Goal: Task Accomplishment & Management: Manage account settings

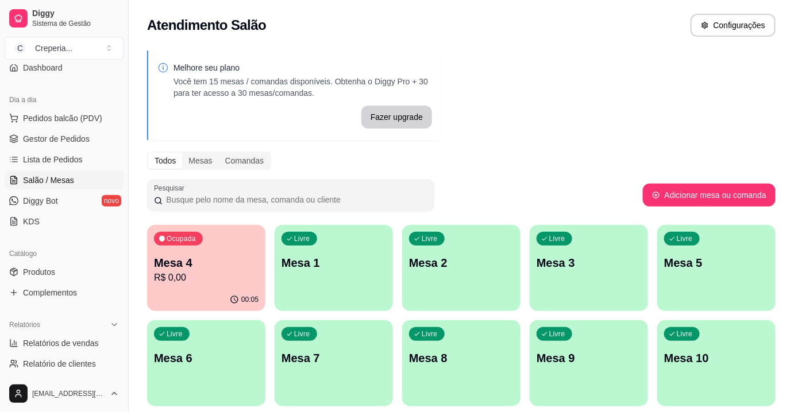
scroll to position [156, 0]
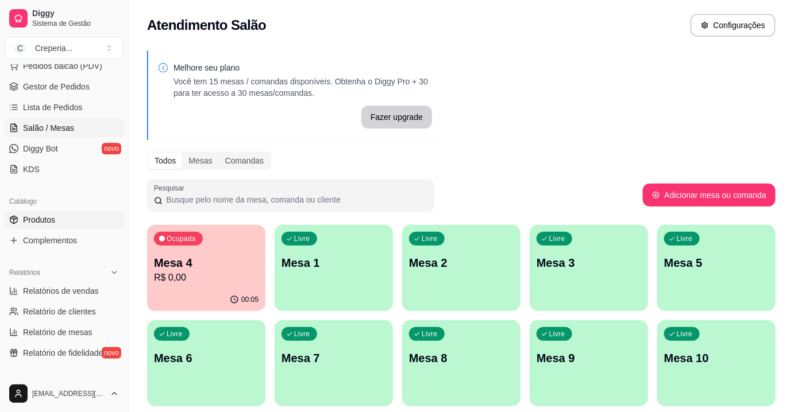
click at [52, 225] on link "Produtos" at bounding box center [64, 220] width 119 height 18
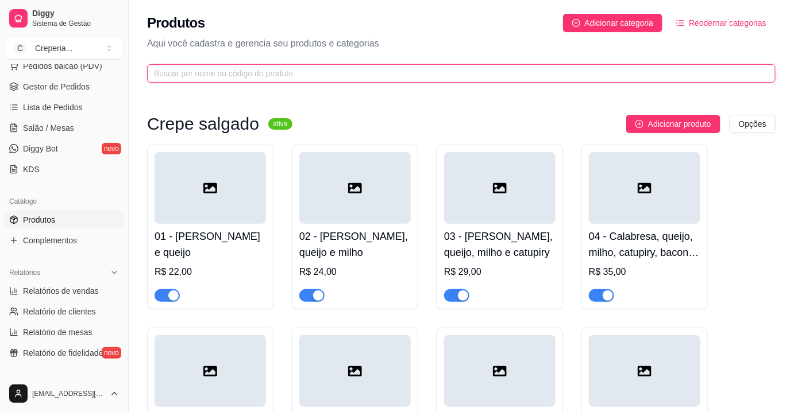
click at [189, 71] on input "text" at bounding box center [457, 73] width 606 height 13
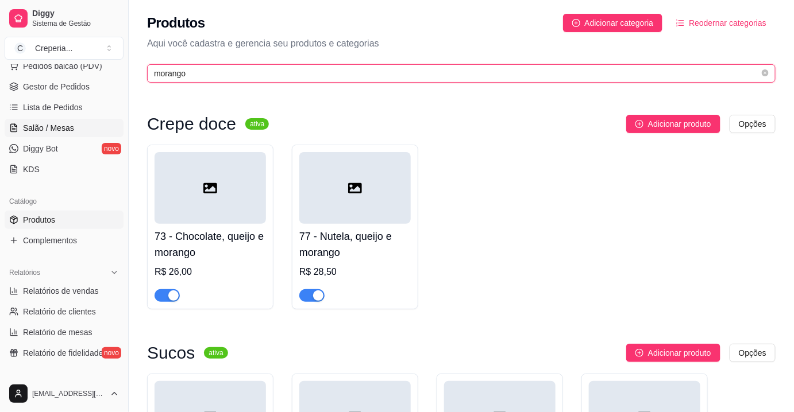
type input "morango"
click at [75, 129] on link "Salão / Mesas" at bounding box center [64, 128] width 119 height 18
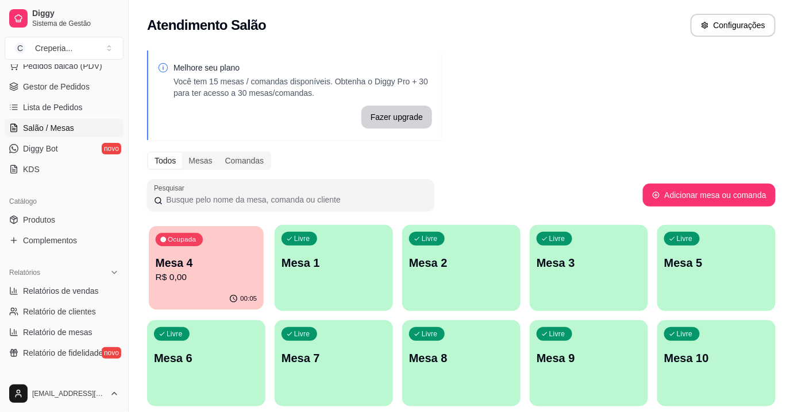
click at [228, 256] on p "Mesa 4" at bounding box center [207, 264] width 102 height 16
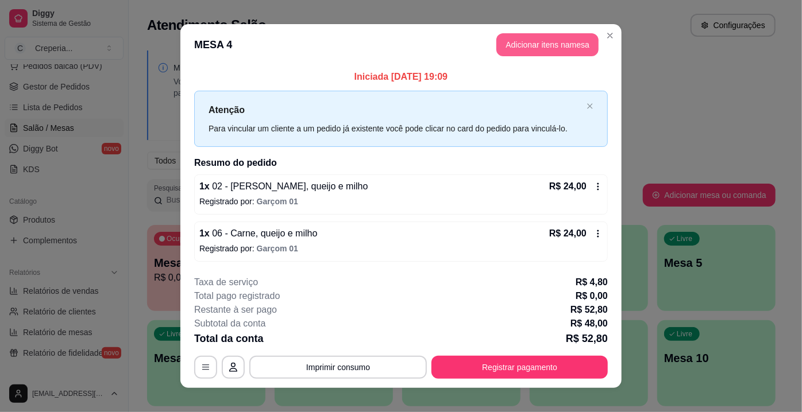
click at [507, 53] on button "Adicionar itens na mesa" at bounding box center [547, 44] width 102 height 23
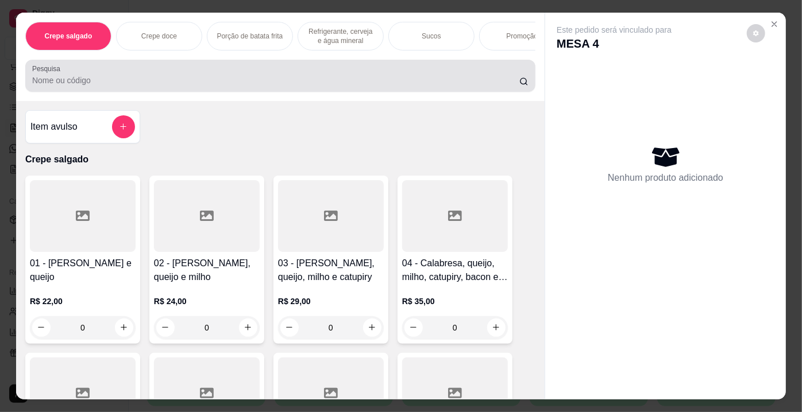
click at [279, 72] on div at bounding box center [280, 75] width 496 height 23
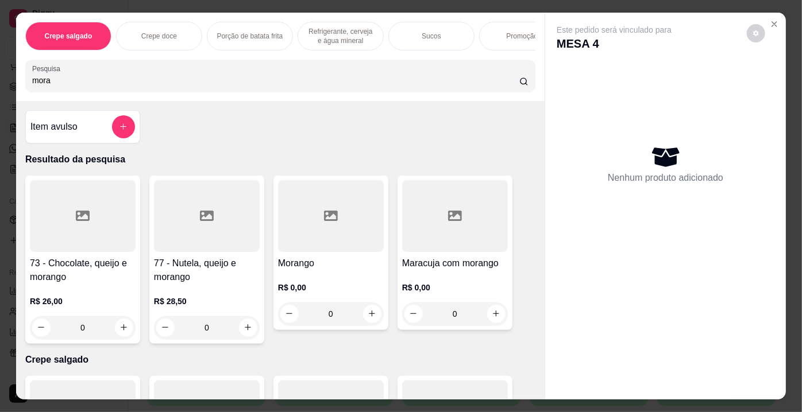
type input "mora"
click at [336, 210] on div at bounding box center [331, 216] width 106 height 72
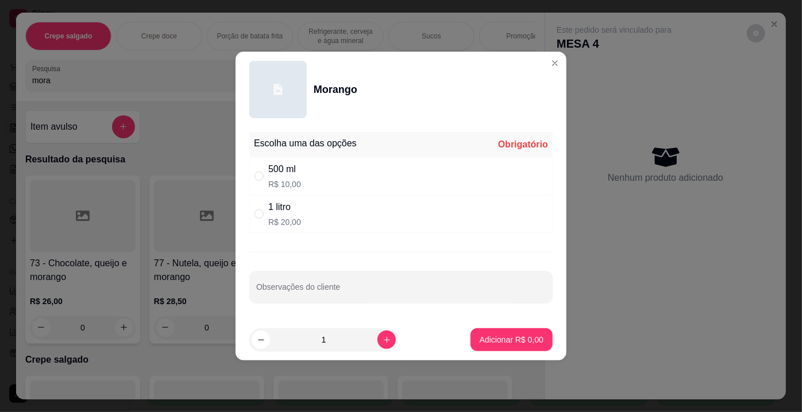
click at [290, 223] on p "R$ 20,00" at bounding box center [284, 222] width 33 height 11
radio input "true"
click at [513, 338] on p "Adicionar R$ 20,00" at bounding box center [509, 339] width 68 height 11
type input "1"
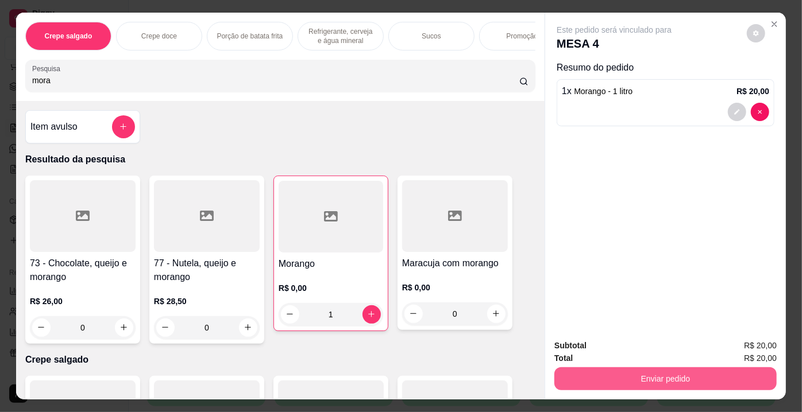
click at [657, 378] on button "Enviar pedido" at bounding box center [665, 379] width 222 height 23
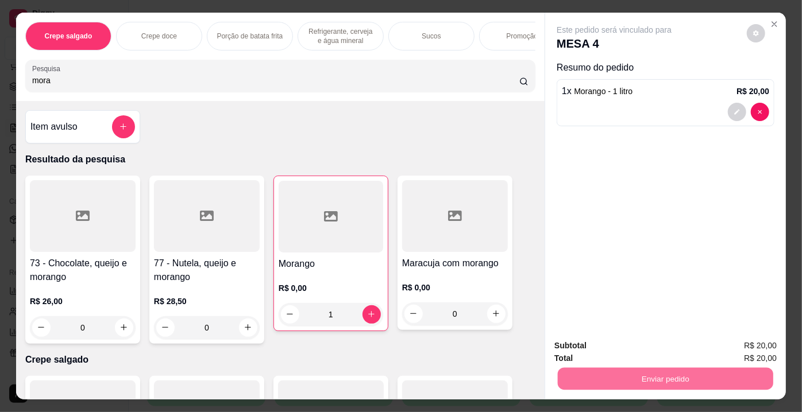
click at [579, 348] on button "Não registrar e enviar pedido" at bounding box center [627, 348] width 119 height 22
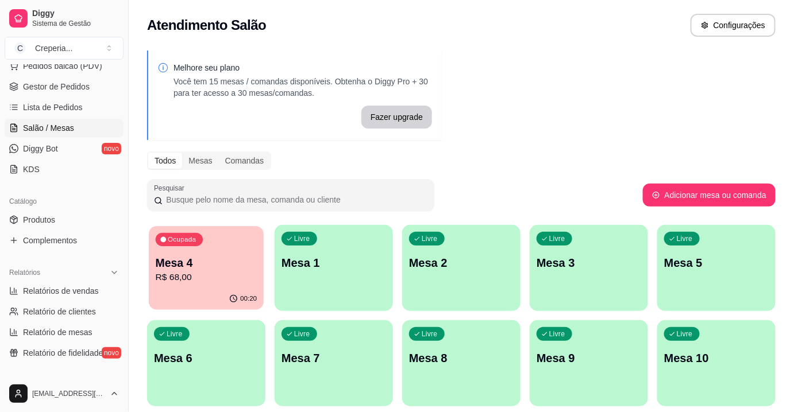
click at [188, 267] on p "Mesa 4" at bounding box center [207, 264] width 102 height 16
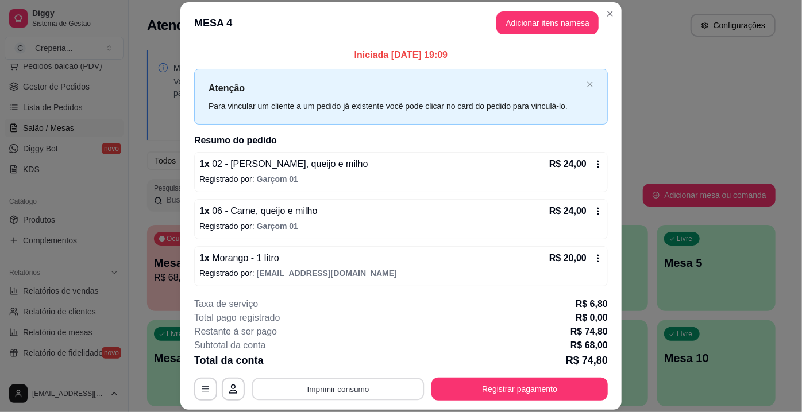
click at [329, 388] on button "Imprimir consumo" at bounding box center [338, 390] width 172 height 22
click at [330, 364] on button "IMPRESSORA" at bounding box center [337, 363] width 83 height 18
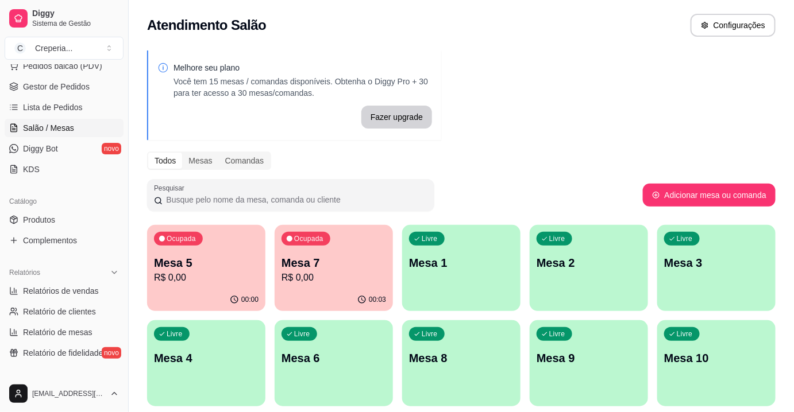
click at [211, 267] on p "Mesa 5" at bounding box center [206, 263] width 105 height 16
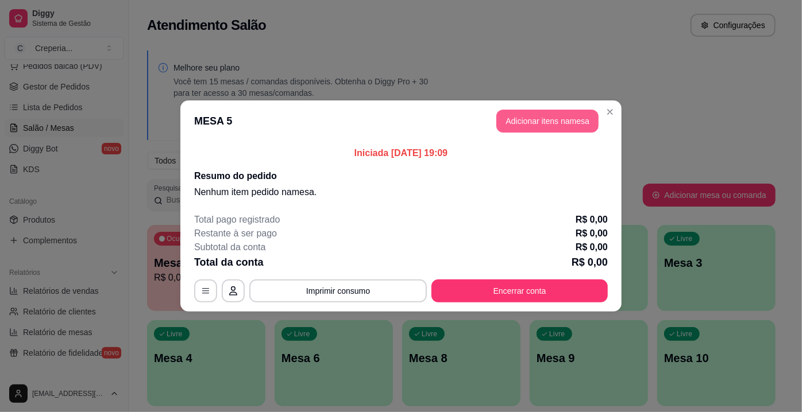
click at [543, 122] on button "Adicionar itens na mesa" at bounding box center [547, 121] width 102 height 23
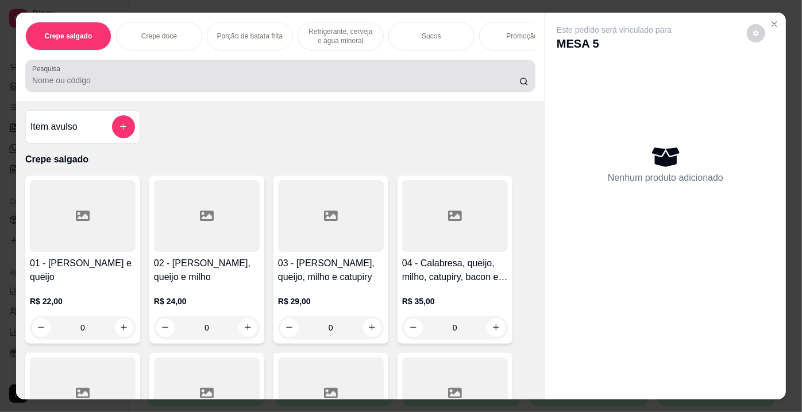
click at [250, 86] on input "Pesquisa" at bounding box center [275, 80] width 487 height 11
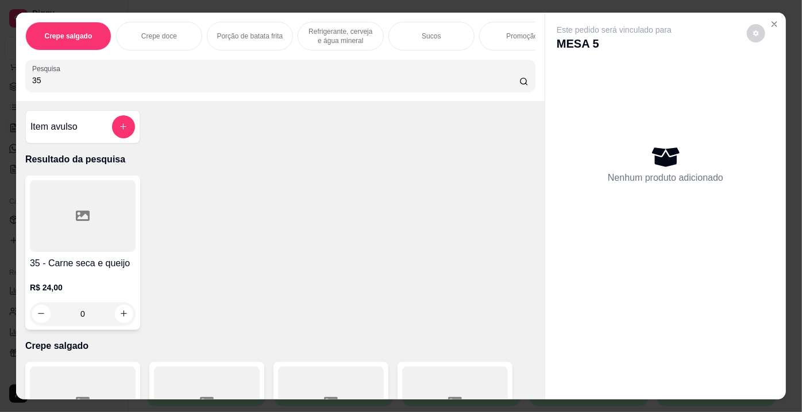
type input "35"
click at [99, 215] on div at bounding box center [83, 216] width 106 height 72
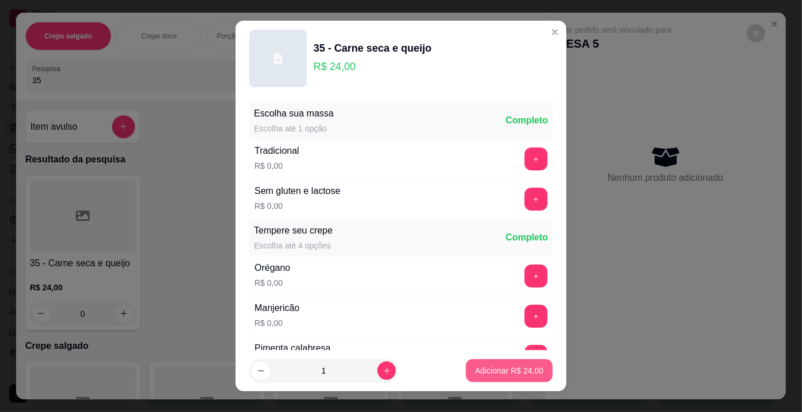
click at [508, 368] on p "Adicionar R$ 24,00" at bounding box center [509, 370] width 68 height 11
type input "1"
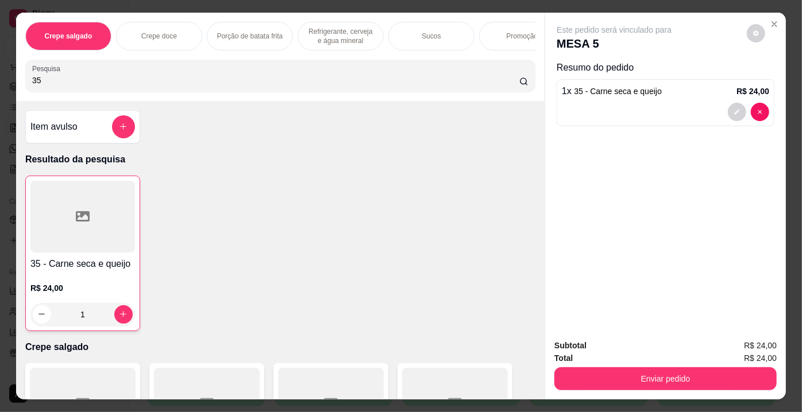
drag, startPoint x: 53, startPoint y: 82, endPoint x: 10, endPoint y: 78, distance: 42.7
click at [10, 78] on div "Crepe salgado Crepe doce Porção de batata frita Refrigerante, cerveja e água mi…" at bounding box center [401, 206] width 802 height 412
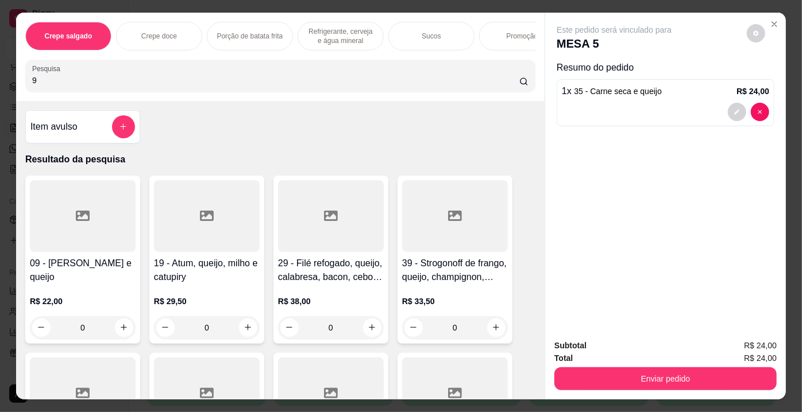
type input "9"
click at [90, 214] on div at bounding box center [83, 216] width 106 height 72
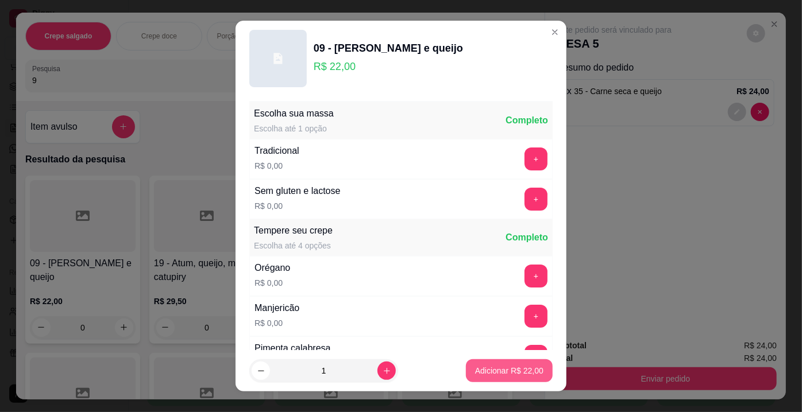
click at [507, 372] on p "Adicionar R$ 22,00" at bounding box center [509, 370] width 68 height 11
type input "1"
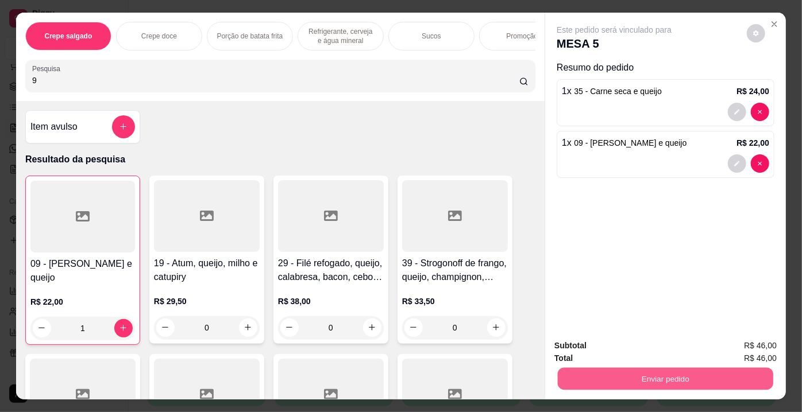
click at [623, 377] on button "Enviar pedido" at bounding box center [665, 379] width 215 height 22
click at [604, 350] on button "Não registrar e enviar pedido" at bounding box center [628, 347] width 116 height 21
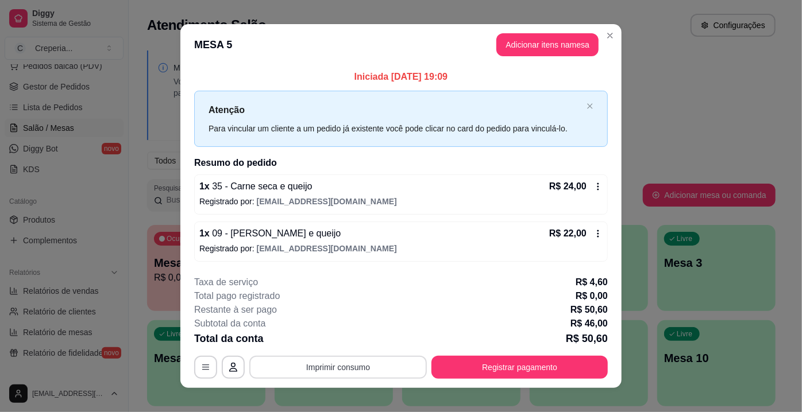
click at [397, 369] on button "Imprimir consumo" at bounding box center [338, 367] width 178 height 23
click at [349, 344] on button "IMPRESSORA" at bounding box center [338, 340] width 80 height 18
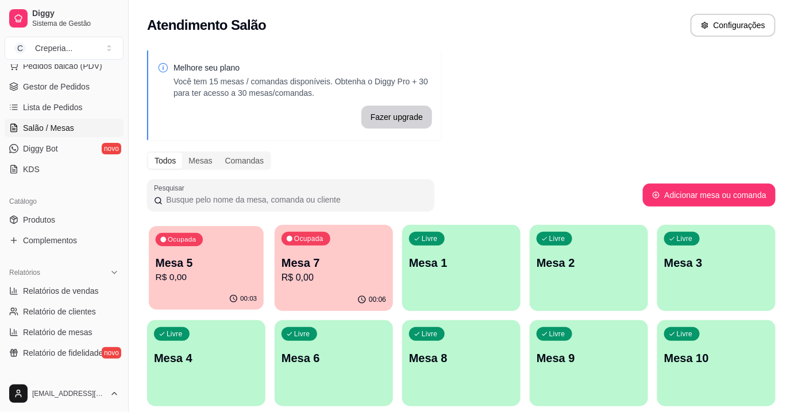
click at [217, 281] on p "R$ 0,00" at bounding box center [207, 277] width 102 height 13
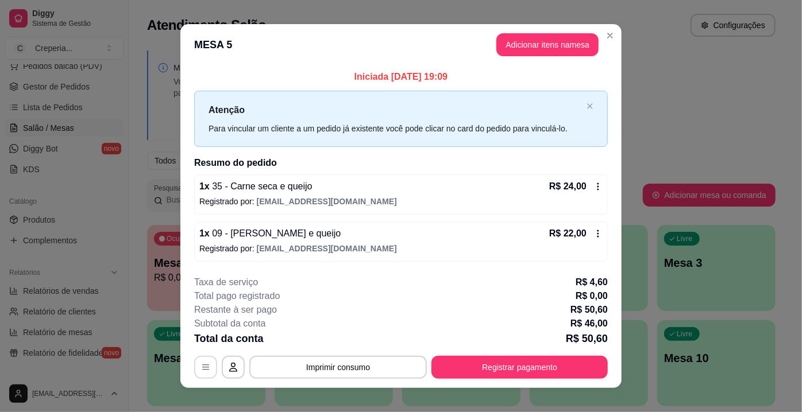
click at [201, 367] on icon "button" at bounding box center [205, 367] width 9 height 9
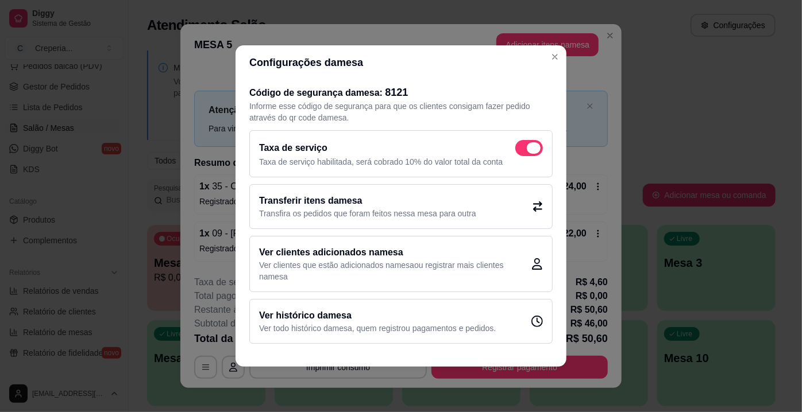
click at [530, 149] on span at bounding box center [534, 147] width 14 height 11
click at [522, 151] on input "checkbox" at bounding box center [518, 154] width 7 height 7
checkbox input "false"
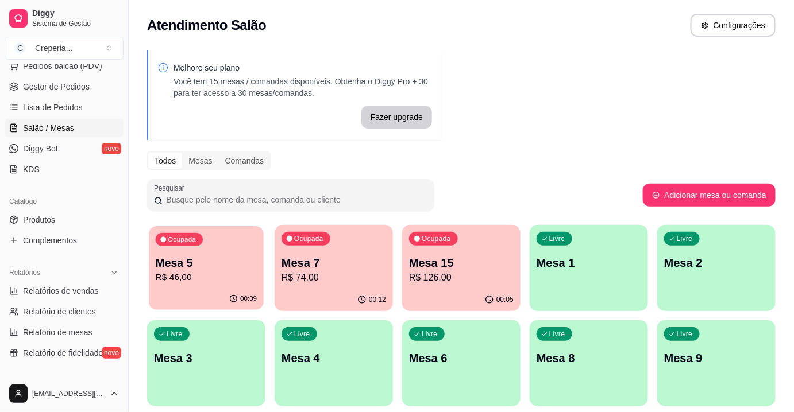
click at [173, 260] on p "Mesa 5" at bounding box center [207, 264] width 102 height 16
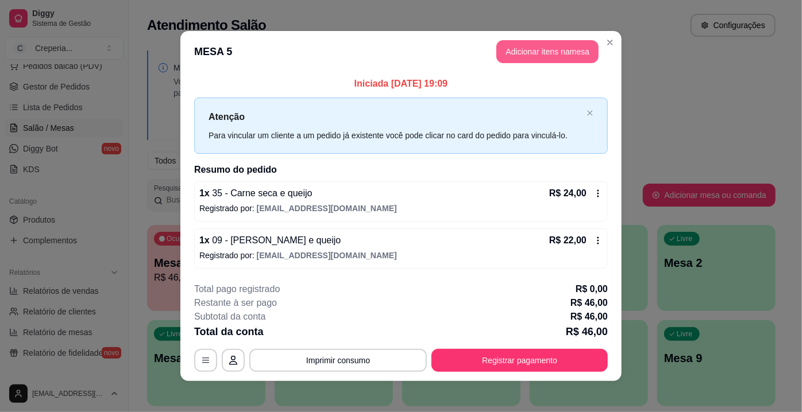
click at [531, 56] on button "Adicionar itens na mesa" at bounding box center [547, 51] width 102 height 23
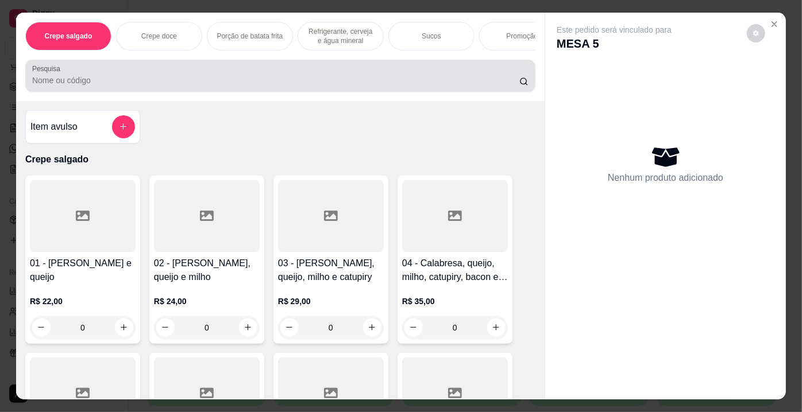
click at [252, 74] on div at bounding box center [280, 75] width 496 height 23
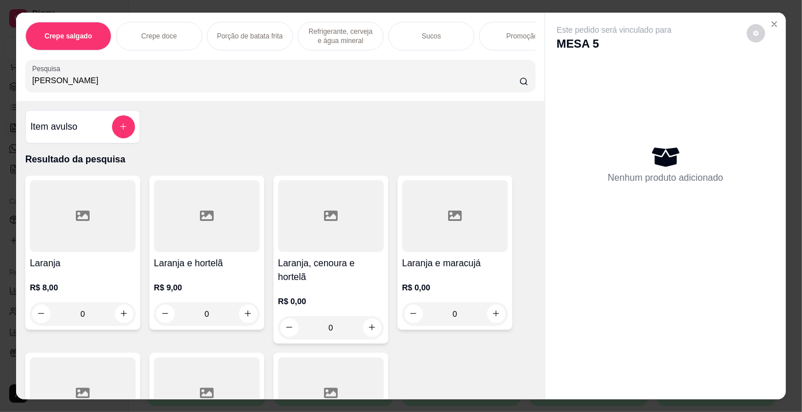
type input "[PERSON_NAME]"
click at [102, 200] on div at bounding box center [83, 216] width 106 height 72
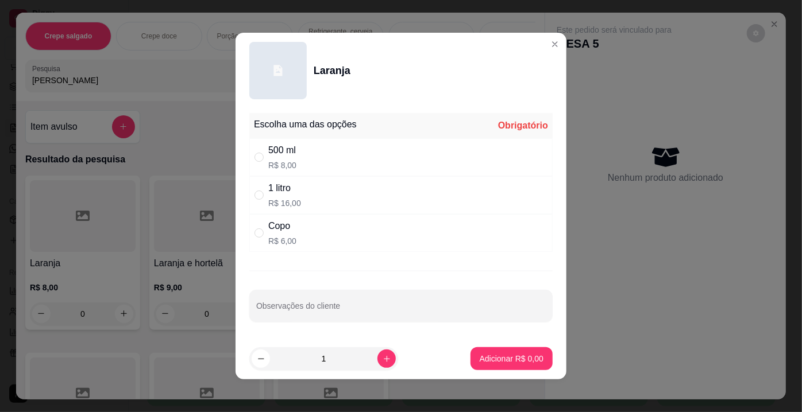
drag, startPoint x: 253, startPoint y: 196, endPoint x: 262, endPoint y: 192, distance: 10.3
click at [259, 194] on input "" at bounding box center [259, 195] width 9 height 9
radio input "true"
click at [485, 352] on button "Adicionar R$ 16,00" at bounding box center [509, 359] width 87 height 23
type input "1"
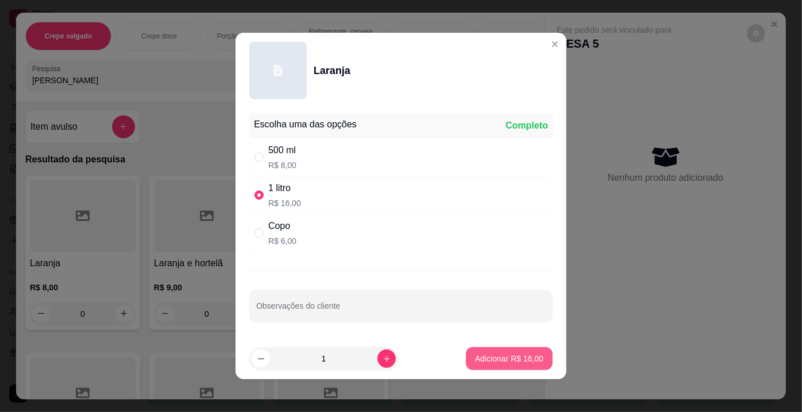
type input "1"
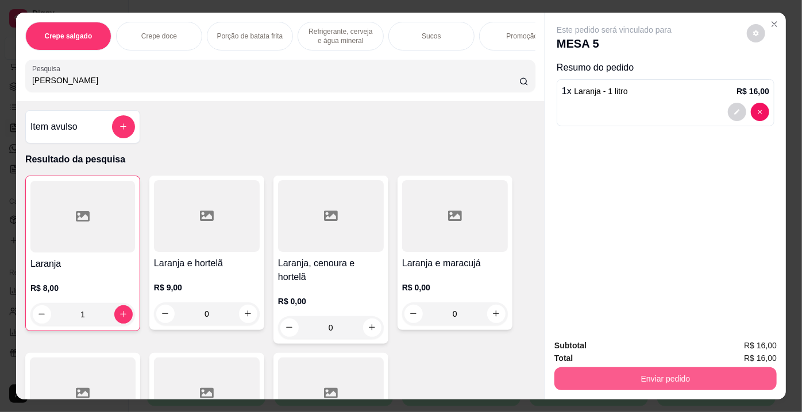
click at [584, 375] on button "Enviar pedido" at bounding box center [665, 379] width 222 height 23
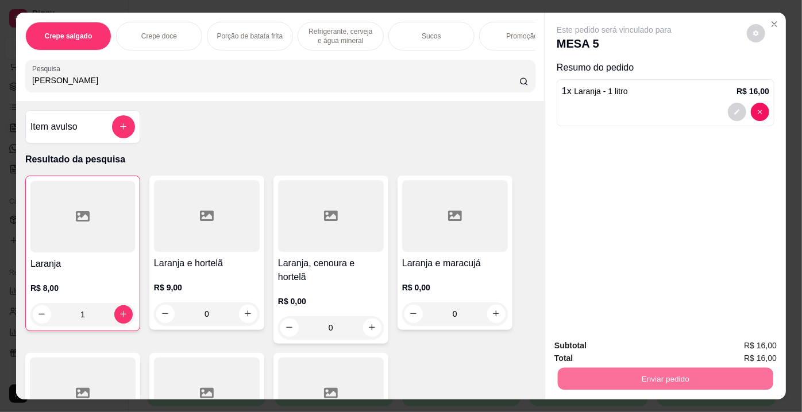
click at [585, 356] on button "Não registrar e enviar pedido" at bounding box center [627, 348] width 119 height 22
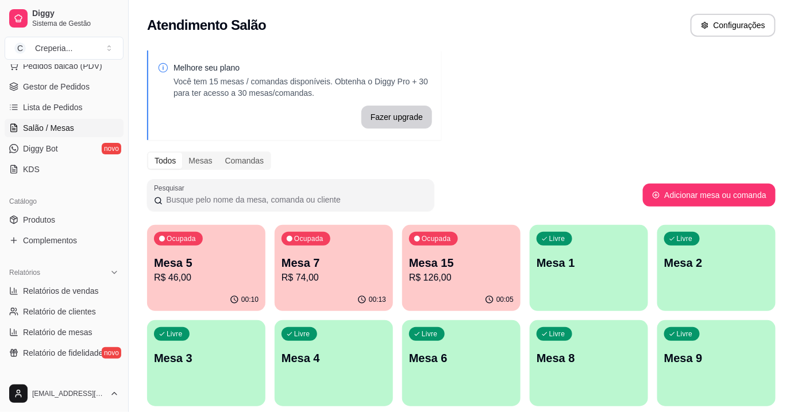
click at [256, 254] on div "Ocupada Mesa 5 R$ 46,00" at bounding box center [206, 257] width 118 height 64
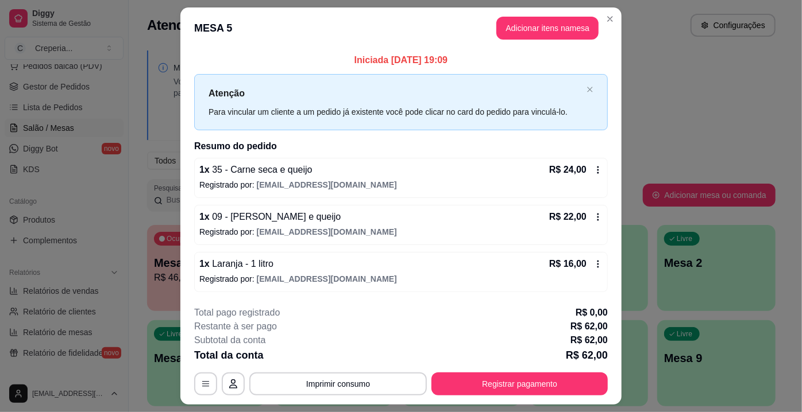
click at [599, 261] on div "1 x Laranja - 1 litro R$ 16,00 Registrado por: [EMAIL_ADDRESS][DOMAIN_NAME]" at bounding box center [401, 272] width 414 height 40
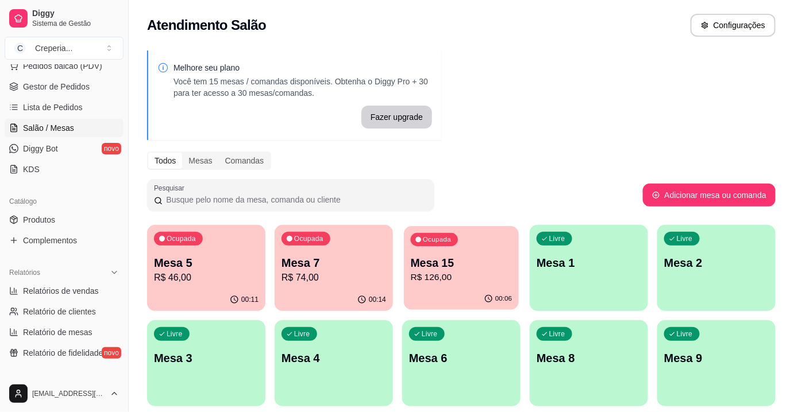
click at [447, 280] on p "R$ 126,00" at bounding box center [462, 277] width 102 height 13
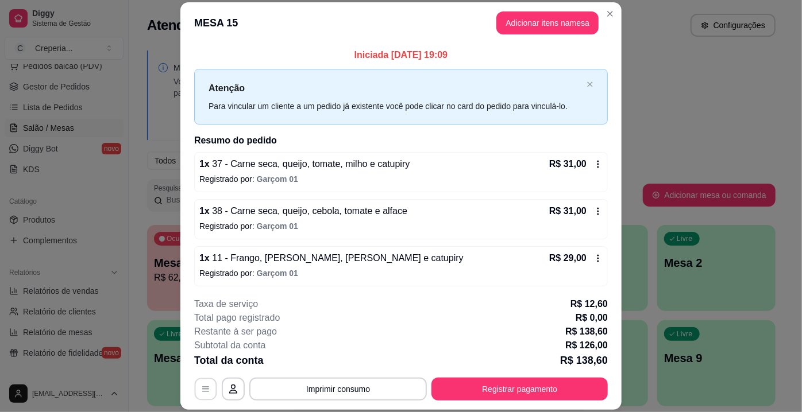
click at [209, 385] on button "button" at bounding box center [206, 390] width 22 height 22
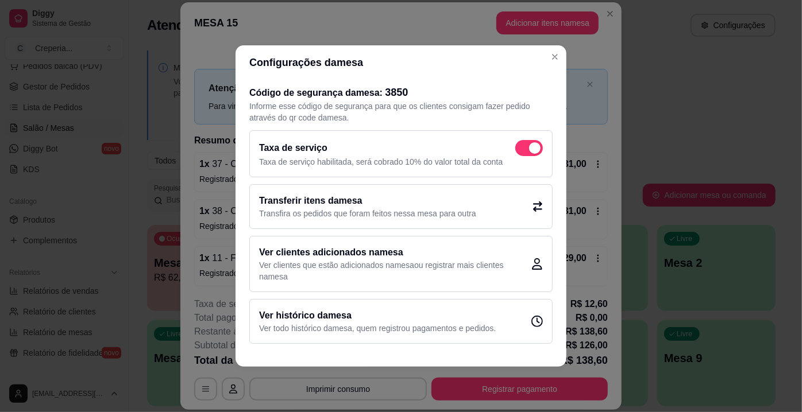
click at [527, 153] on span at bounding box center [529, 148] width 28 height 16
click at [522, 153] on input "checkbox" at bounding box center [518, 154] width 7 height 7
checkbox input "false"
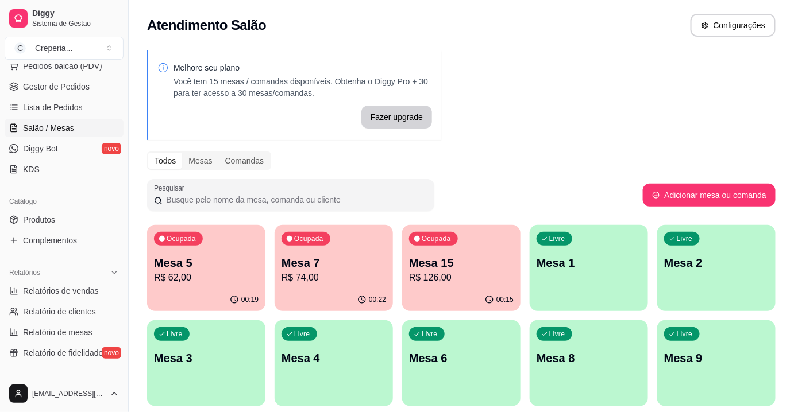
click at [226, 275] on p "R$ 62,00" at bounding box center [206, 278] width 105 height 14
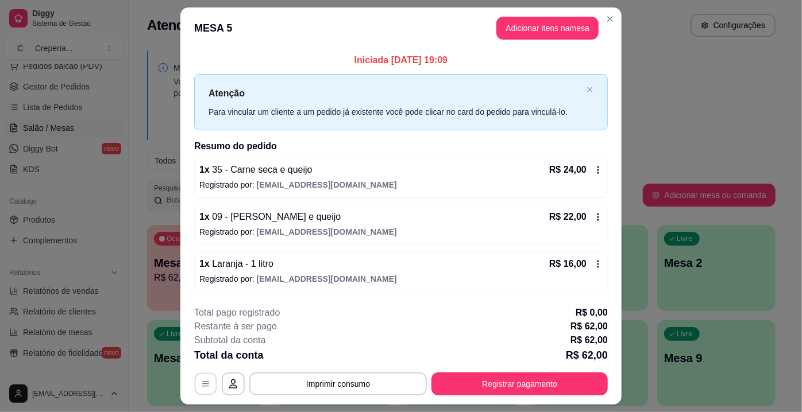
click at [195, 383] on button "button" at bounding box center [206, 384] width 22 height 22
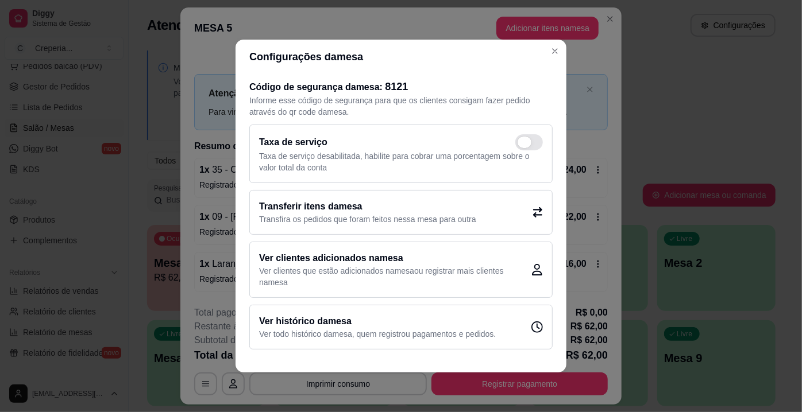
click at [525, 140] on span at bounding box center [525, 142] width 14 height 11
click at [522, 145] on input "checkbox" at bounding box center [518, 148] width 7 height 7
checkbox input "true"
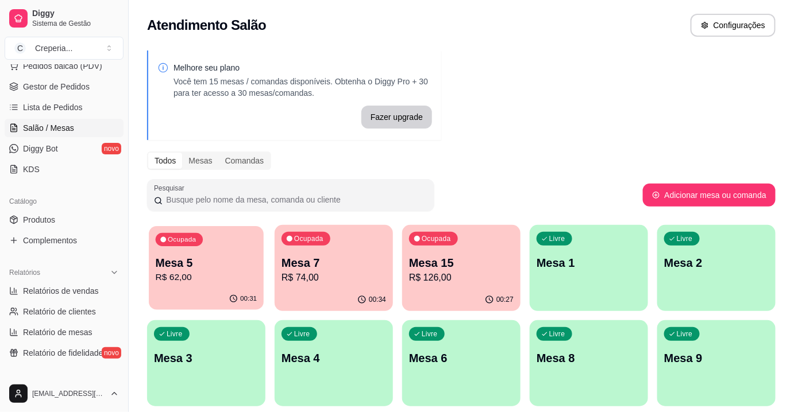
click at [233, 276] on p "R$ 62,00" at bounding box center [207, 277] width 102 height 13
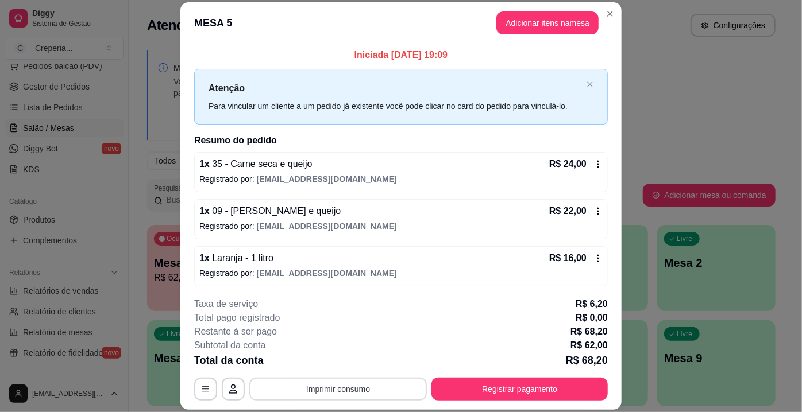
click at [363, 391] on button "Imprimir consumo" at bounding box center [338, 389] width 178 height 23
click at [342, 365] on button "IMPRESSORA" at bounding box center [338, 363] width 80 height 18
click at [453, 387] on button "Registrar pagamento" at bounding box center [519, 389] width 176 height 23
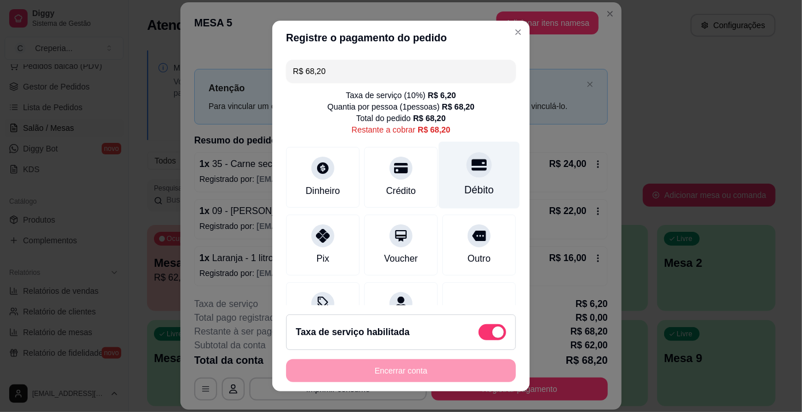
click at [472, 169] on icon at bounding box center [479, 164] width 15 height 11
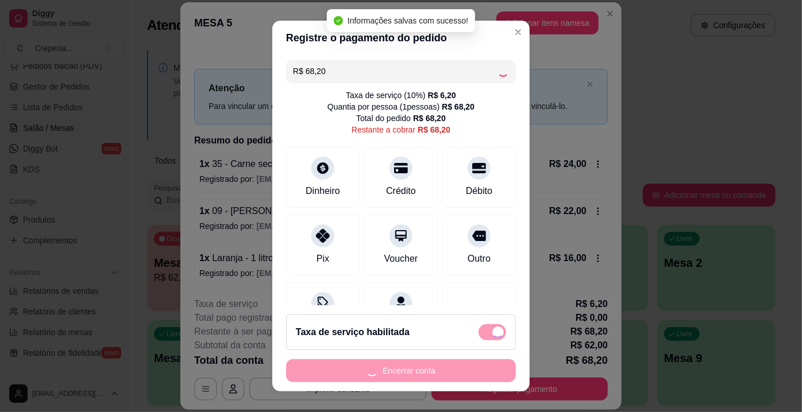
type input "R$ 0,00"
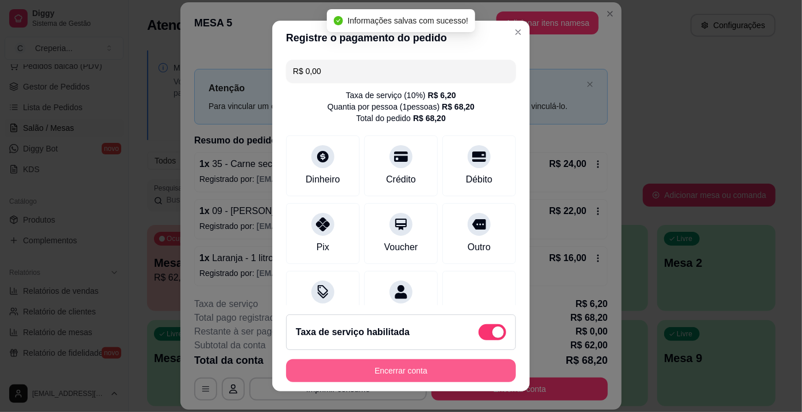
click at [410, 371] on button "Encerrar conta" at bounding box center [401, 371] width 230 height 23
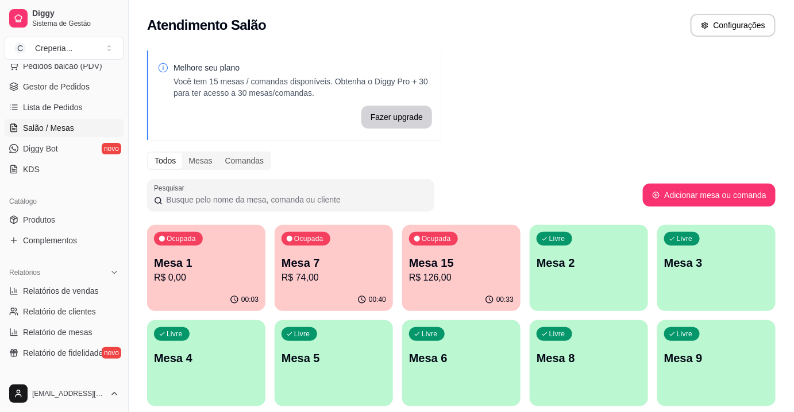
click at [568, 128] on div "Melhore seu plano Você tem 15 mesas / comandas disponíveis. Obtenha o Diggy Pro…" at bounding box center [461, 280] width 665 height 472
click at [444, 267] on p "Mesa 15" at bounding box center [462, 264] width 102 height 16
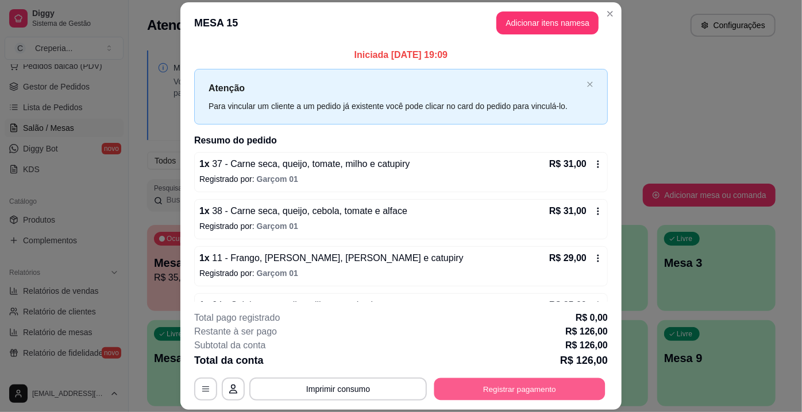
click at [434, 382] on button "Registrar pagamento" at bounding box center [519, 390] width 171 height 22
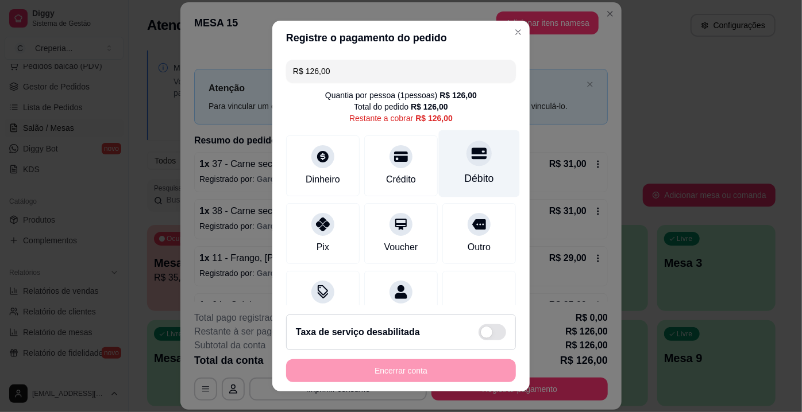
click at [465, 171] on div "Débito" at bounding box center [479, 178] width 29 height 15
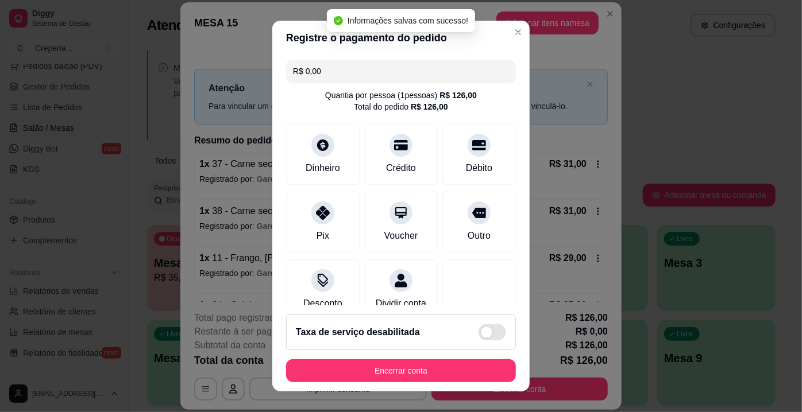
type input "R$ 0,00"
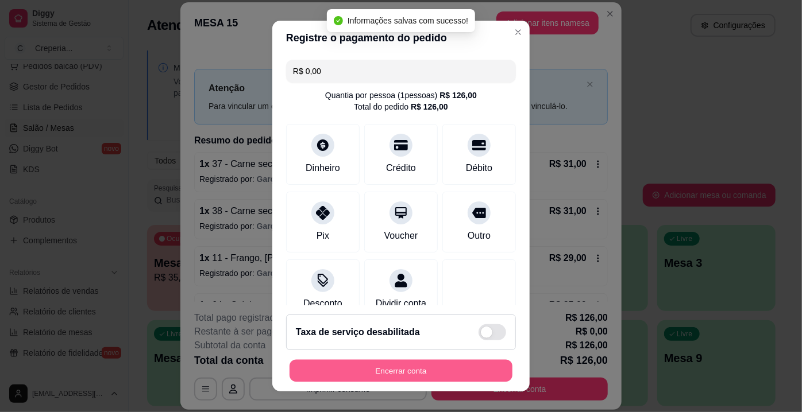
click at [438, 360] on button "Encerrar conta" at bounding box center [401, 371] width 223 height 22
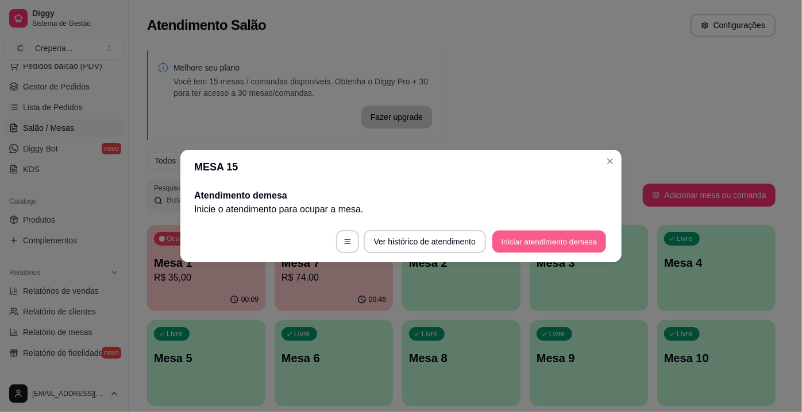
click at [527, 240] on button "Iniciar atendimento de mesa" at bounding box center [549, 242] width 114 height 22
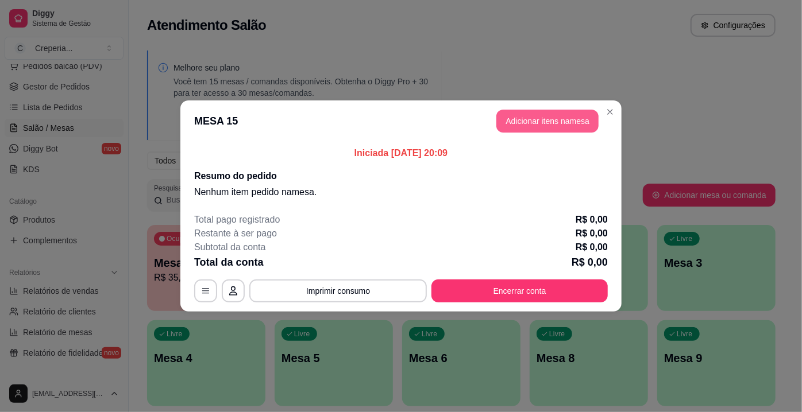
click at [513, 119] on button "Adicionar itens na mesa" at bounding box center [547, 121] width 102 height 23
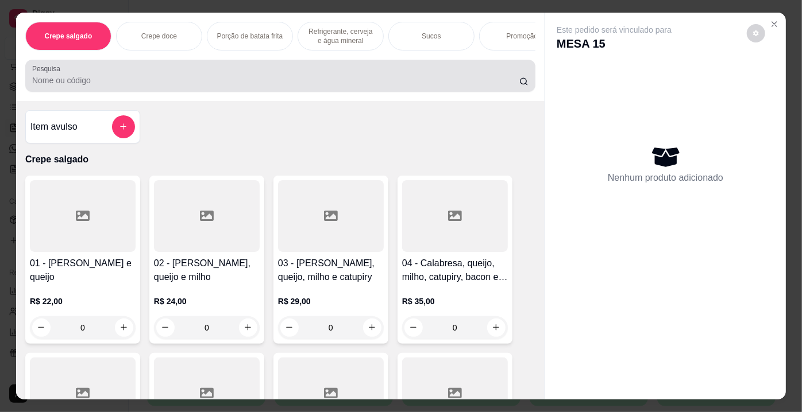
click at [250, 87] on div at bounding box center [280, 75] width 496 height 23
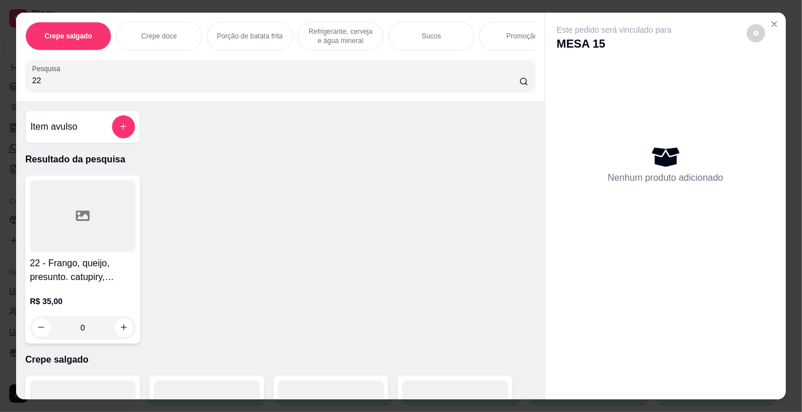
type input "22"
click at [55, 267] on h4 "22 - Frango, queijo, presunto. catupiry, azeitona, milho, cenoura e uva passas" at bounding box center [83, 271] width 106 height 28
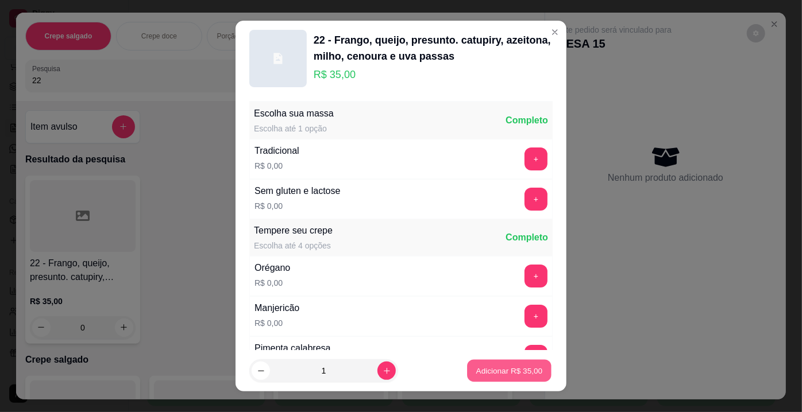
click at [477, 365] on button "Adicionar R$ 35,00" at bounding box center [509, 371] width 84 height 22
type input "1"
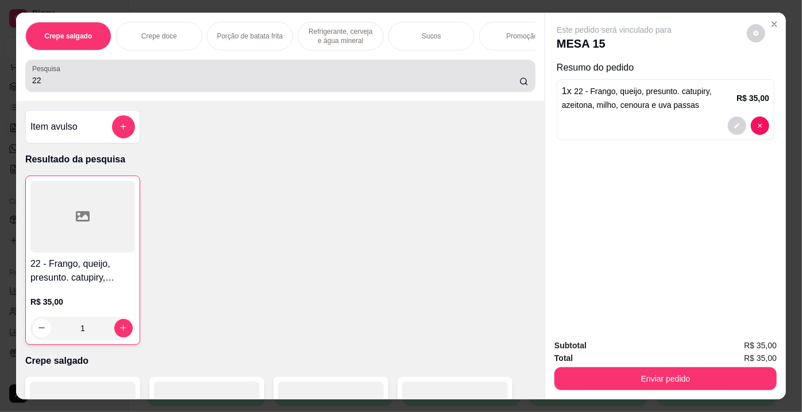
drag, startPoint x: 222, startPoint y: 91, endPoint x: 224, endPoint y: 85, distance: 6.7
click at [222, 88] on div "Pesquisa 22" at bounding box center [280, 76] width 510 height 32
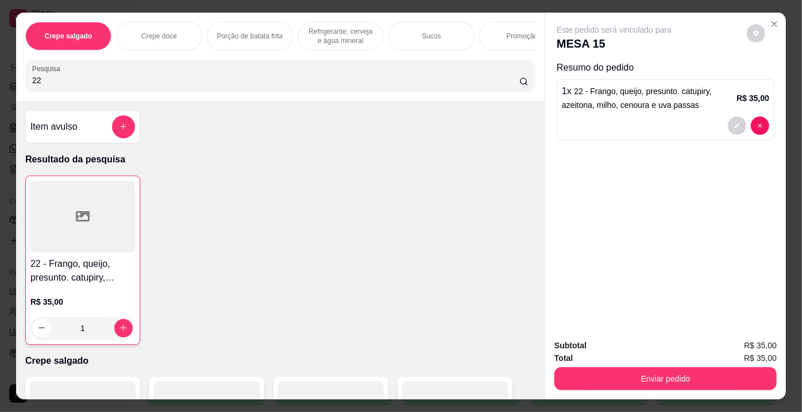
type input "2"
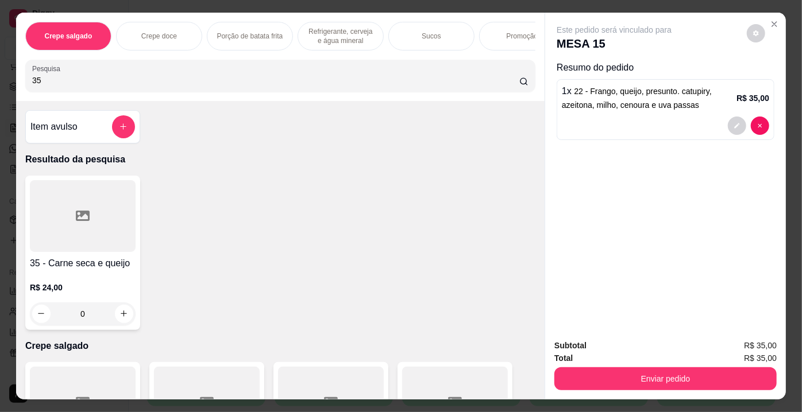
type input "35"
click at [142, 200] on div "35 - Carne seca e queijo R$ 24,00 0" at bounding box center [280, 253] width 510 height 155
click at [119, 211] on div at bounding box center [83, 216] width 106 height 72
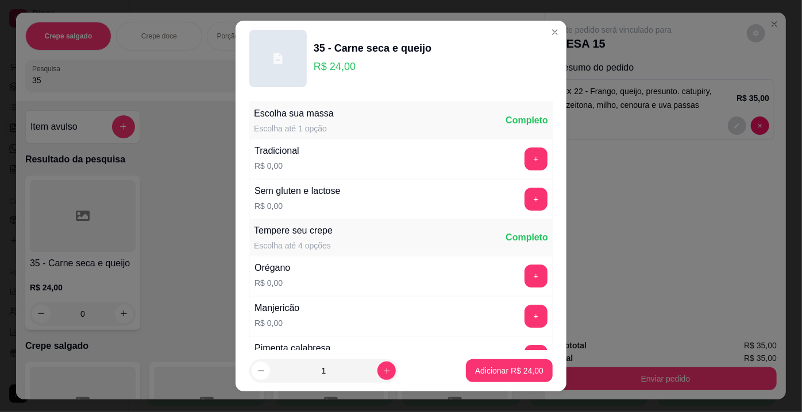
drag, startPoint x: 464, startPoint y: 359, endPoint x: 473, endPoint y: 353, distance: 10.8
click at [464, 358] on footer "1 Adicionar R$ 24,00" at bounding box center [401, 370] width 331 height 41
click at [485, 336] on section "35 - Carne seca e queijo R$ 24,00 Escolha sua massa Escolha até 1 opção Complet…" at bounding box center [401, 206] width 331 height 371
click at [476, 370] on p "Adicionar R$ 24,00" at bounding box center [509, 370] width 67 height 11
type input "1"
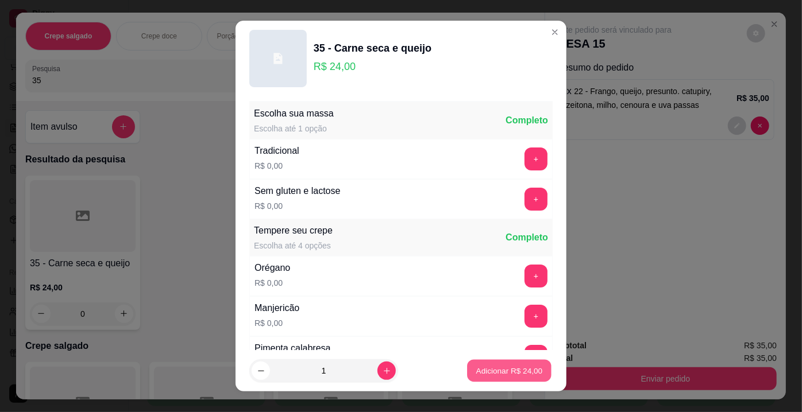
type input "1"
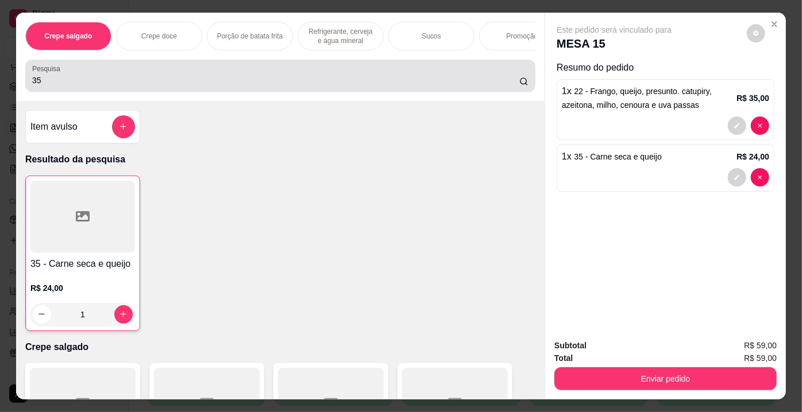
click at [283, 91] on div "Pesquisa 35" at bounding box center [280, 76] width 510 height 32
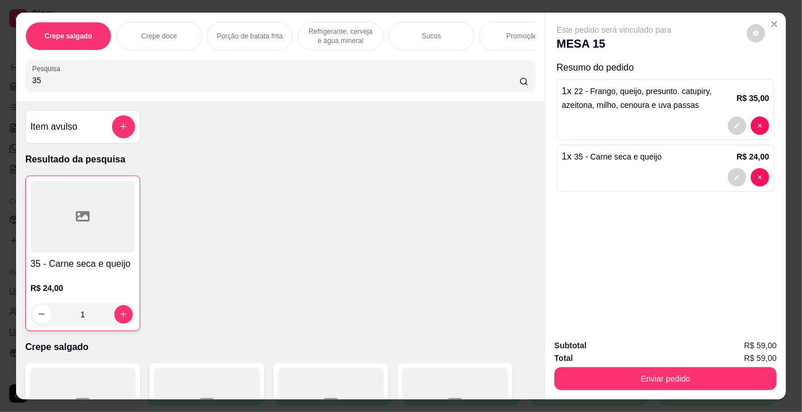
type input "3"
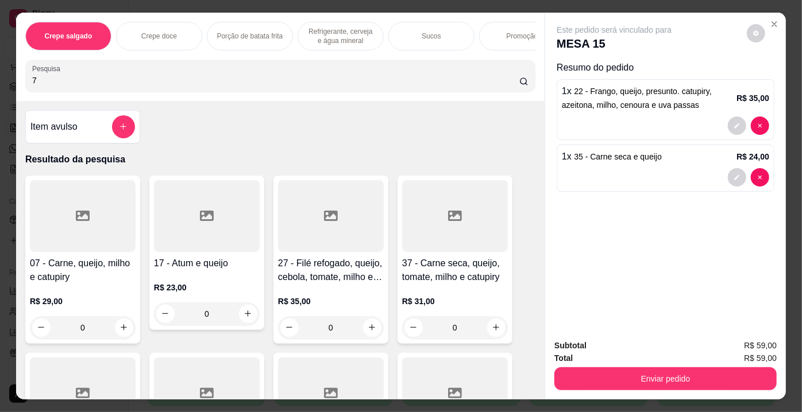
type input "7"
click at [93, 216] on div at bounding box center [83, 216] width 106 height 72
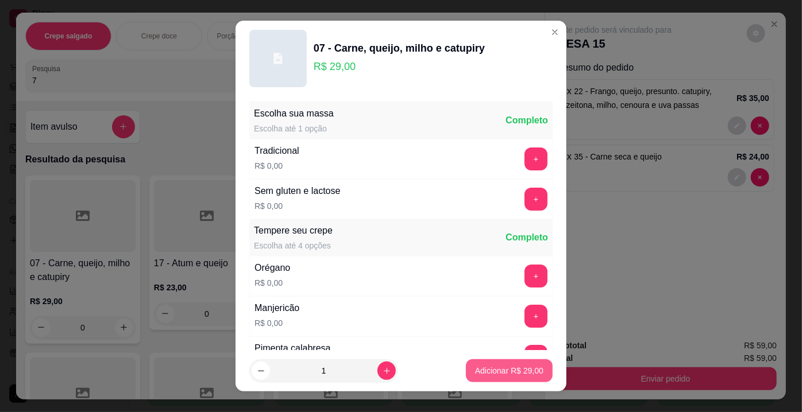
click at [522, 368] on p "Adicionar R$ 29,00" at bounding box center [509, 370] width 68 height 11
type input "1"
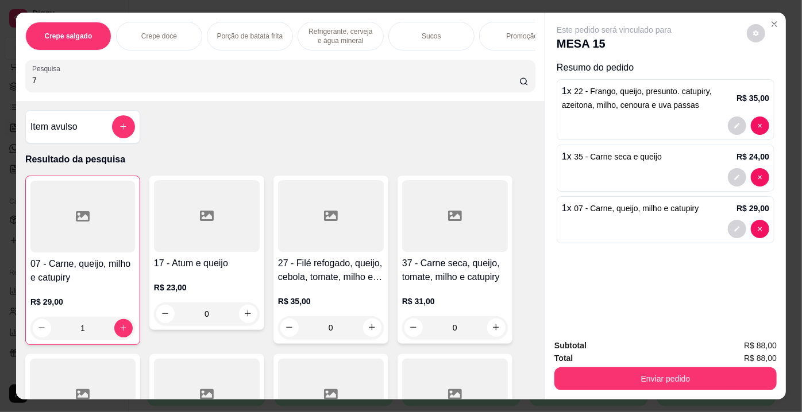
click at [129, 86] on input "7" at bounding box center [275, 80] width 487 height 11
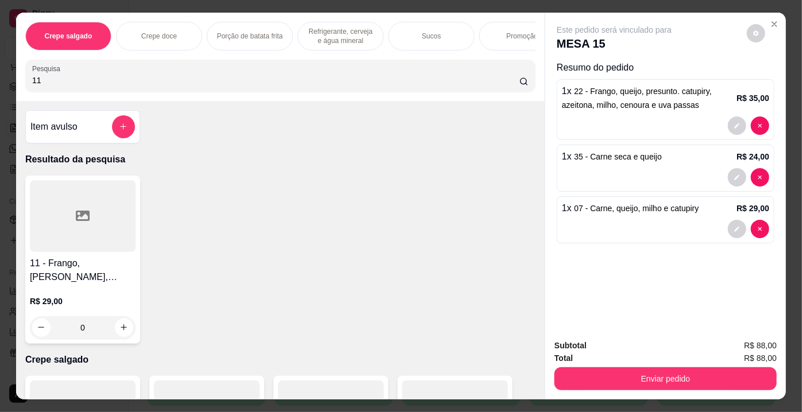
type input "11"
drag, startPoint x: 56, startPoint y: 278, endPoint x: 59, endPoint y: 273, distance: 5.9
click at [59, 273] on h4 "11 - Frango, [PERSON_NAME], [PERSON_NAME] e catupiry" at bounding box center [83, 271] width 106 height 28
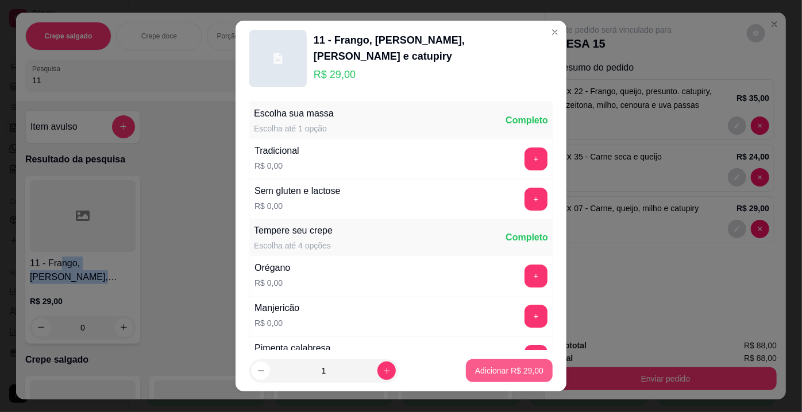
click at [493, 368] on p "Adicionar R$ 29,00" at bounding box center [509, 370] width 68 height 11
type input "1"
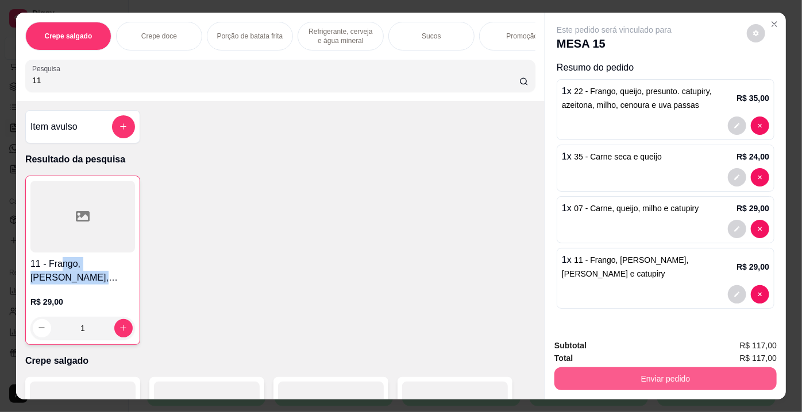
click at [581, 373] on button "Enviar pedido" at bounding box center [665, 379] width 222 height 23
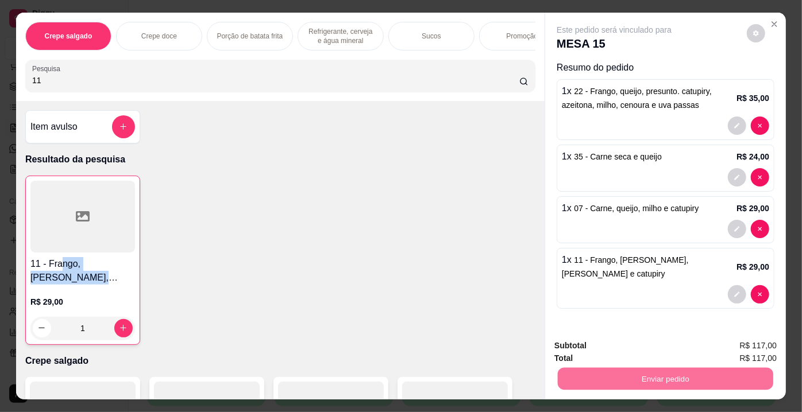
click at [603, 342] on button "Não registrar e enviar pedido" at bounding box center [628, 347] width 116 height 21
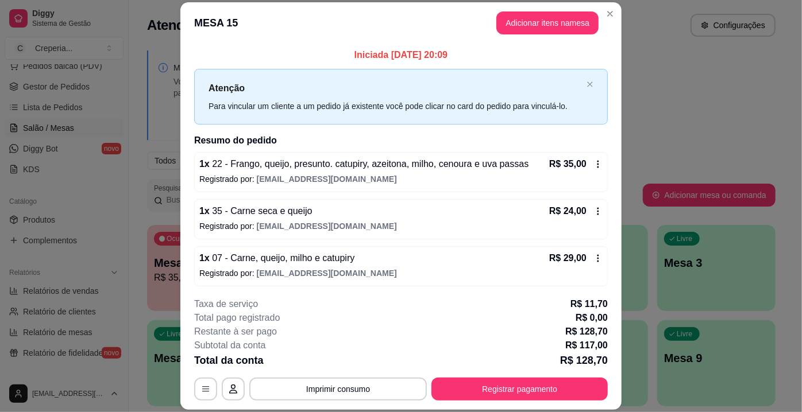
click at [390, 377] on div "**********" at bounding box center [401, 349] width 414 height 103
click at [389, 383] on button "Imprimir consumo" at bounding box center [338, 389] width 178 height 23
click at [363, 371] on button "IMPRESSORA" at bounding box center [338, 363] width 80 height 18
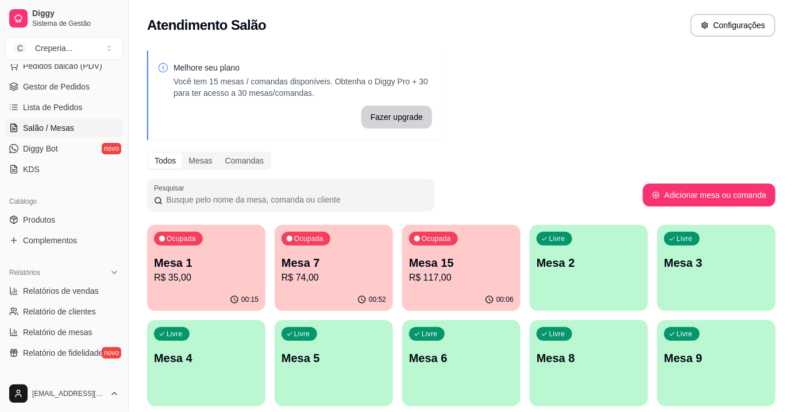
click at [346, 272] on p "R$ 74,00" at bounding box center [334, 278] width 105 height 14
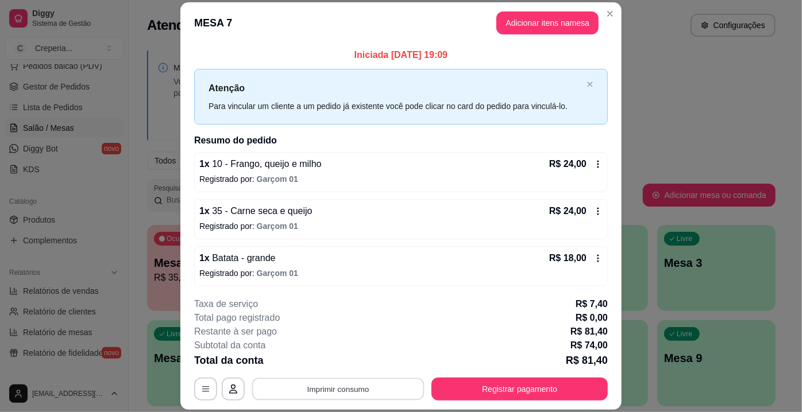
click at [327, 387] on button "Imprimir consumo" at bounding box center [338, 390] width 172 height 22
click at [342, 360] on button "IMPRESSORA" at bounding box center [338, 363] width 80 height 18
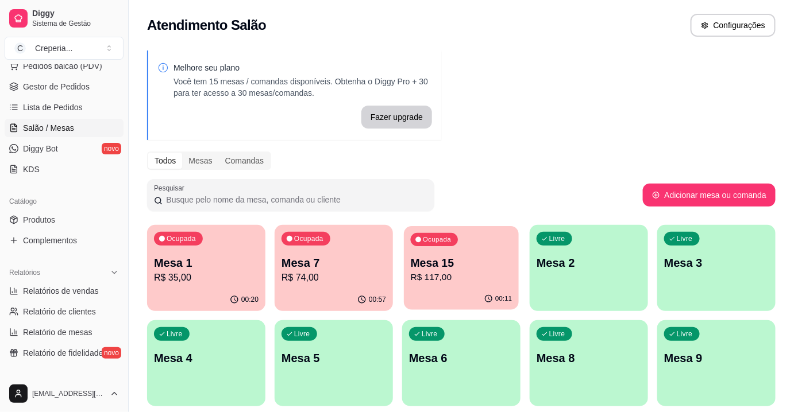
click at [490, 261] on p "Mesa 15" at bounding box center [462, 264] width 102 height 16
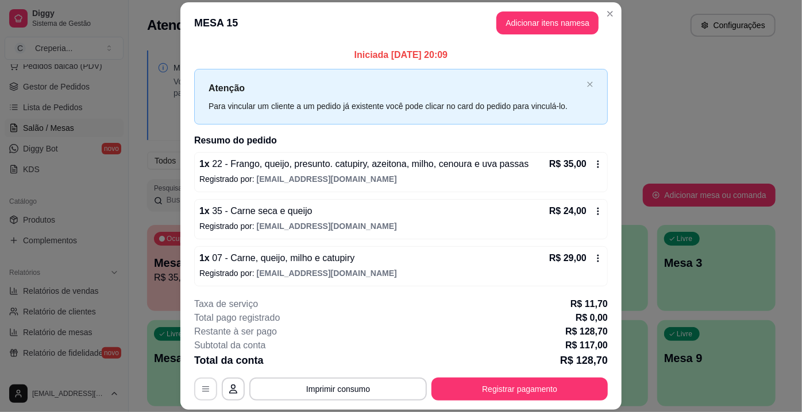
click at [203, 392] on icon "button" at bounding box center [205, 389] width 7 height 5
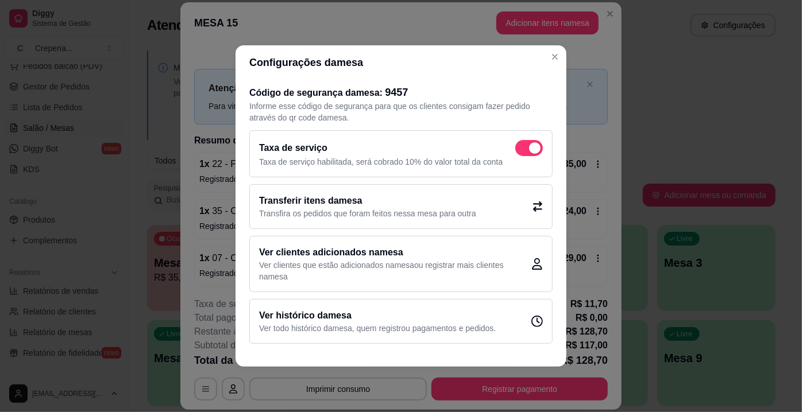
click at [530, 151] on span at bounding box center [534, 147] width 11 height 11
click at [522, 151] on input "checkbox" at bounding box center [518, 154] width 7 height 7
checkbox input "false"
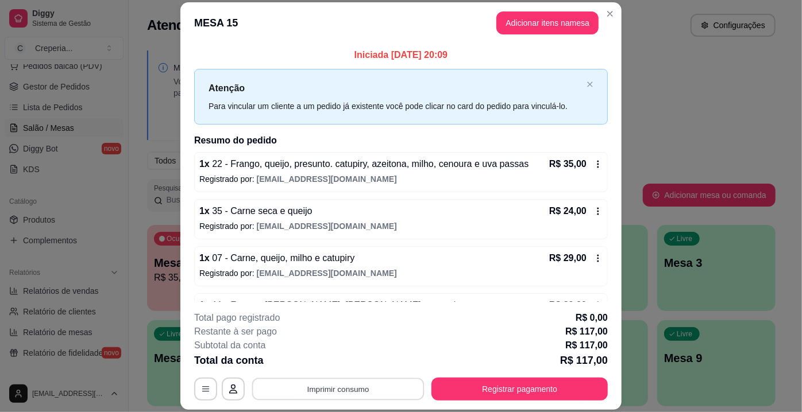
click at [381, 387] on button "Imprimir consumo" at bounding box center [338, 390] width 172 height 22
click at [368, 364] on button "IMPRESSORA" at bounding box center [337, 363] width 83 height 18
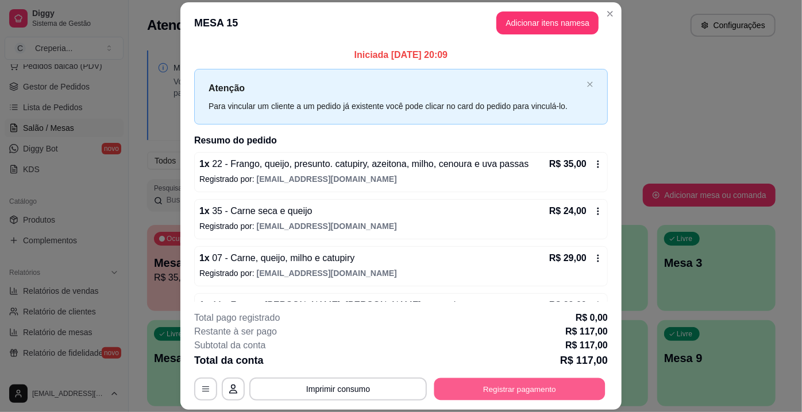
click at [484, 396] on button "Registrar pagamento" at bounding box center [519, 390] width 171 height 22
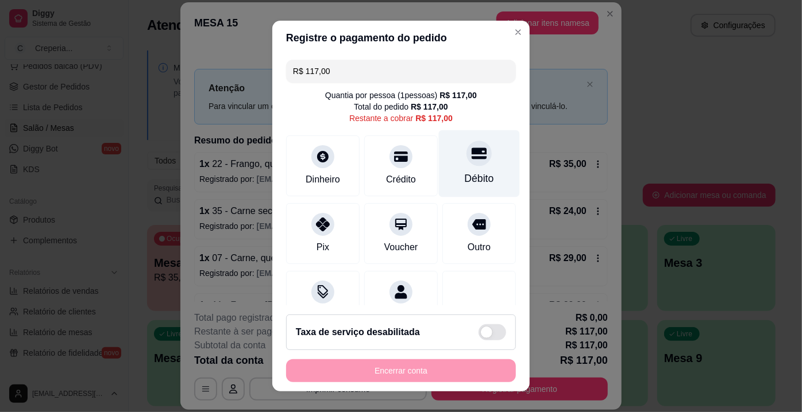
click at [472, 170] on div "Débito" at bounding box center [479, 163] width 81 height 67
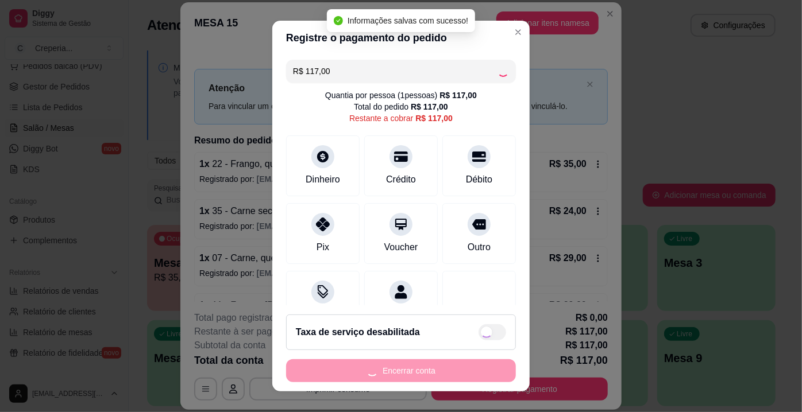
type input "R$ 0,00"
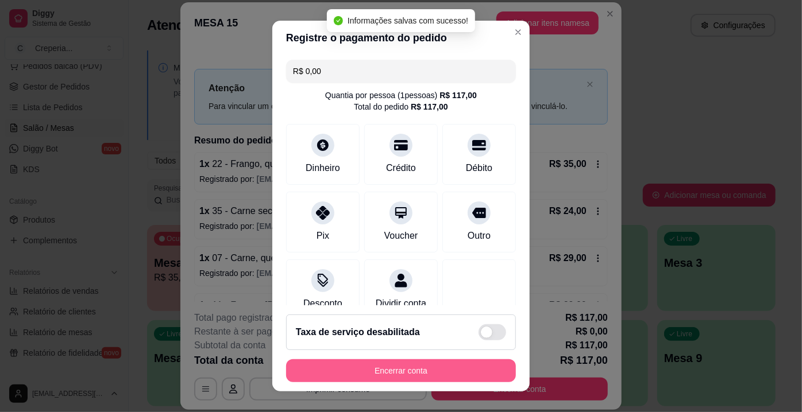
click at [415, 367] on button "Encerrar conta" at bounding box center [401, 371] width 230 height 23
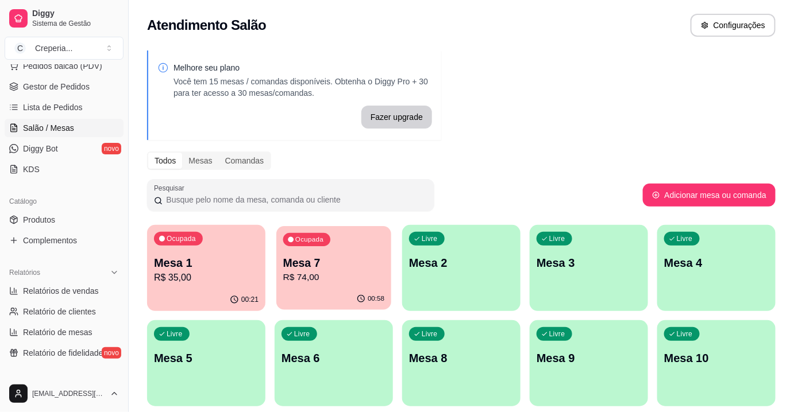
click at [340, 264] on p "Mesa 7" at bounding box center [334, 264] width 102 height 16
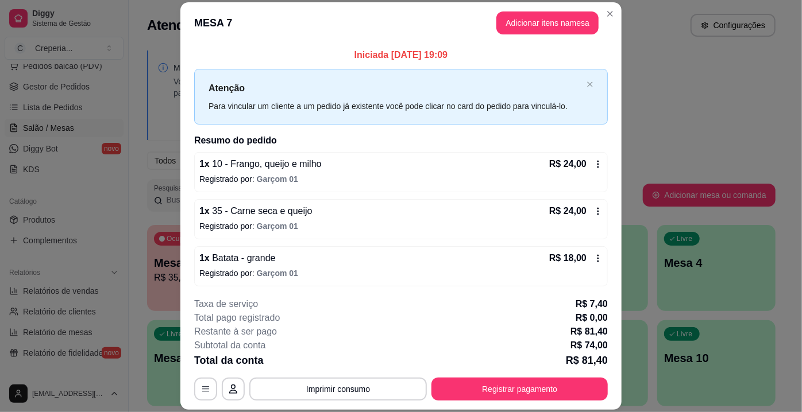
scroll to position [47, 0]
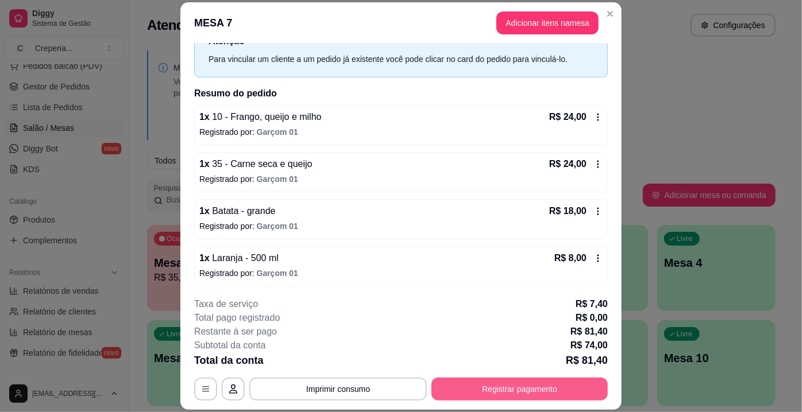
click at [475, 383] on button "Registrar pagamento" at bounding box center [519, 389] width 176 height 23
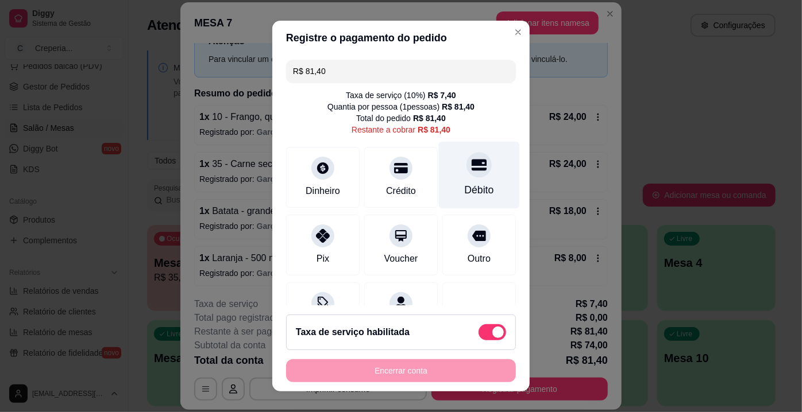
click at [471, 161] on div at bounding box center [478, 164] width 25 height 25
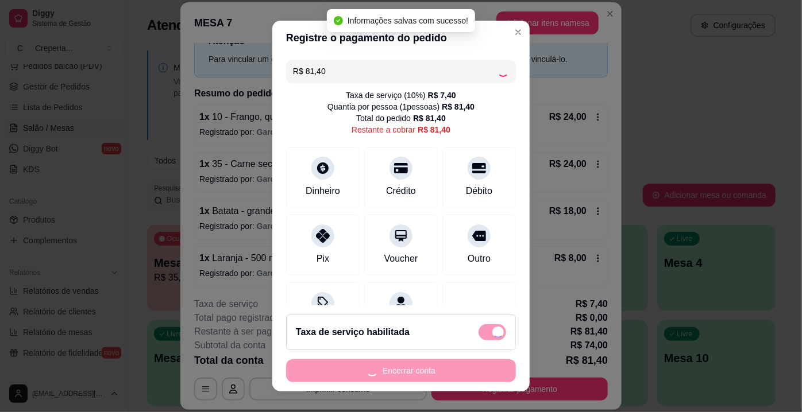
type input "R$ 0,00"
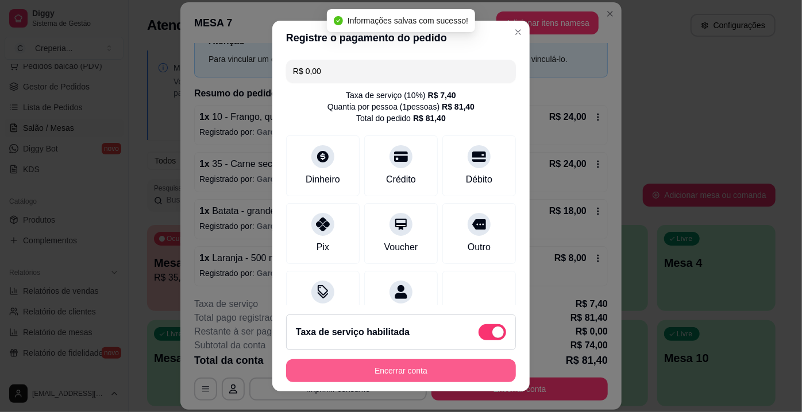
click at [445, 373] on button "Encerrar conta" at bounding box center [401, 371] width 230 height 23
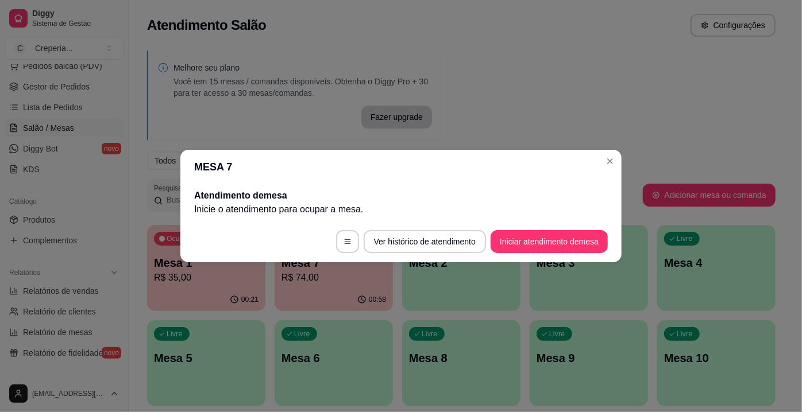
scroll to position [0, 0]
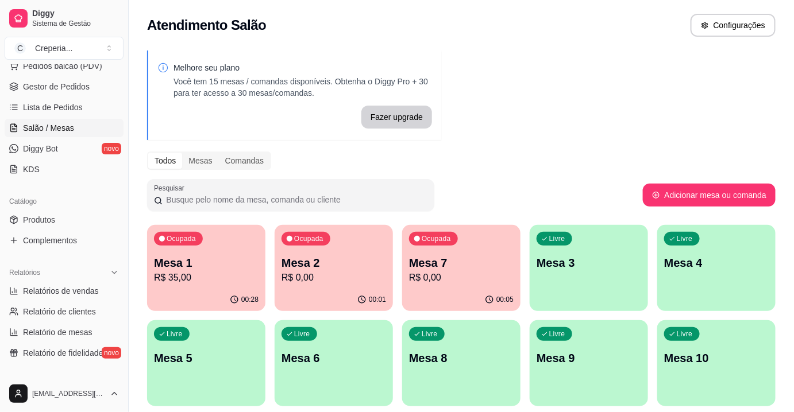
click at [478, 276] on p "R$ 0,00" at bounding box center [461, 278] width 105 height 14
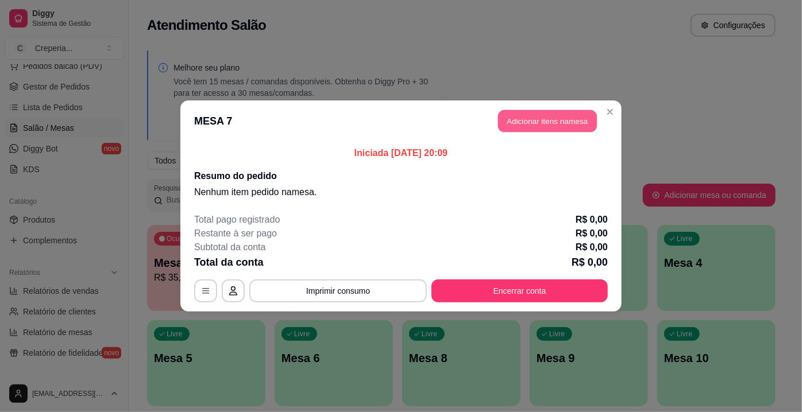
click at [531, 126] on button "Adicionar itens na mesa" at bounding box center [547, 121] width 99 height 22
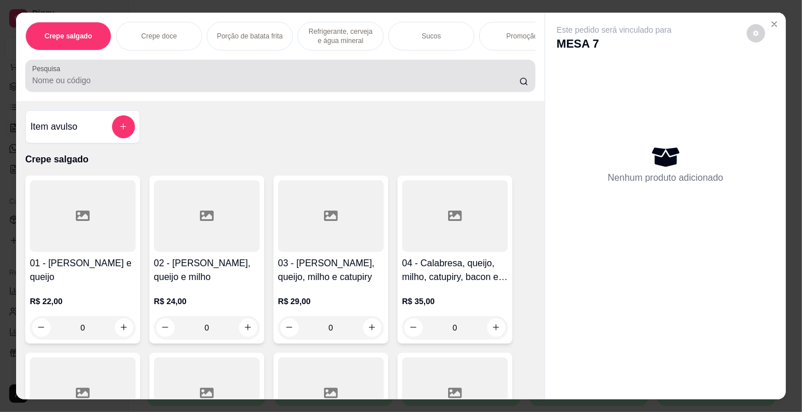
click at [442, 92] on div "Pesquisa" at bounding box center [280, 76] width 510 height 32
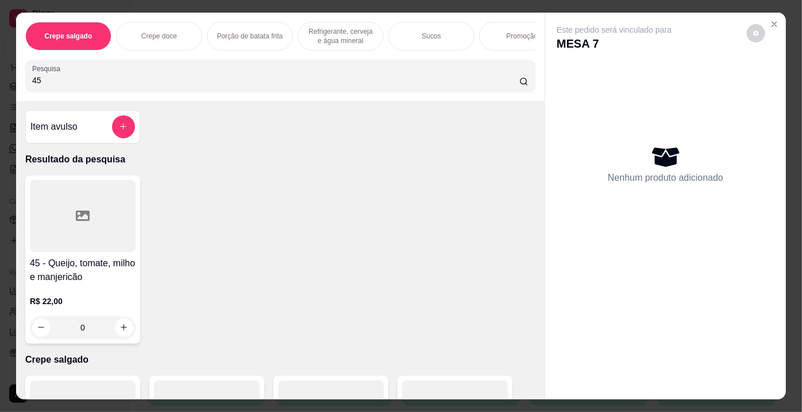
type input "45"
click at [134, 218] on div "45 - Queijo, tomate, milho e manjericão R$ 22,00 0" at bounding box center [82, 260] width 115 height 168
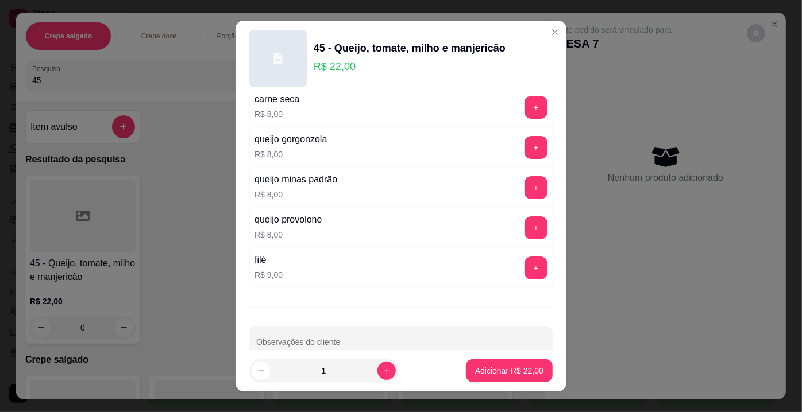
scroll to position [2062, 0]
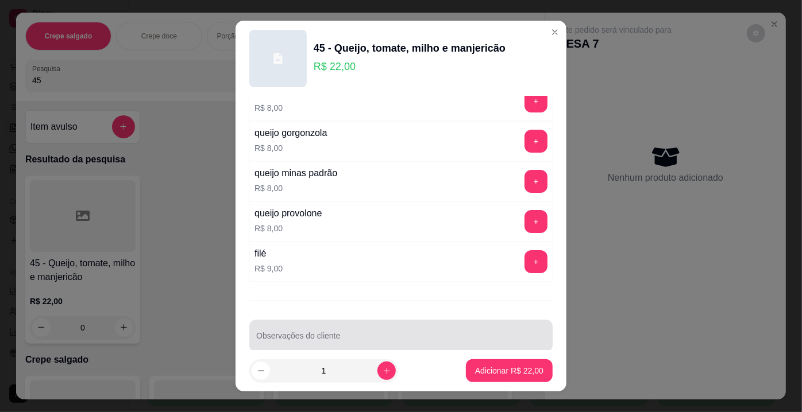
click at [344, 325] on div at bounding box center [401, 336] width 290 height 23
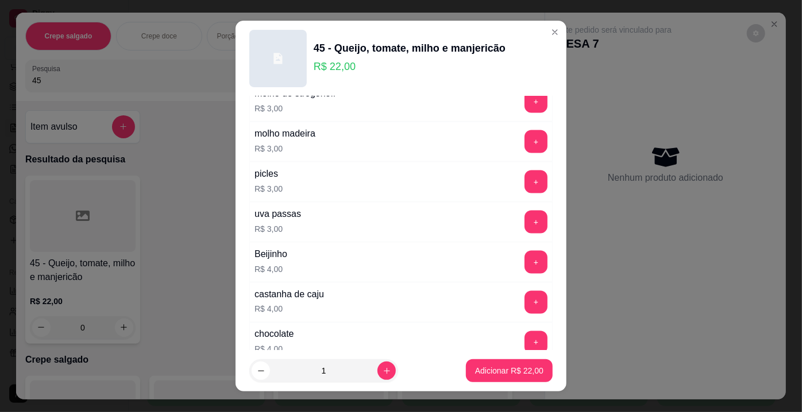
scroll to position [913, 0]
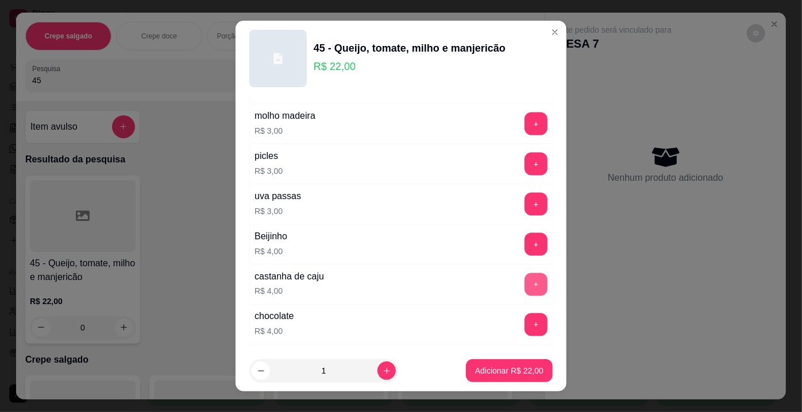
type input "SEM MILHO COM [PERSON_NAME]"
click at [525, 278] on button "+" at bounding box center [536, 284] width 23 height 23
click at [490, 376] on p "Adicionar R$ 26,00" at bounding box center [509, 370] width 68 height 11
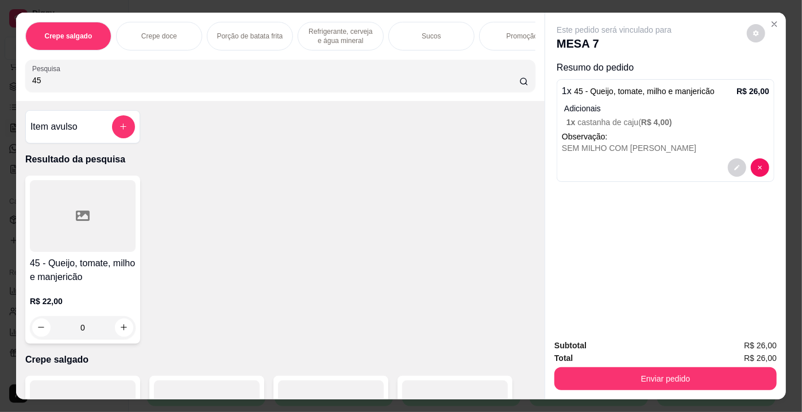
drag, startPoint x: 97, startPoint y: 84, endPoint x: 0, endPoint y: 79, distance: 96.6
click at [0, 79] on div "Crepe salgado Crepe doce Porção de batata frita Refrigerante, cerveja e água mi…" at bounding box center [401, 206] width 802 height 412
type input "57"
click at [81, 211] on div at bounding box center [83, 216] width 106 height 72
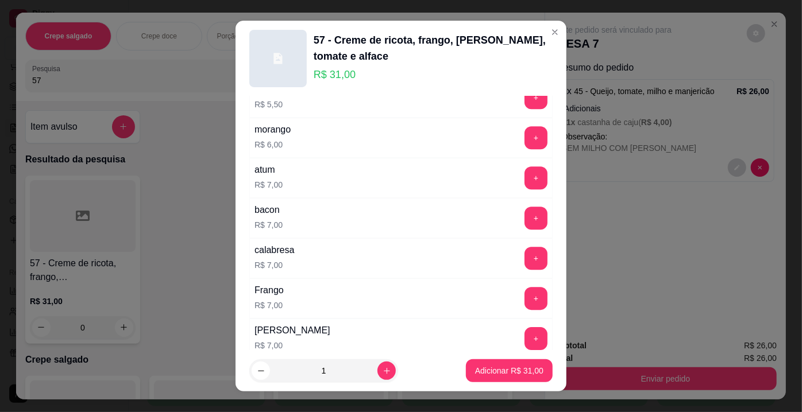
scroll to position [2062, 0]
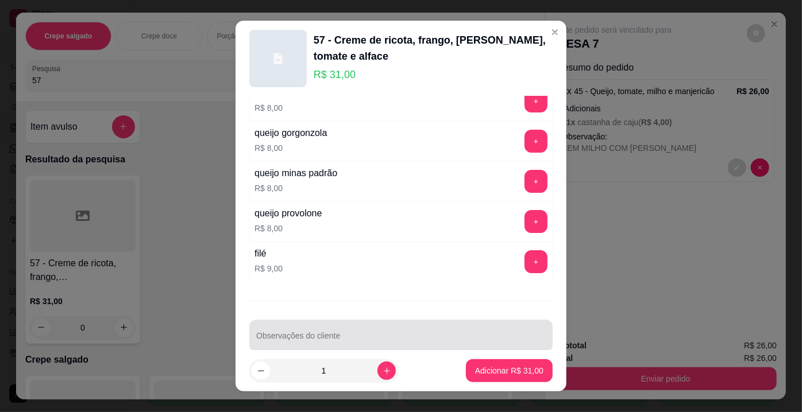
click at [449, 335] on input "Observações do cliente" at bounding box center [401, 340] width 290 height 11
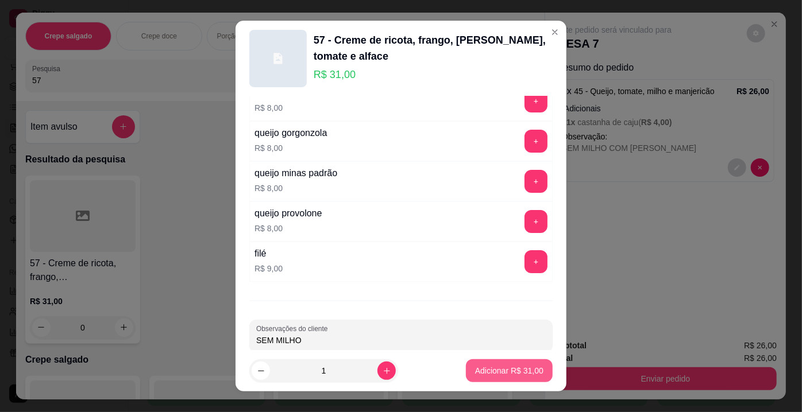
type input "SEM MILHO"
click at [493, 368] on p "Adicionar R$ 31,00" at bounding box center [509, 370] width 67 height 11
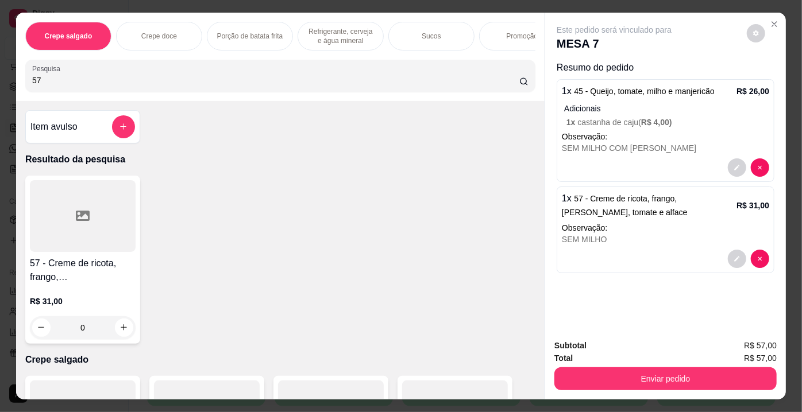
drag, startPoint x: 56, startPoint y: 82, endPoint x: 0, endPoint y: 74, distance: 56.2
click at [0, 74] on div "Crepe salgado Crepe doce Porção de batata frita Refrigerante, cerveja e água mi…" at bounding box center [401, 206] width 802 height 412
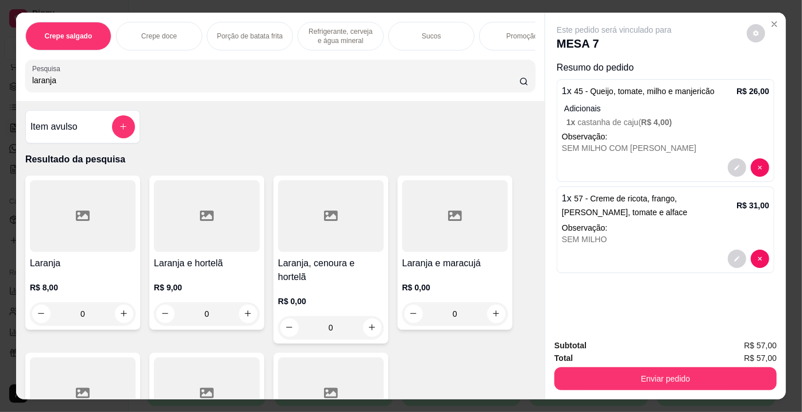
type input "laranja"
click at [318, 237] on div at bounding box center [331, 216] width 106 height 72
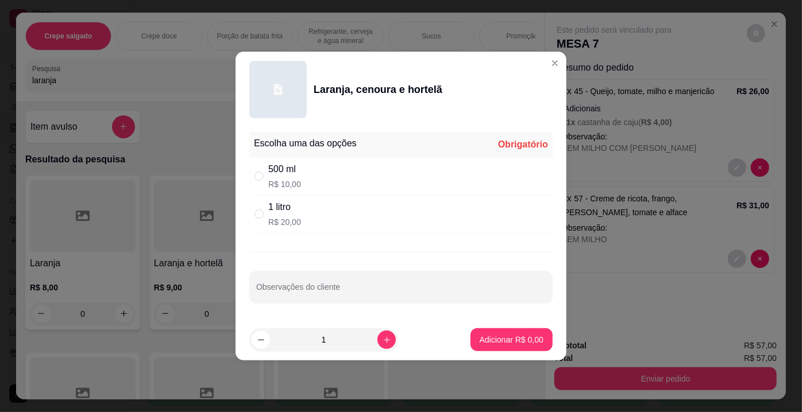
click at [300, 172] on div "500 ml R$ 10,00" at bounding box center [400, 176] width 303 height 38
radio input "true"
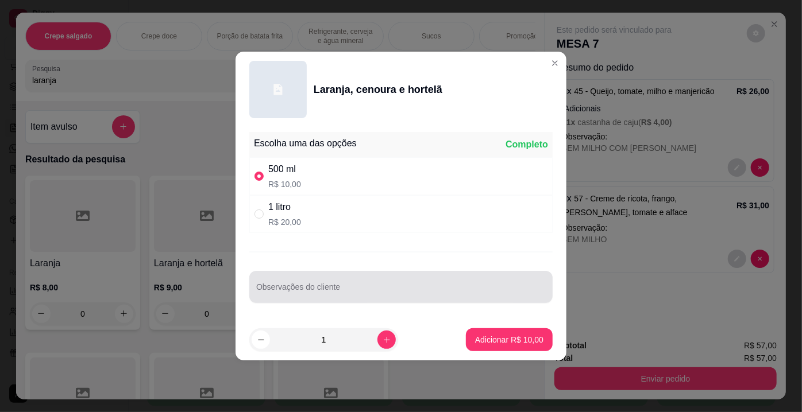
click at [304, 283] on div at bounding box center [401, 287] width 290 height 23
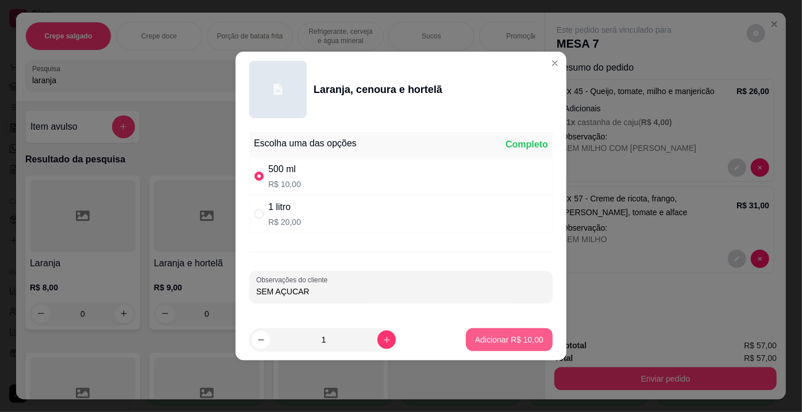
type input "SEM AÇUCAR"
click at [478, 333] on button "Adicionar R$ 10,00" at bounding box center [509, 340] width 84 height 22
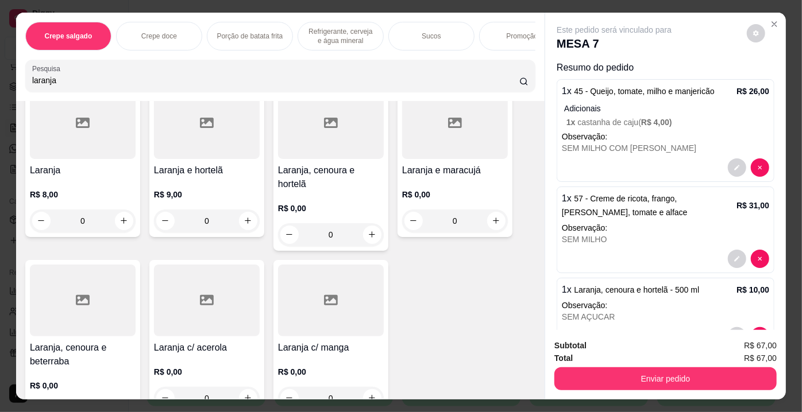
scroll to position [104, 0]
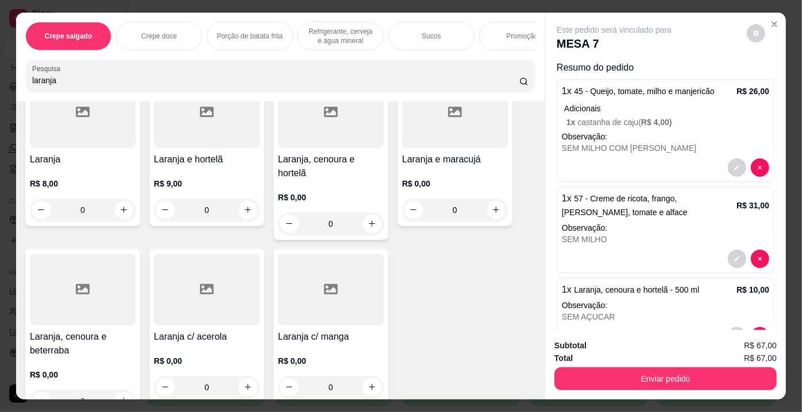
click at [91, 292] on div at bounding box center [83, 290] width 106 height 72
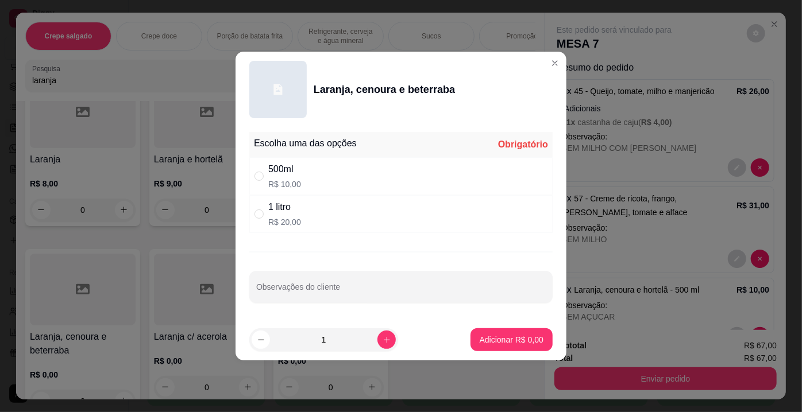
click at [295, 175] on div "500ml" at bounding box center [284, 170] width 33 height 14
radio input "true"
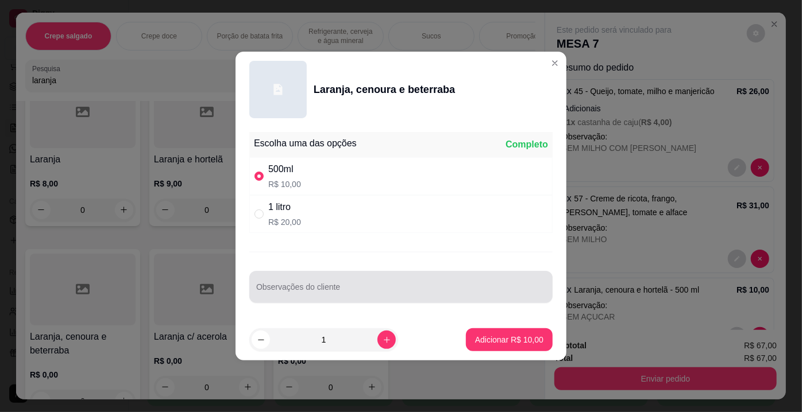
click at [303, 284] on div at bounding box center [401, 287] width 290 height 23
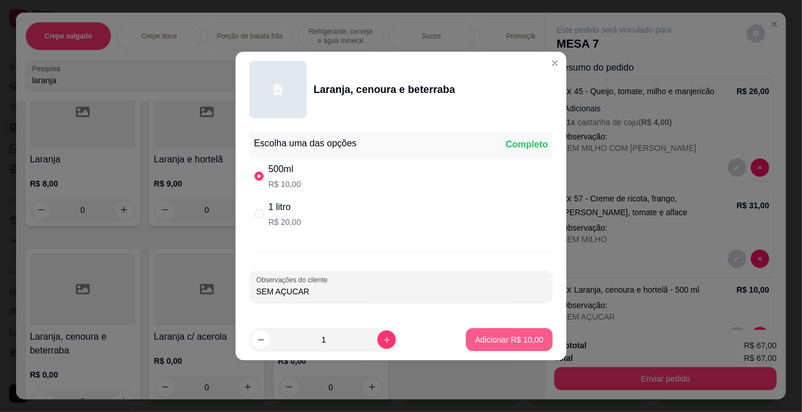
type input "SEM AÇUCAR"
click at [518, 334] on p "Adicionar R$ 10,00" at bounding box center [509, 339] width 68 height 11
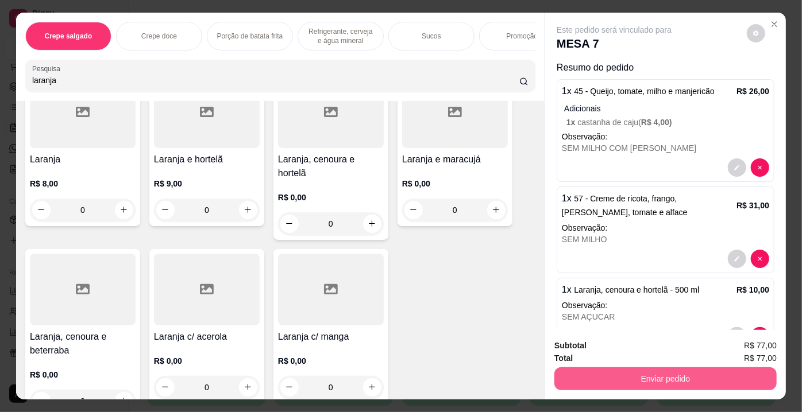
click at [606, 379] on button "Enviar pedido" at bounding box center [665, 379] width 222 height 23
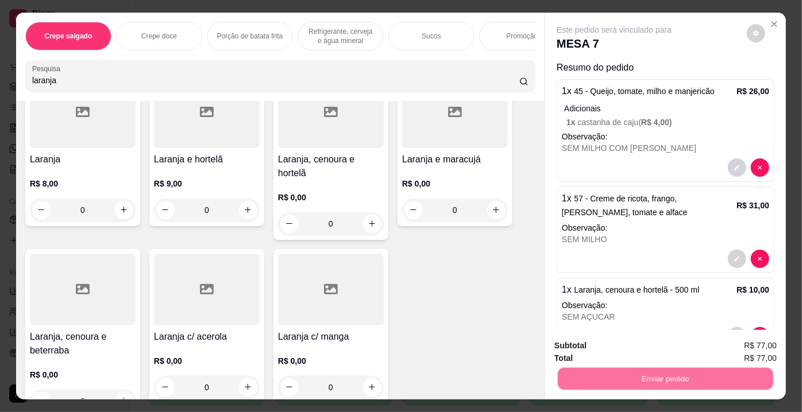
click at [608, 350] on button "Não registrar e enviar pedido" at bounding box center [628, 347] width 116 height 21
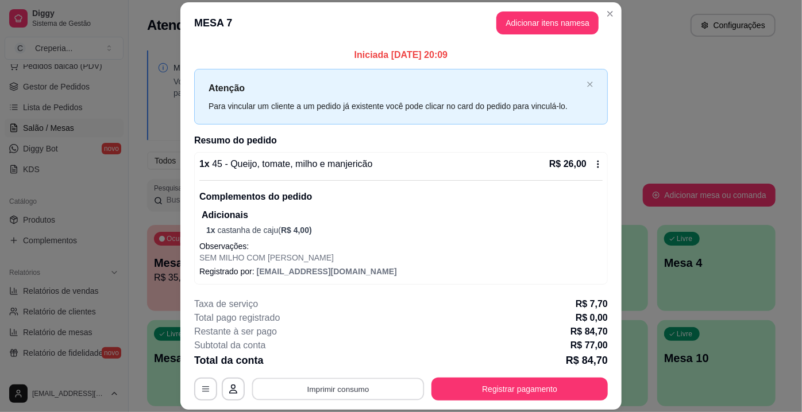
click at [315, 387] on button "Imprimir consumo" at bounding box center [338, 390] width 172 height 22
click at [325, 368] on button "IMPRESSORA" at bounding box center [338, 363] width 80 height 18
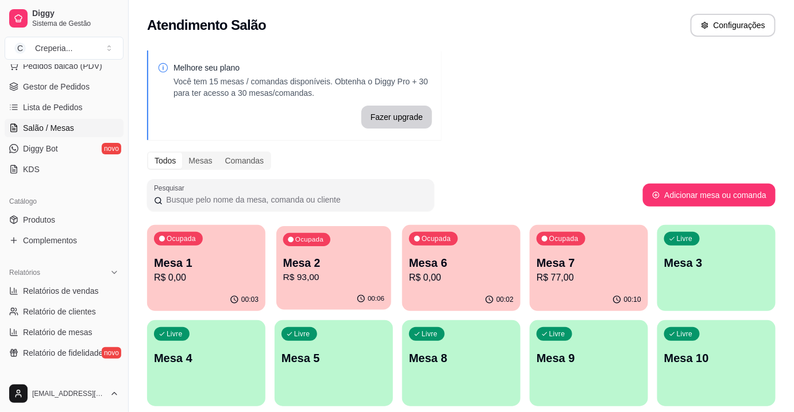
click at [314, 267] on p "Mesa 2" at bounding box center [334, 264] width 102 height 16
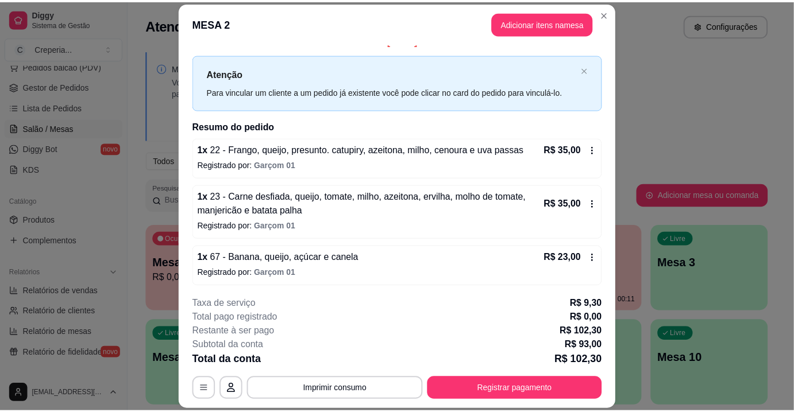
scroll to position [34, 0]
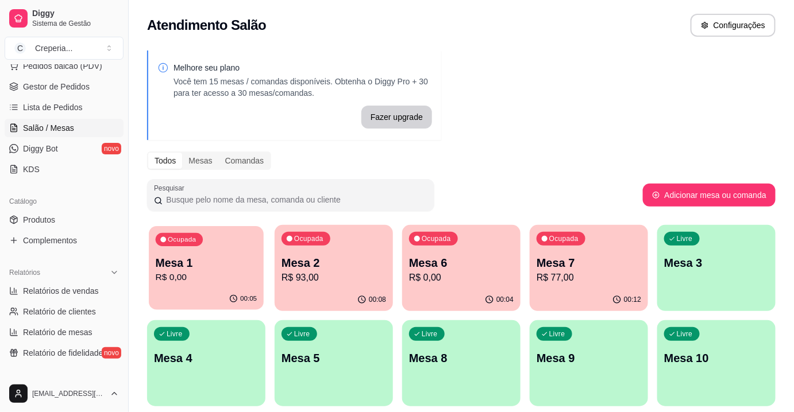
click at [201, 273] on p "R$ 0,00" at bounding box center [207, 277] width 102 height 13
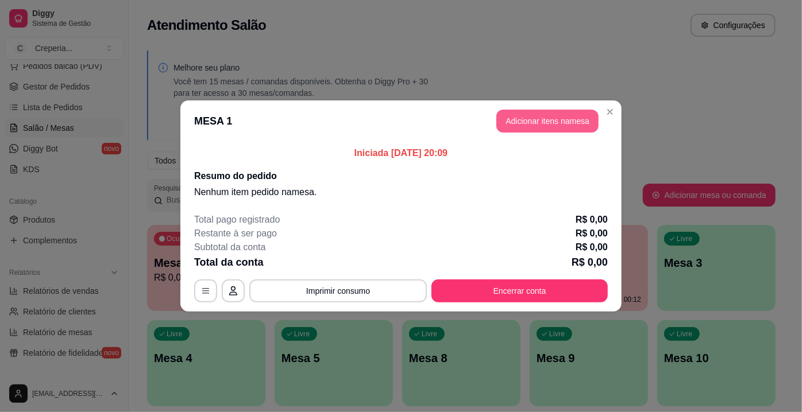
click at [522, 118] on button "Adicionar itens na mesa" at bounding box center [547, 121] width 102 height 23
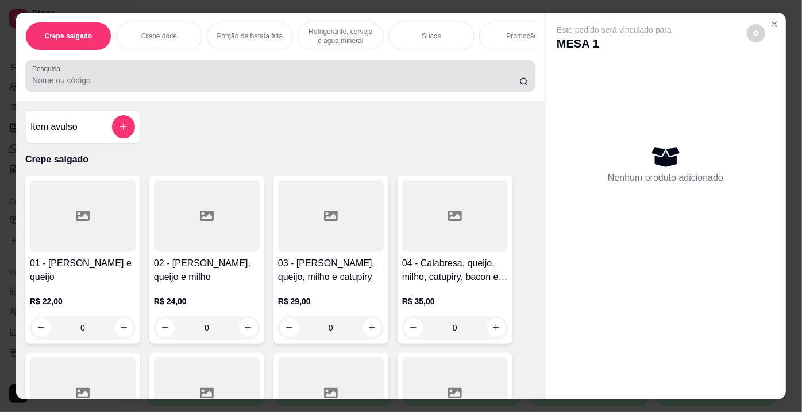
click at [412, 87] on div at bounding box center [280, 75] width 496 height 23
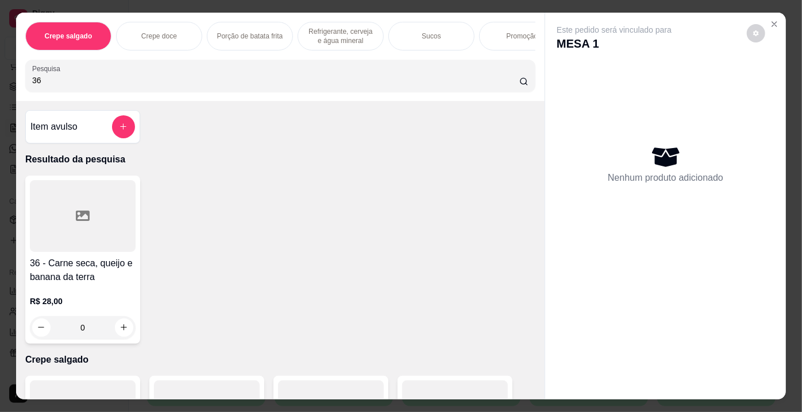
type input "36"
click at [124, 219] on div at bounding box center [83, 216] width 106 height 72
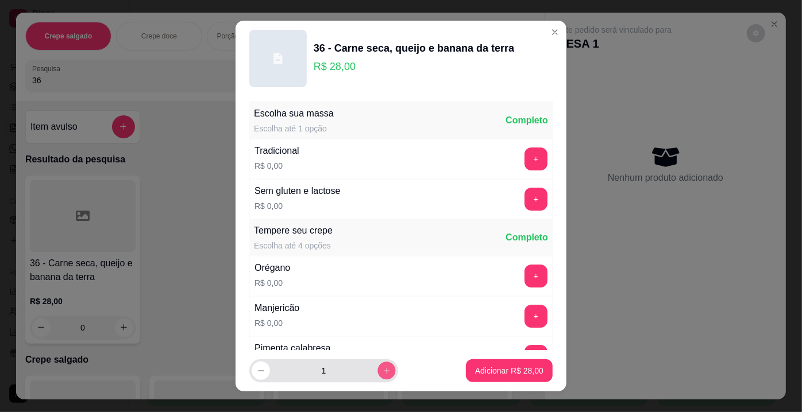
click at [383, 370] on icon "increase-product-quantity" at bounding box center [387, 371] width 9 height 9
type input "2"
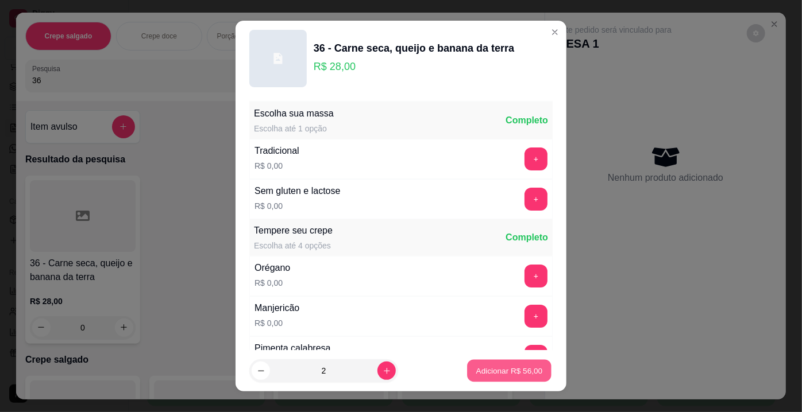
click at [476, 373] on p "Adicionar R$ 56,00" at bounding box center [509, 370] width 67 height 11
type input "2"
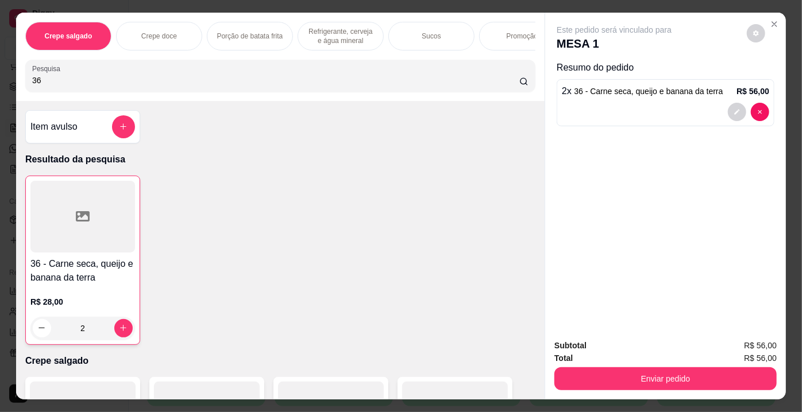
drag, startPoint x: 81, startPoint y: 80, endPoint x: 21, endPoint y: 74, distance: 60.1
click at [25, 74] on div "Pesquisa 36" at bounding box center [280, 76] width 510 height 32
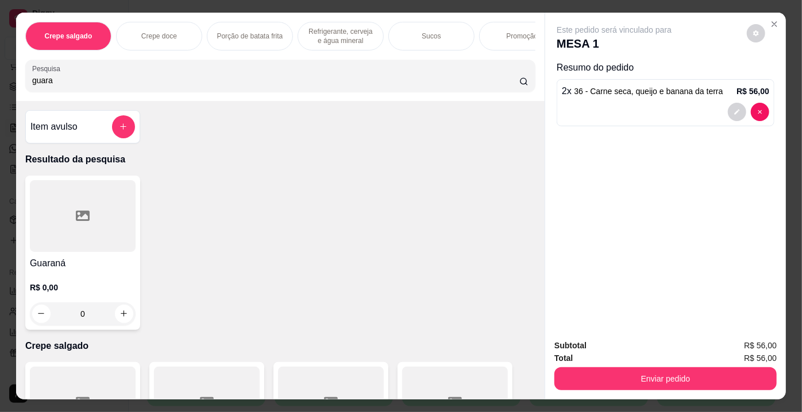
type input "guara"
click at [85, 213] on icon at bounding box center [83, 216] width 14 height 14
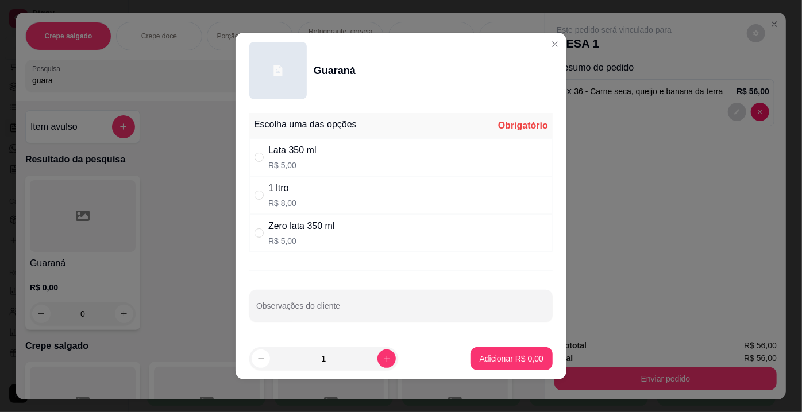
click at [307, 160] on div "Lata 350 ml R$ 5,00" at bounding box center [292, 158] width 48 height 28
radio input "true"
click at [518, 363] on p "Adicionar R$ 5,00" at bounding box center [512, 358] width 64 height 11
type input "1"
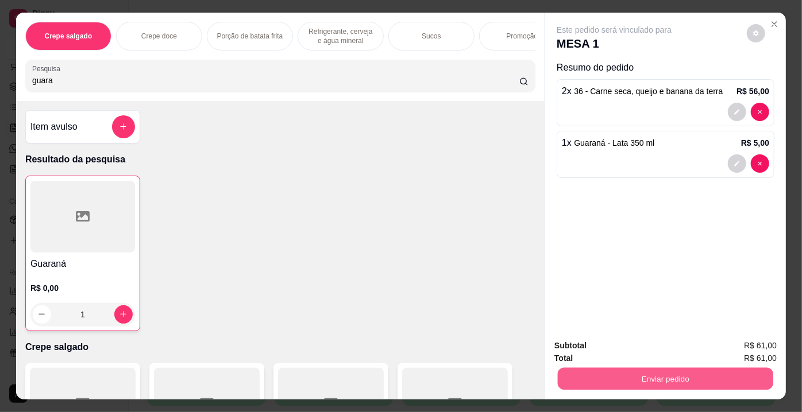
click at [580, 374] on button "Enviar pedido" at bounding box center [665, 379] width 215 height 22
click at [580, 345] on button "Não registrar e enviar pedido" at bounding box center [627, 348] width 119 height 22
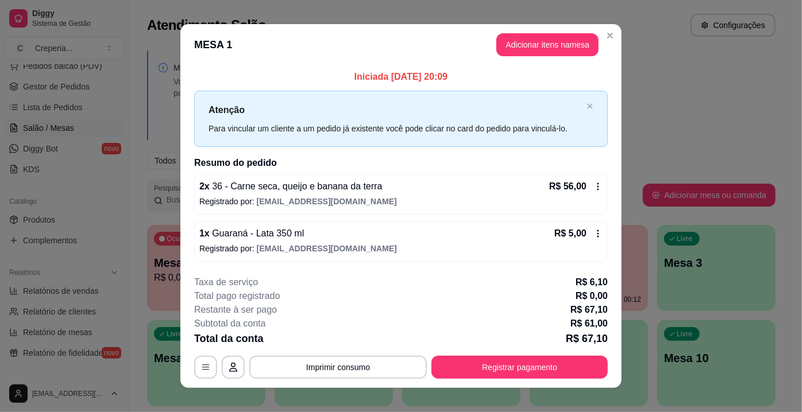
click at [337, 364] on button "Imprimir consumo" at bounding box center [338, 367] width 178 height 23
click at [326, 341] on button "IMPRESSORA" at bounding box center [337, 340] width 83 height 18
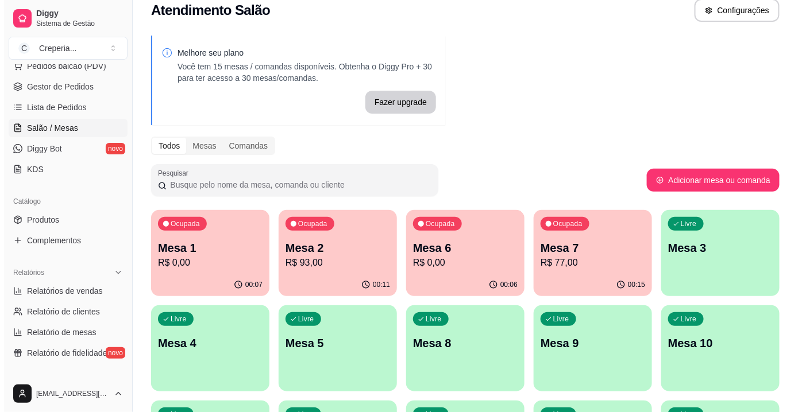
scroll to position [0, 0]
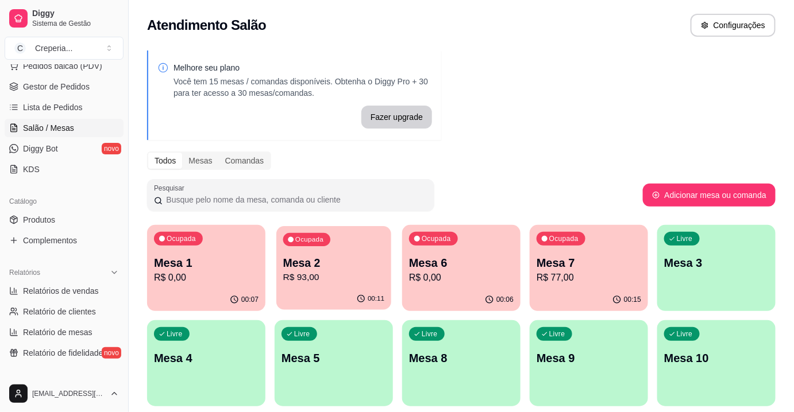
click at [322, 264] on p "Mesa 2" at bounding box center [334, 264] width 102 height 16
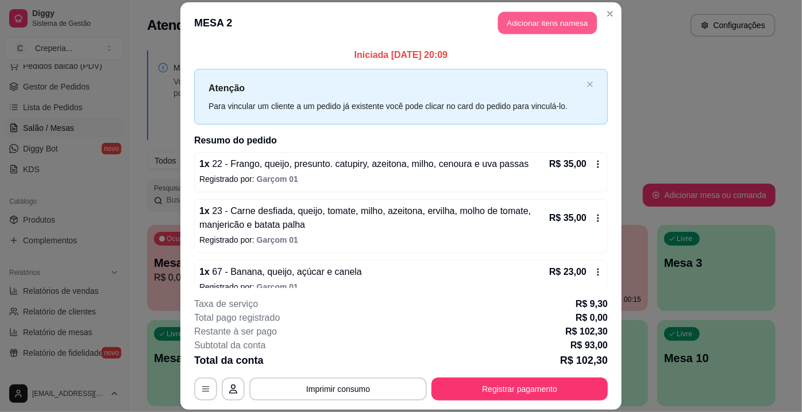
click at [505, 28] on button "Adicionar itens na mesa" at bounding box center [547, 22] width 99 height 22
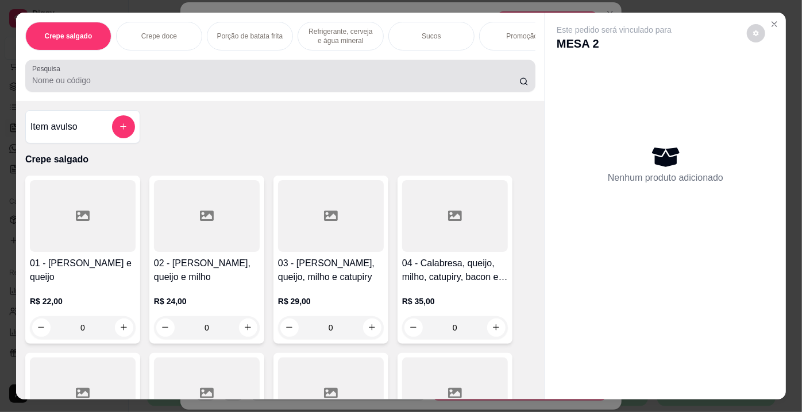
click at [325, 87] on div at bounding box center [280, 75] width 496 height 23
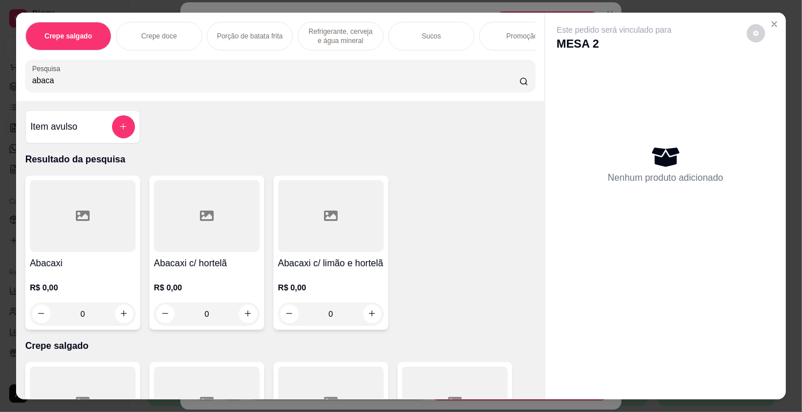
type input "abaca"
click at [330, 215] on icon at bounding box center [331, 216] width 14 height 10
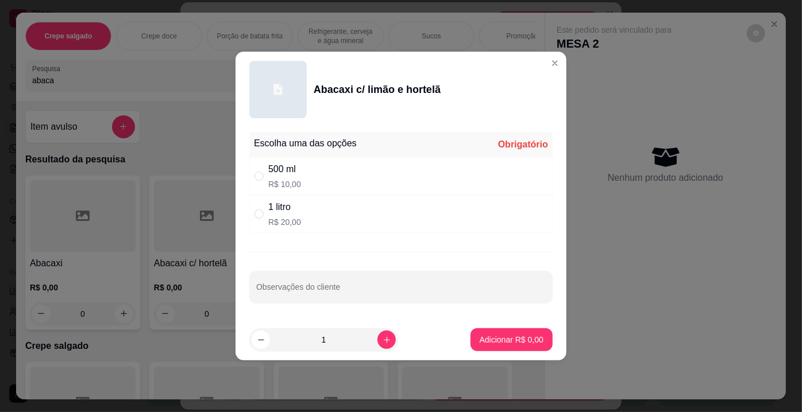
click at [295, 179] on p "R$ 10,00" at bounding box center [284, 184] width 33 height 11
radio input "true"
click at [481, 338] on p "Adicionar R$ 10,00" at bounding box center [509, 339] width 68 height 11
type input "1"
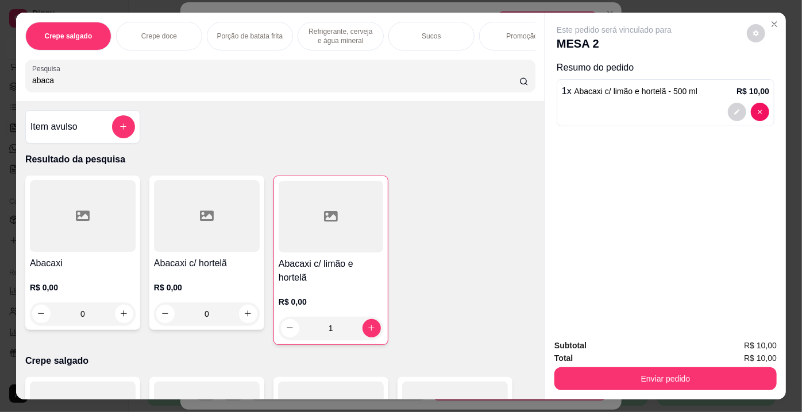
drag, startPoint x: 83, startPoint y: 90, endPoint x: 17, endPoint y: 90, distance: 65.5
click at [17, 90] on div "Crepe salgado Crepe doce Porção de batata frita Refrigerante, cerveja e água mi…" at bounding box center [280, 57] width 529 height 88
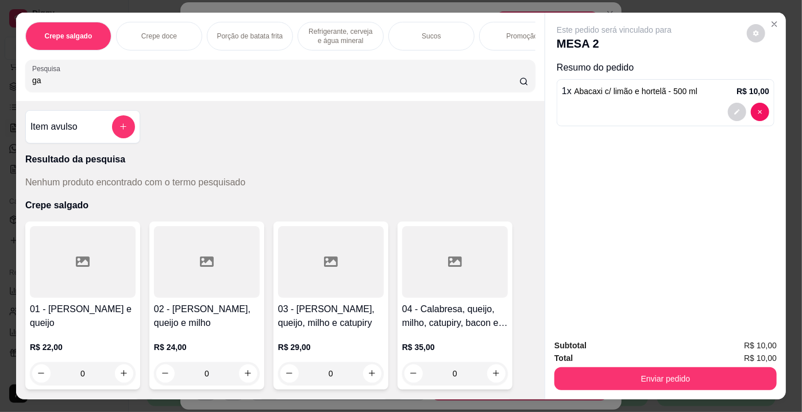
type input "g"
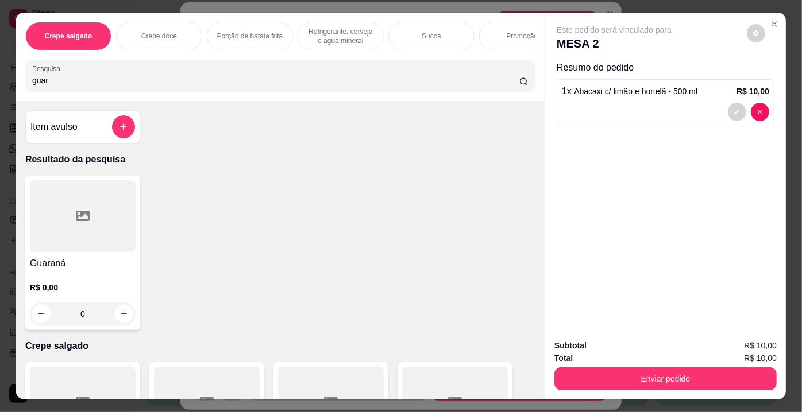
type input "guar"
click at [94, 218] on div at bounding box center [83, 216] width 106 height 72
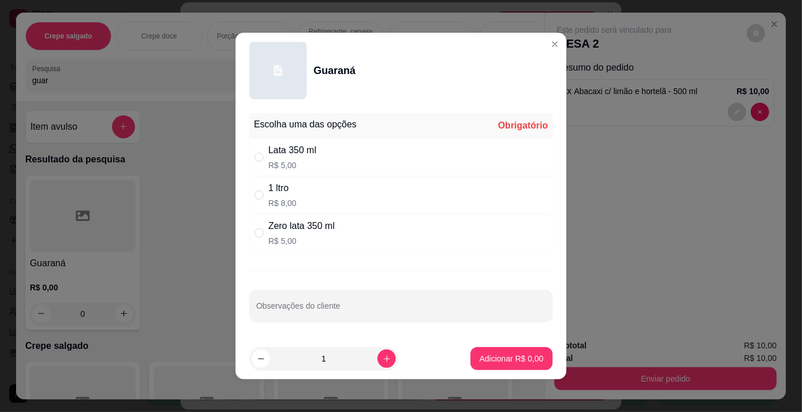
click at [275, 159] on div "Lata 350 ml R$ 5,00" at bounding box center [292, 158] width 48 height 28
radio input "true"
click at [483, 354] on p "Adicionar R$ 5,00" at bounding box center [511, 358] width 62 height 11
type input "1"
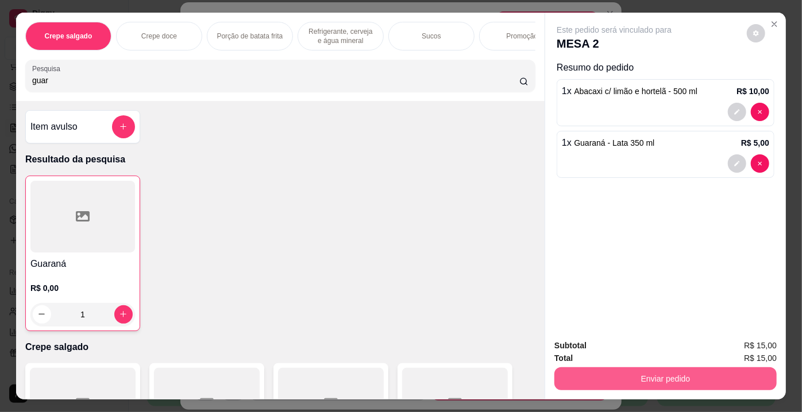
click at [611, 373] on button "Enviar pedido" at bounding box center [665, 379] width 222 height 23
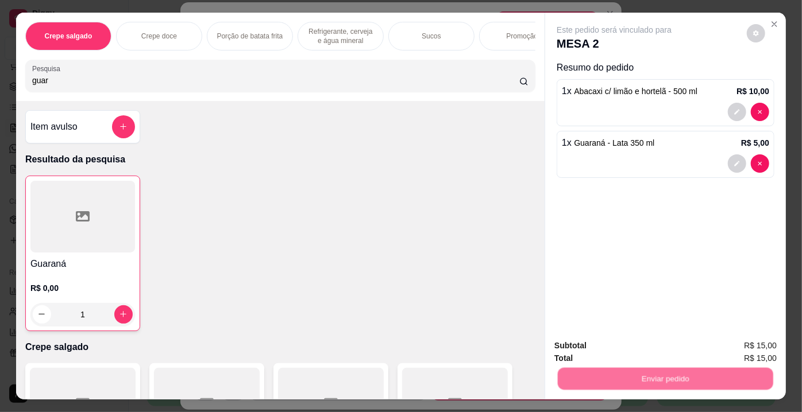
click at [616, 351] on button "Não registrar e enviar pedido" at bounding box center [628, 347] width 116 height 21
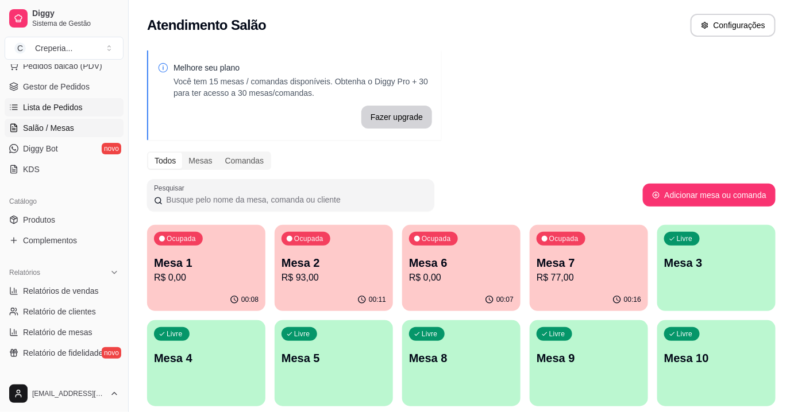
click at [74, 104] on span "Lista de Pedidos" at bounding box center [53, 107] width 60 height 11
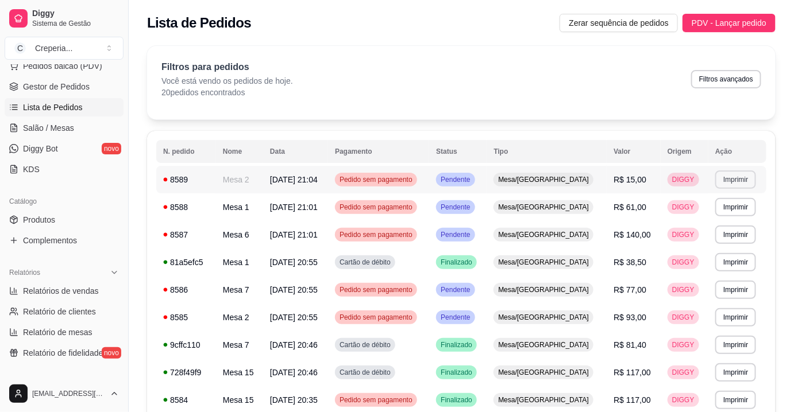
click at [735, 180] on button "Imprimir" at bounding box center [735, 180] width 41 height 18
click at [704, 215] on button "IMPRESSORA" at bounding box center [711, 220] width 83 height 18
click at [68, 126] on span "Salão / Mesas" at bounding box center [48, 127] width 51 height 11
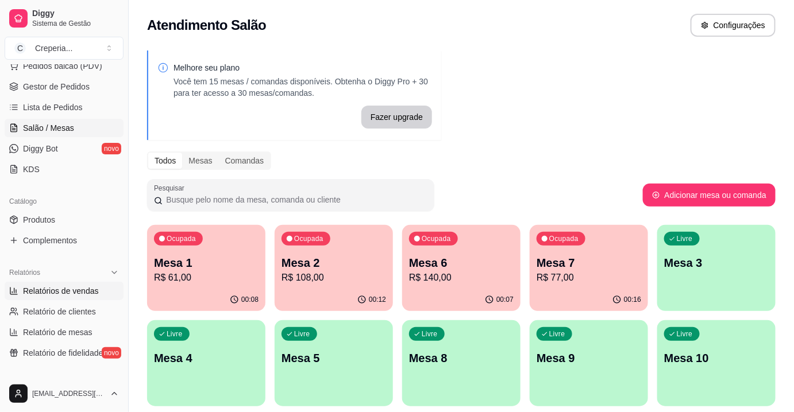
click at [97, 292] on link "Relatórios de vendas" at bounding box center [64, 291] width 119 height 18
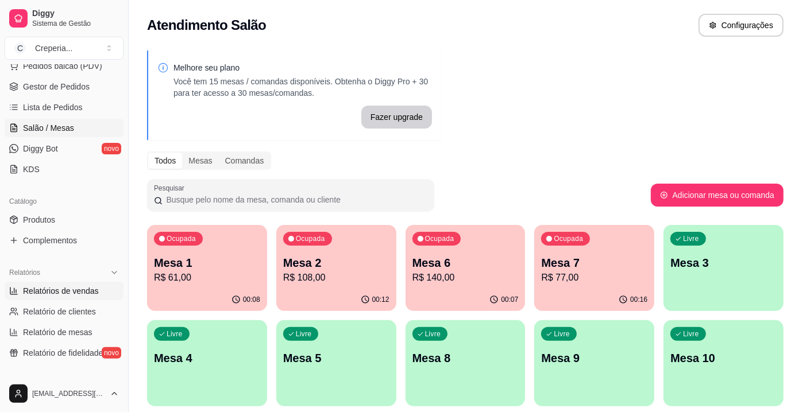
select select "ALL"
select select "0"
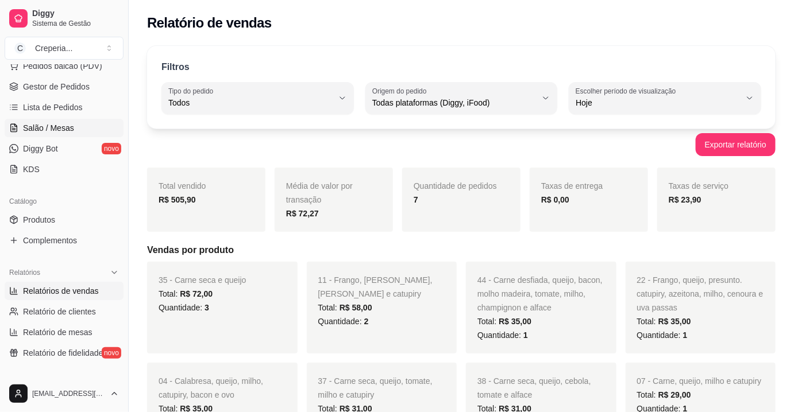
click at [69, 127] on span "Salão / Mesas" at bounding box center [48, 127] width 51 height 11
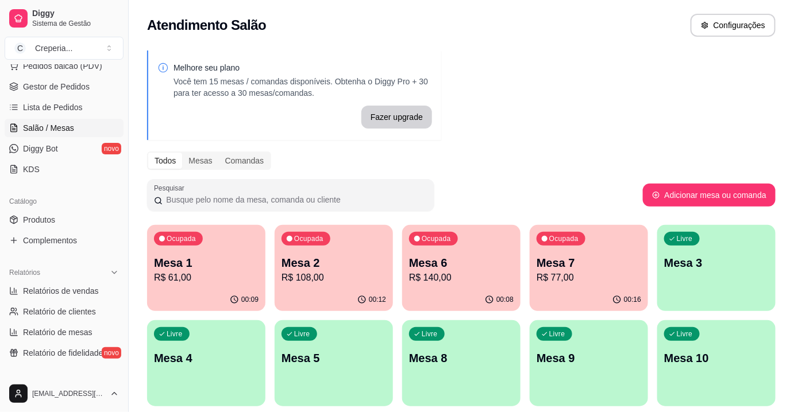
click at [493, 132] on div "Melhore seu plano Você tem 15 mesas / comandas disponíveis. Obtenha o Diggy Pro…" at bounding box center [461, 280] width 665 height 472
click at [446, 277] on p "R$ 140,00" at bounding box center [461, 278] width 105 height 14
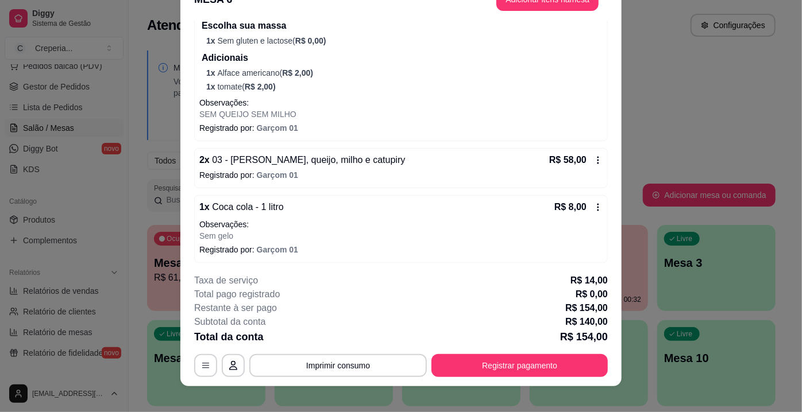
scroll to position [34, 0]
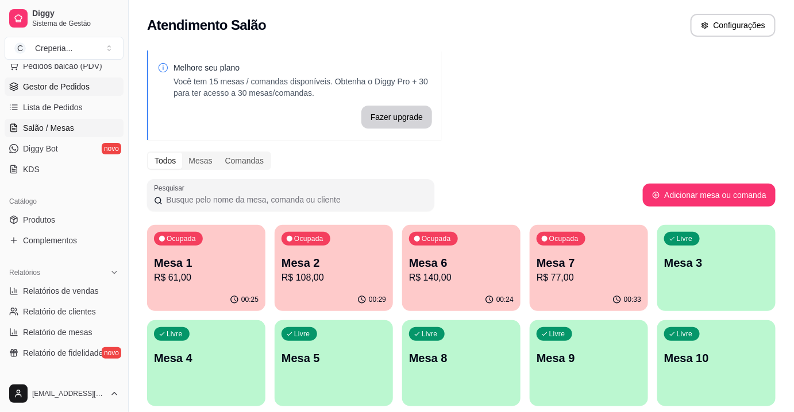
click at [72, 86] on span "Gestor de Pedidos" at bounding box center [56, 86] width 67 height 11
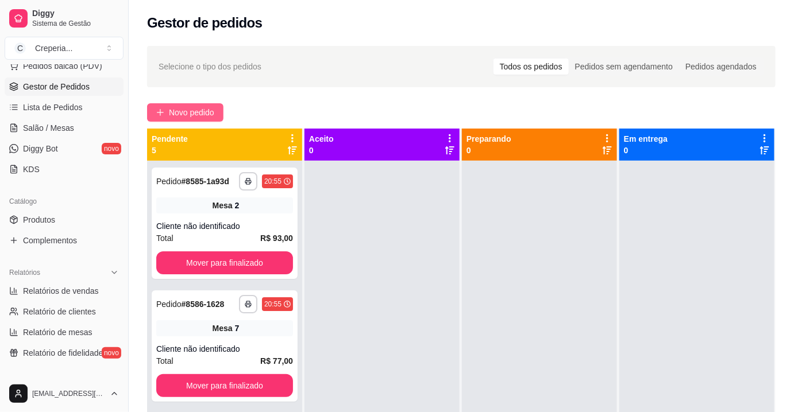
click at [201, 117] on span "Novo pedido" at bounding box center [191, 112] width 45 height 13
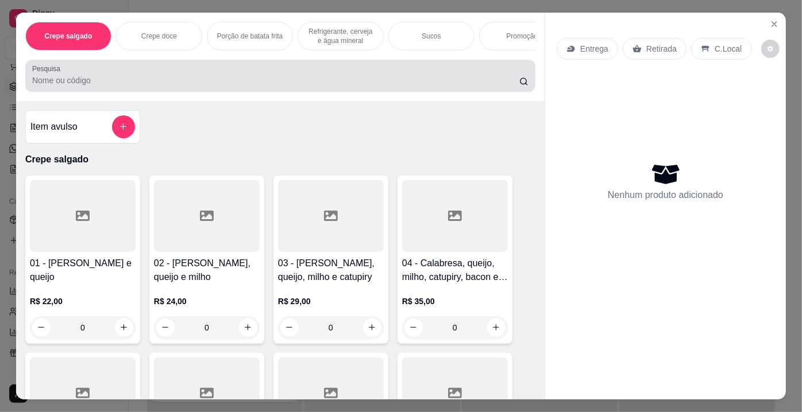
click at [182, 86] on input "Pesquisa" at bounding box center [275, 80] width 487 height 11
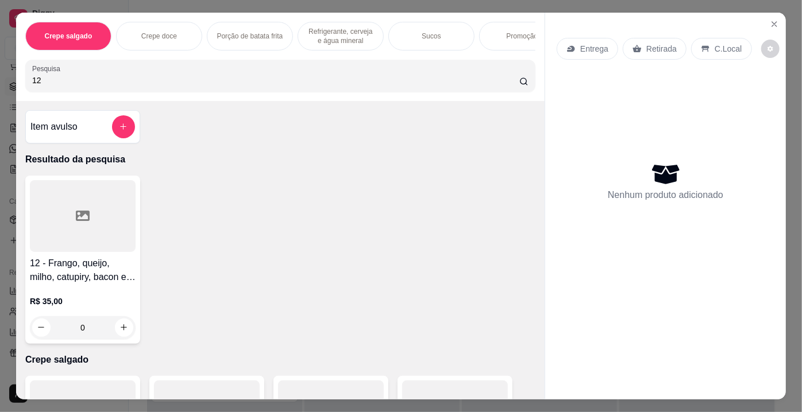
type input "12"
click at [91, 219] on div at bounding box center [83, 216] width 106 height 72
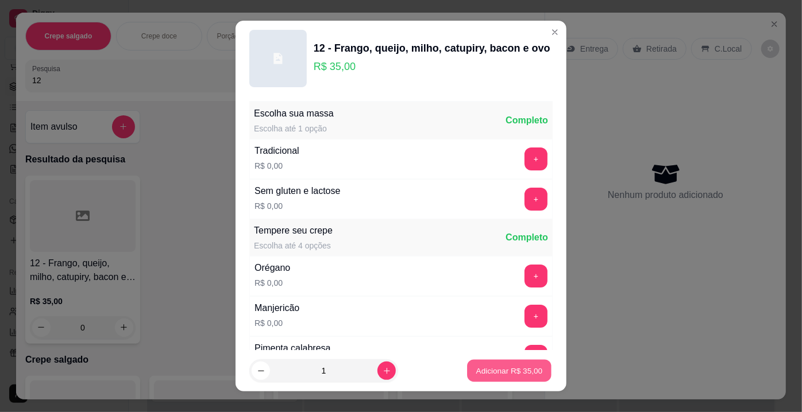
click at [483, 372] on p "Adicionar R$ 35,00" at bounding box center [509, 370] width 67 height 11
type input "1"
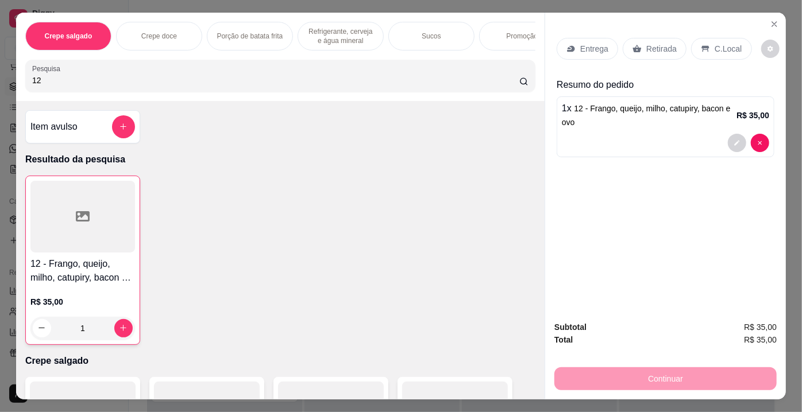
drag, startPoint x: 56, startPoint y: 83, endPoint x: 1, endPoint y: 87, distance: 55.3
click at [1, 87] on div "Crepe salgado Crepe doce Porção de batata frita Refrigerante, cerveja e água mi…" at bounding box center [401, 206] width 802 height 412
type input "42"
click at [85, 217] on icon at bounding box center [83, 216] width 14 height 10
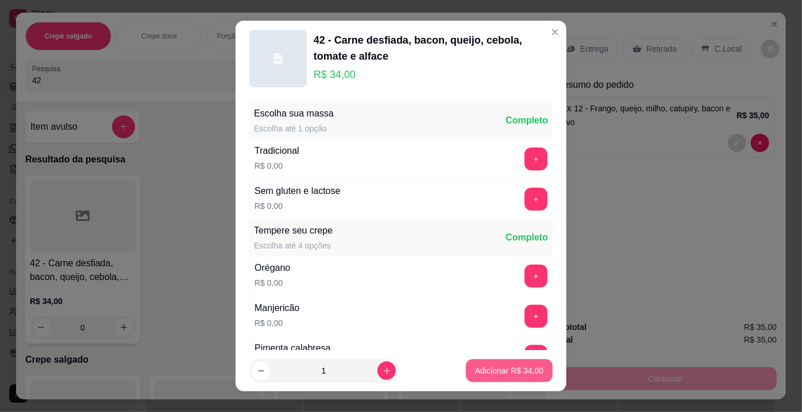
click at [487, 367] on p "Adicionar R$ 34,00" at bounding box center [509, 370] width 68 height 11
type input "1"
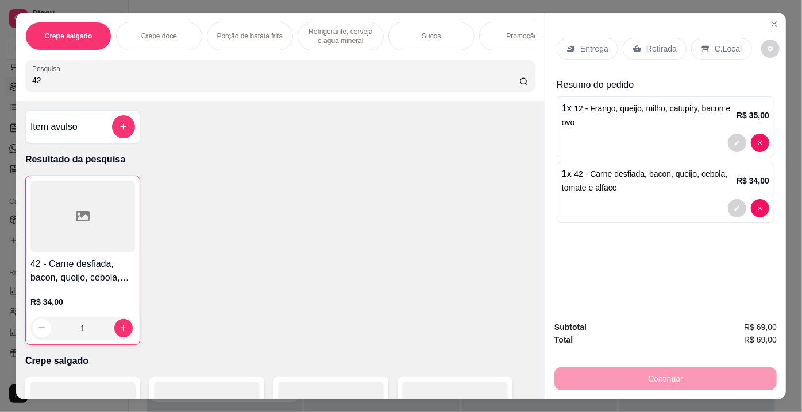
click at [646, 44] on p "Retirada" at bounding box center [661, 48] width 30 height 11
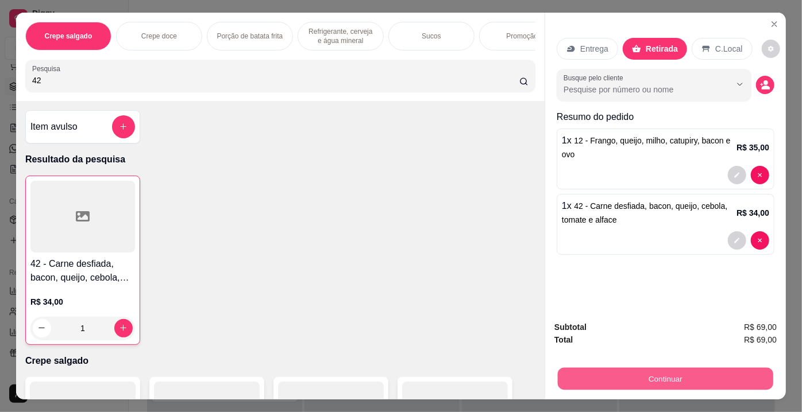
click at [665, 372] on button "Continuar" at bounding box center [665, 379] width 215 height 22
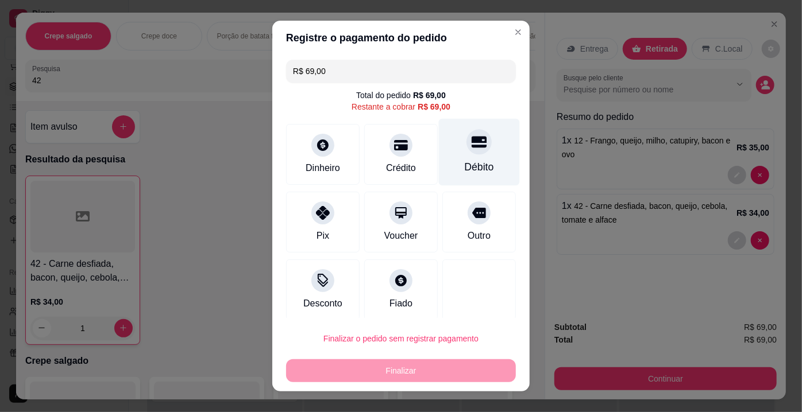
click at [466, 152] on div at bounding box center [478, 141] width 25 height 25
type input "R$ 0,00"
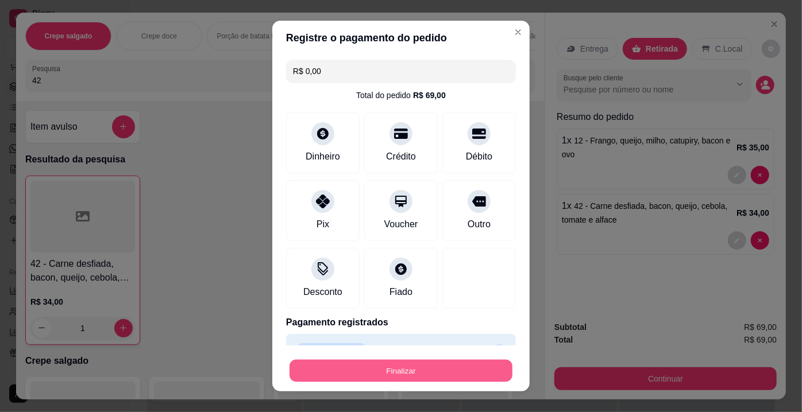
click at [418, 371] on button "Finalizar" at bounding box center [401, 371] width 223 height 22
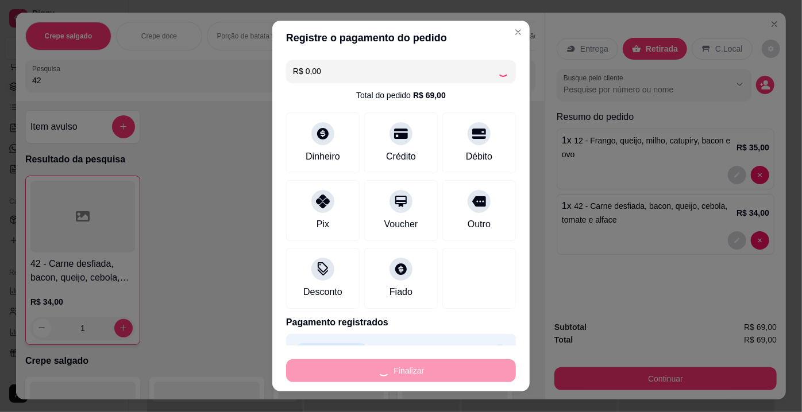
type input "0"
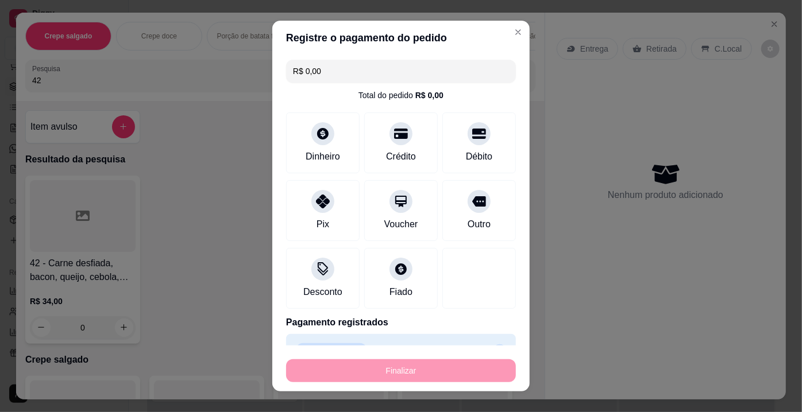
type input "-R$ 69,00"
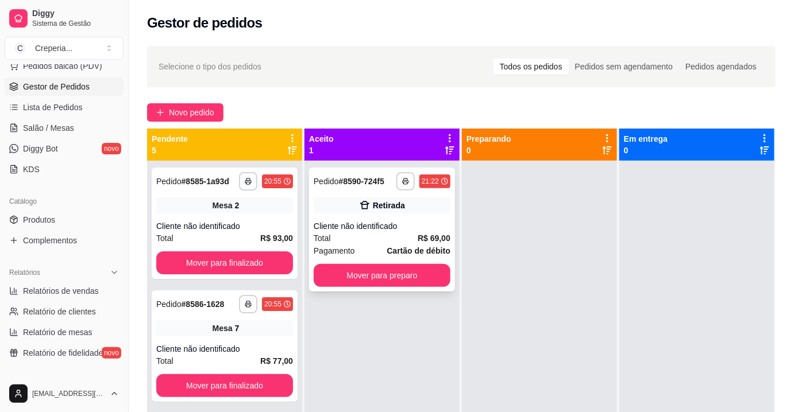
click at [368, 221] on div "Cliente não identificado" at bounding box center [382, 226] width 137 height 11
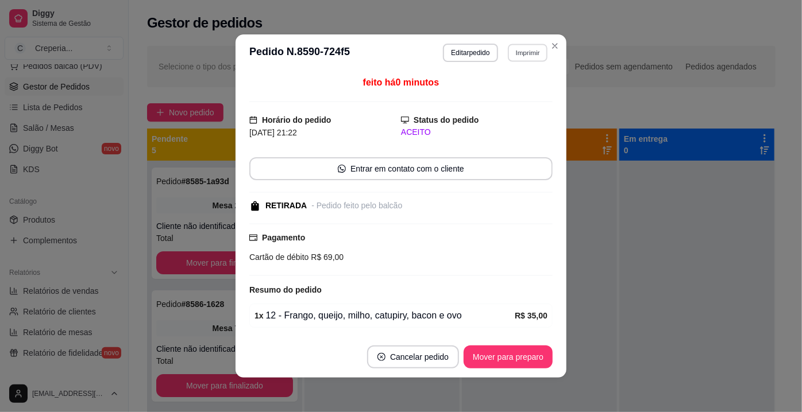
click at [528, 53] on button "Imprimir" at bounding box center [528, 53] width 40 height 18
click at [496, 89] on button "IMPRESSORA" at bounding box center [503, 93] width 83 height 18
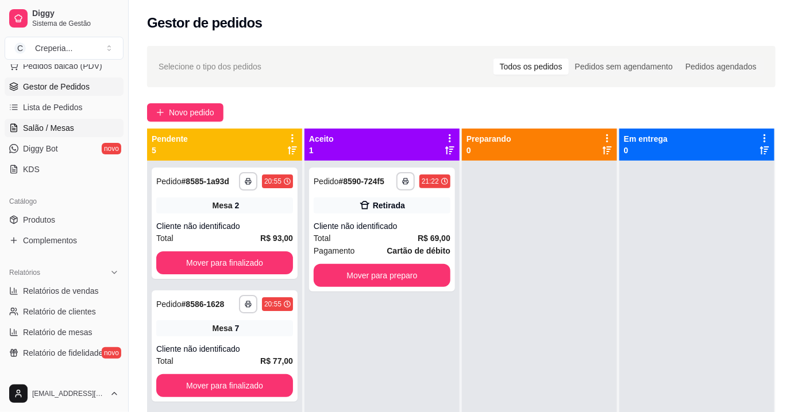
click at [53, 124] on span "Salão / Mesas" at bounding box center [48, 127] width 51 height 11
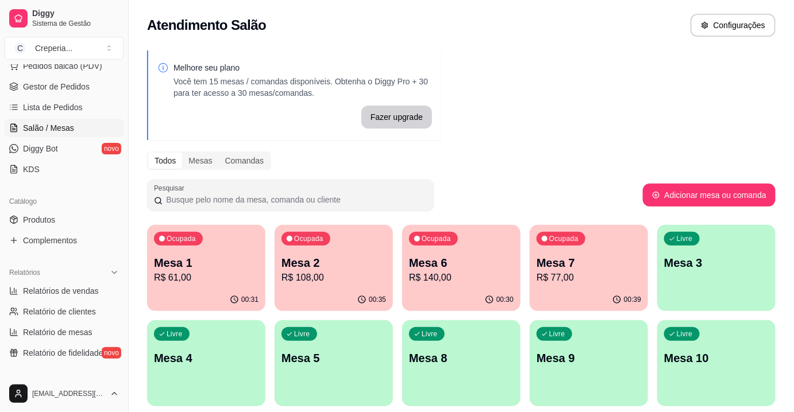
click at [337, 248] on div "Ocupada Mesa 2 R$ 108,00" at bounding box center [334, 257] width 118 height 64
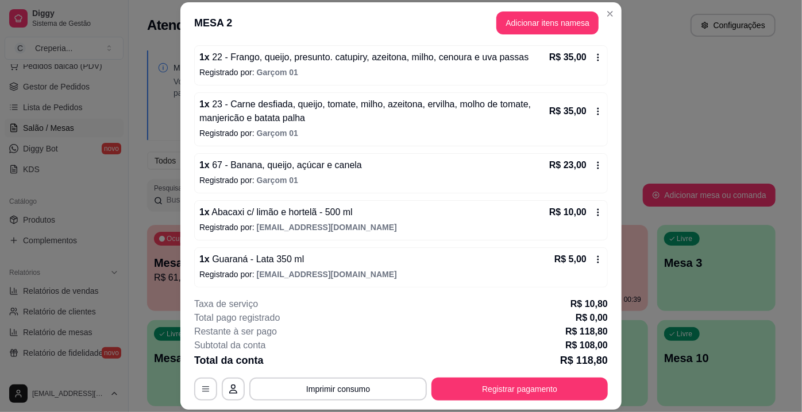
scroll to position [108, 0]
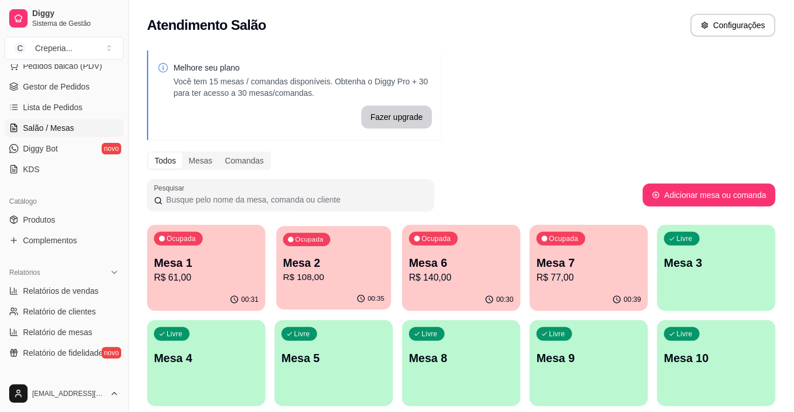
click at [363, 265] on p "Mesa 2" at bounding box center [334, 264] width 102 height 16
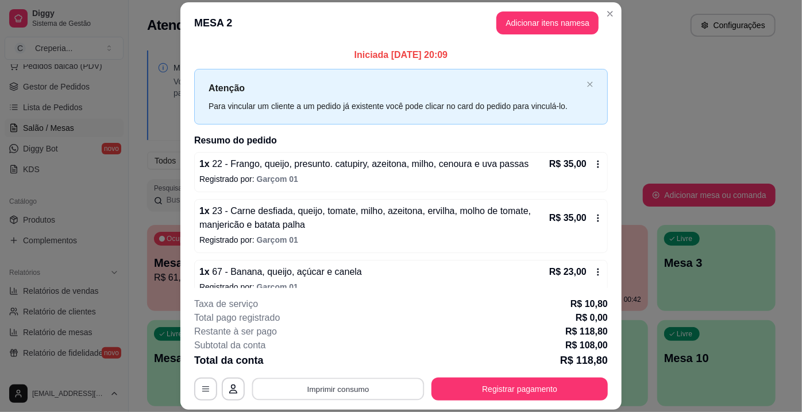
click at [360, 380] on button "Imprimir consumo" at bounding box center [338, 390] width 172 height 22
click at [363, 365] on button "IMPRESSORA" at bounding box center [337, 363] width 83 height 18
click at [562, 390] on button "Registrar pagamento" at bounding box center [519, 389] width 176 height 23
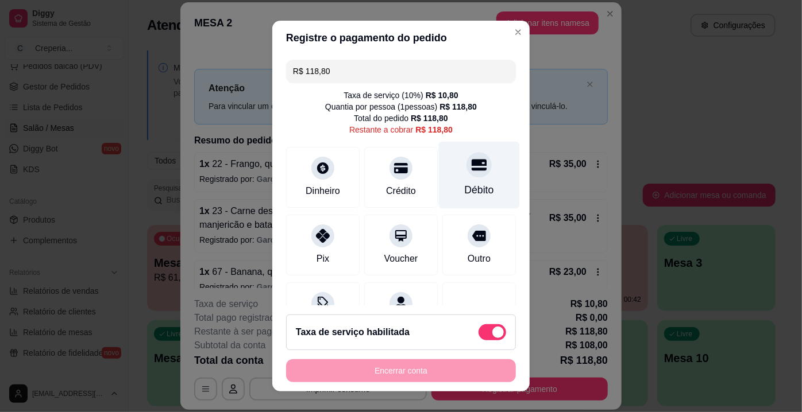
click at [465, 184] on div "Débito" at bounding box center [479, 190] width 29 height 15
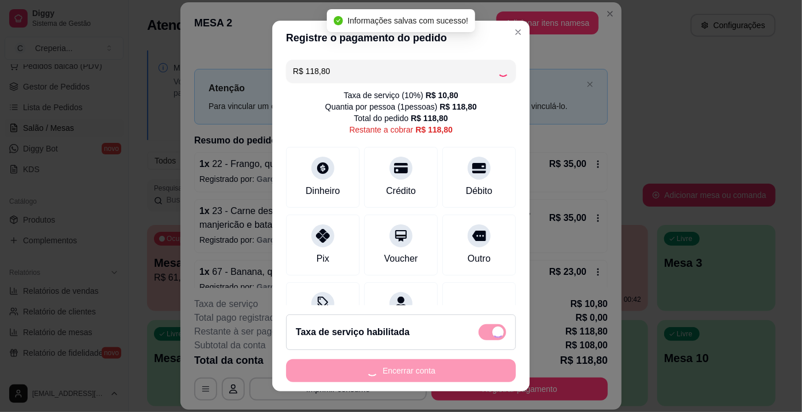
type input "R$ 0,00"
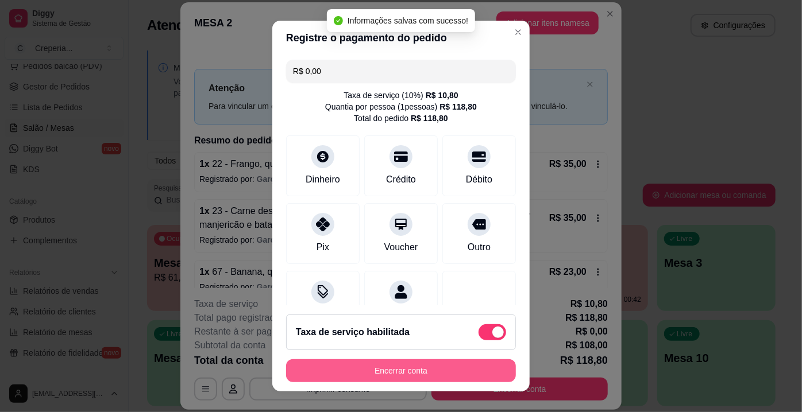
click at [415, 371] on button "Encerrar conta" at bounding box center [401, 371] width 230 height 23
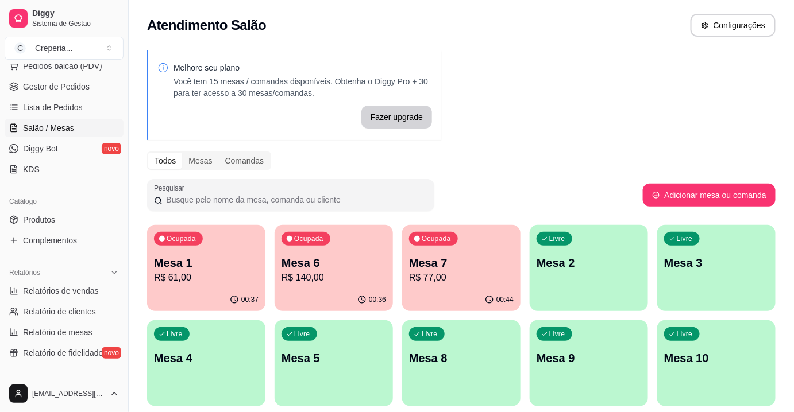
click at [439, 278] on p "R$ 77,00" at bounding box center [461, 278] width 105 height 14
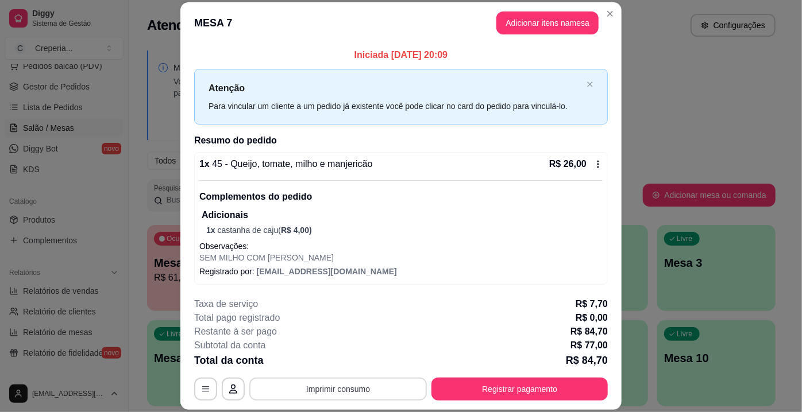
click at [300, 391] on button "Imprimir consumo" at bounding box center [338, 389] width 178 height 23
click at [309, 363] on button "IMPRESSORA" at bounding box center [338, 363] width 80 height 18
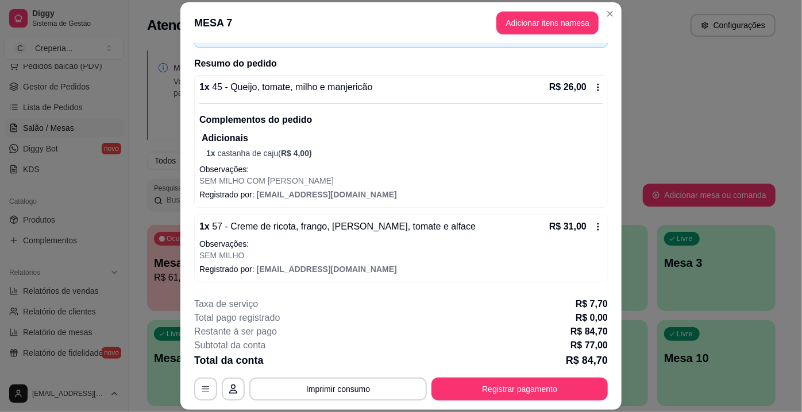
scroll to position [222, 0]
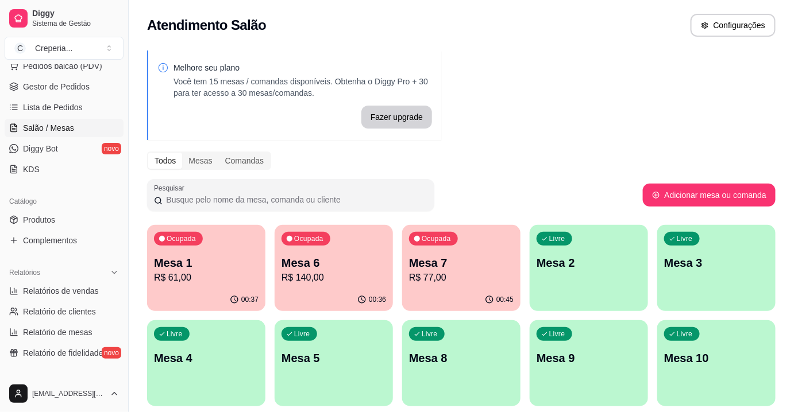
click at [352, 270] on p "Mesa 6" at bounding box center [334, 263] width 105 height 16
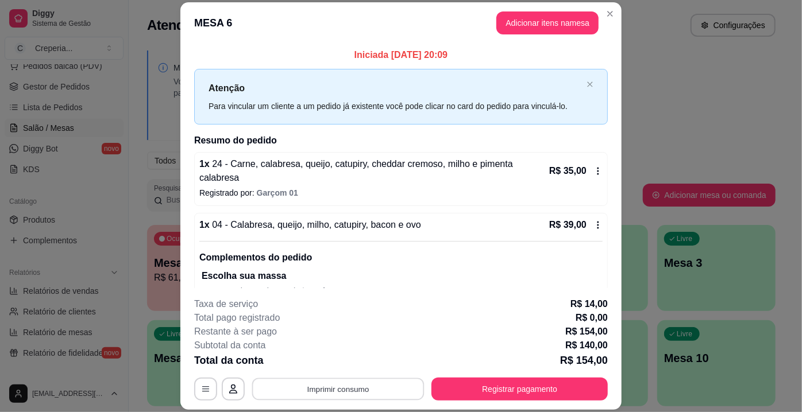
click at [326, 391] on button "Imprimir consumo" at bounding box center [338, 390] width 172 height 22
click at [342, 366] on button "IMPRESSORA" at bounding box center [337, 363] width 83 height 18
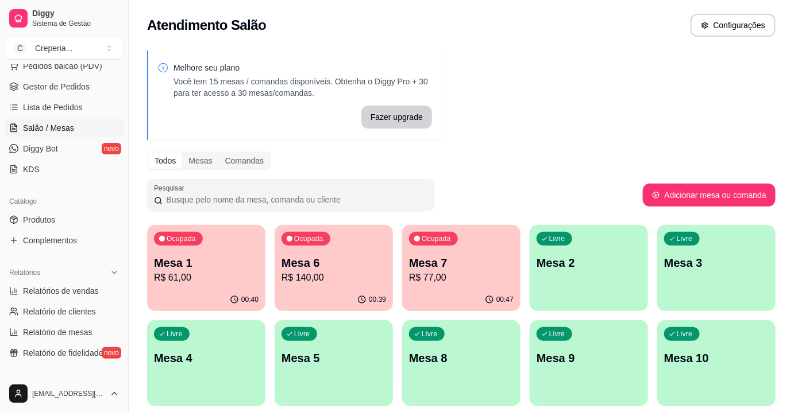
click at [252, 268] on p "Mesa 1" at bounding box center [206, 263] width 105 height 16
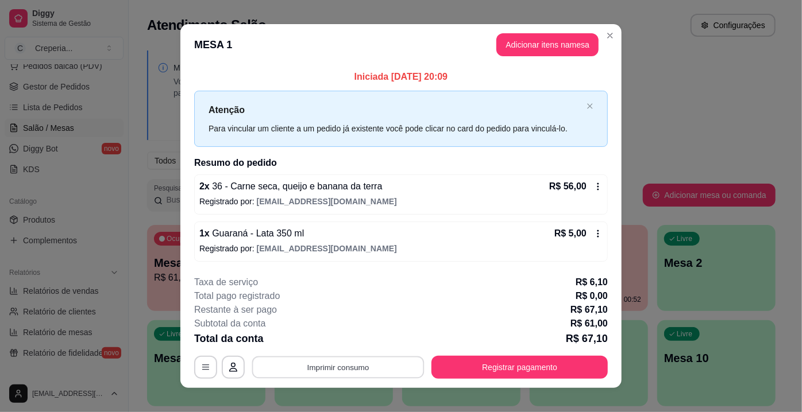
click at [347, 366] on button "Imprimir consumo" at bounding box center [338, 367] width 172 height 22
click at [339, 333] on button "IMPRESSORA" at bounding box center [338, 340] width 80 height 18
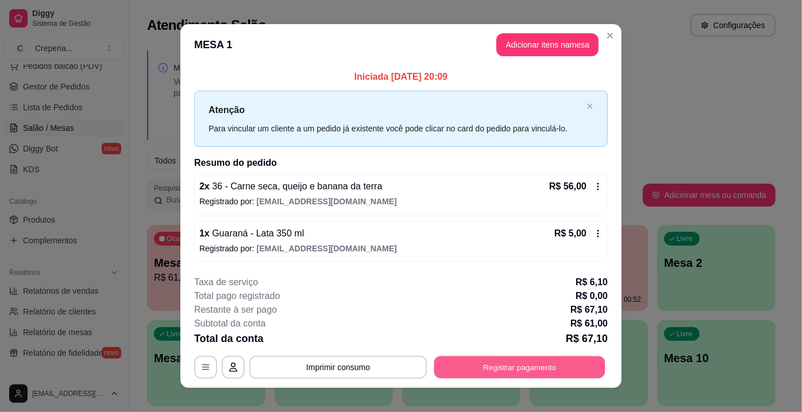
click at [525, 362] on button "Registrar pagamento" at bounding box center [519, 367] width 171 height 22
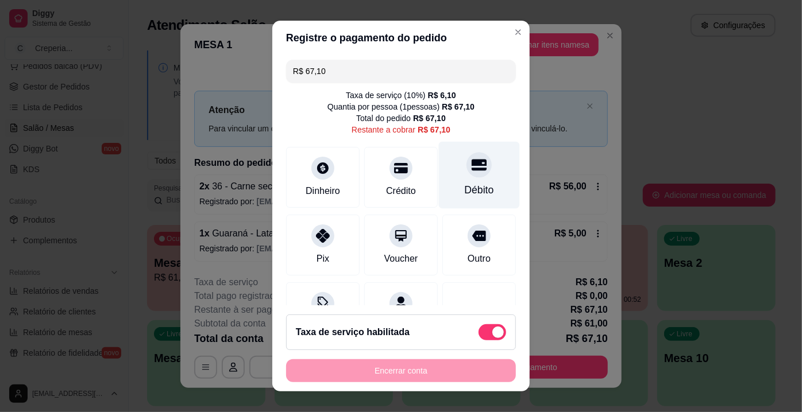
click at [476, 182] on div "Débito" at bounding box center [479, 175] width 81 height 67
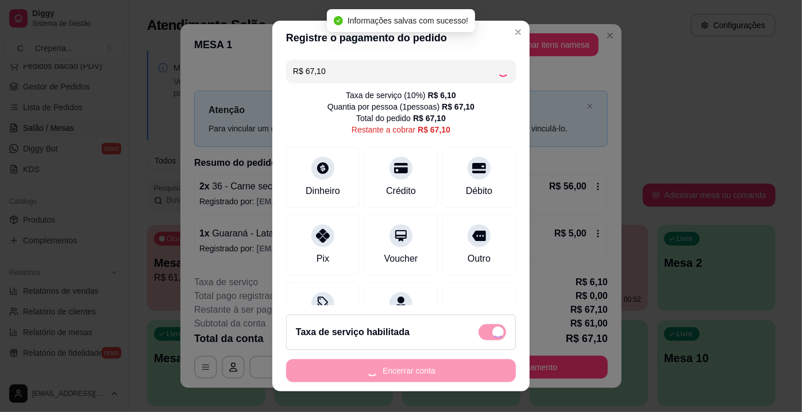
type input "R$ 0,00"
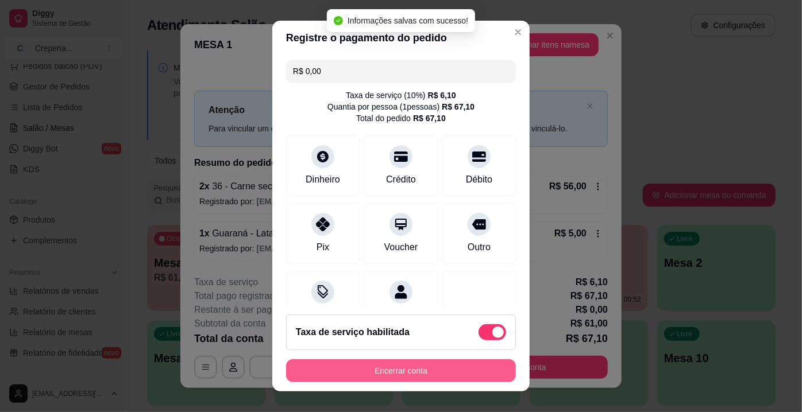
click at [415, 369] on button "Encerrar conta" at bounding box center [401, 371] width 230 height 23
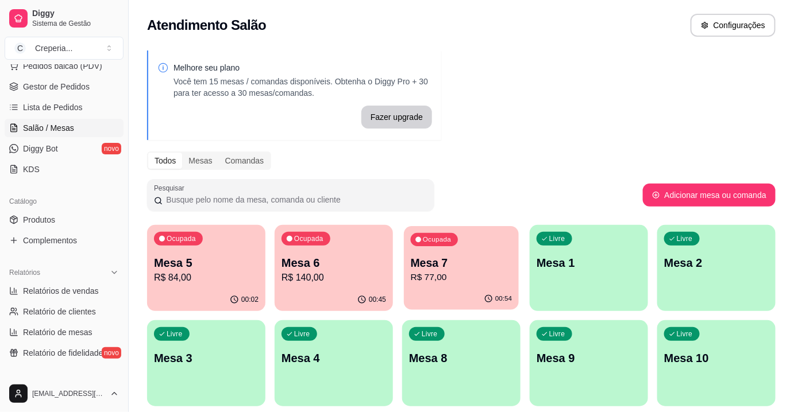
click at [472, 281] on p "R$ 77,00" at bounding box center [462, 277] width 102 height 13
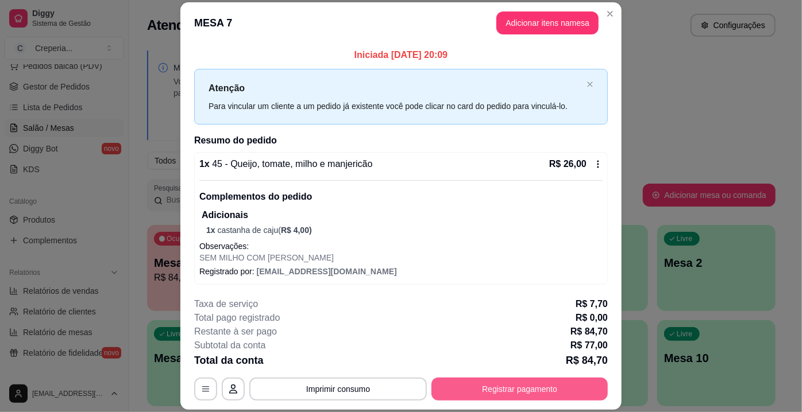
click at [488, 388] on button "Registrar pagamento" at bounding box center [519, 389] width 176 height 23
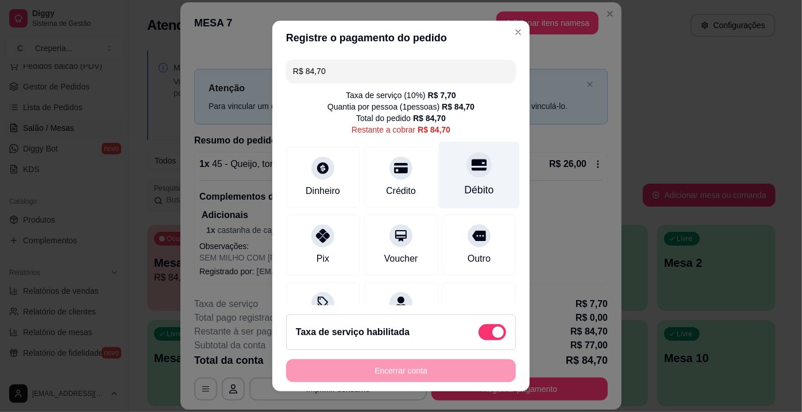
click at [477, 177] on div "Débito" at bounding box center [479, 175] width 81 height 67
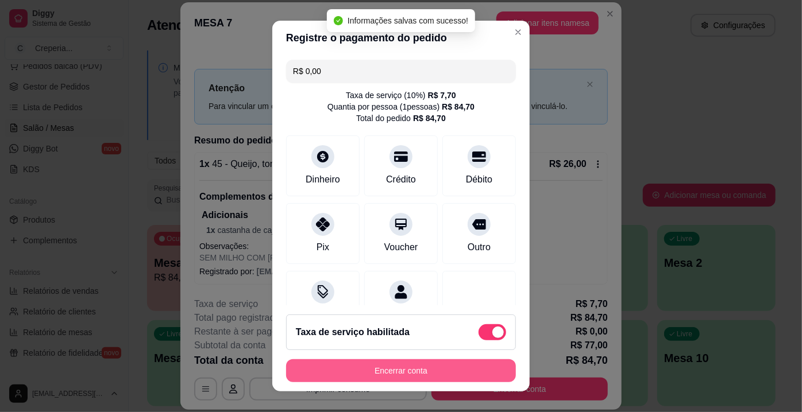
type input "R$ 0,00"
click at [407, 376] on button "Encerrar conta" at bounding box center [401, 371] width 230 height 23
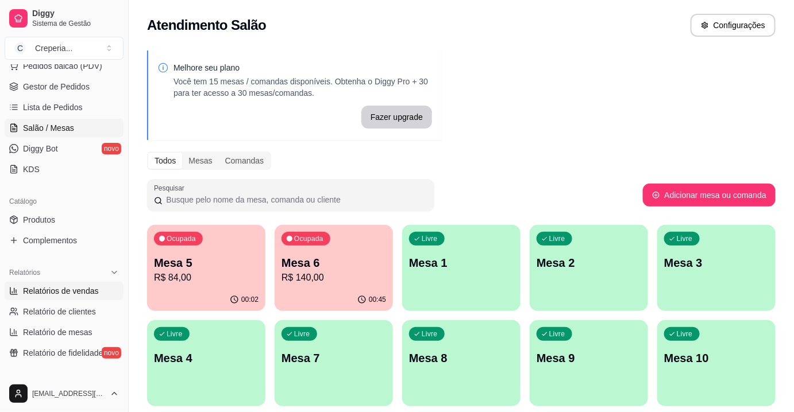
click at [71, 297] on link "Relatórios de vendas" at bounding box center [64, 291] width 119 height 18
select select "ALL"
select select "0"
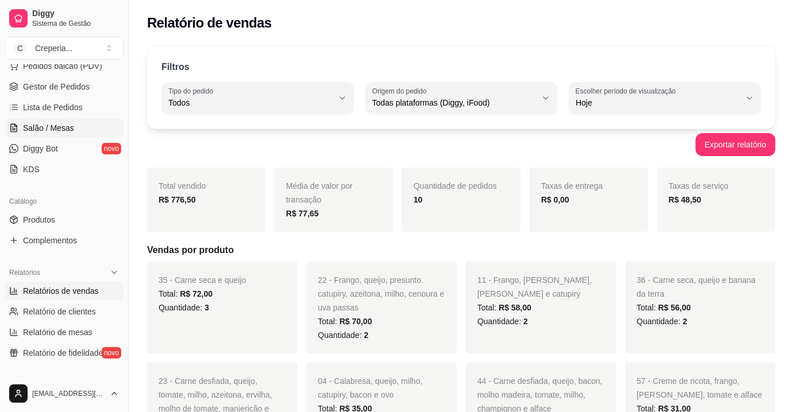
click at [74, 123] on link "Salão / Mesas" at bounding box center [64, 128] width 119 height 18
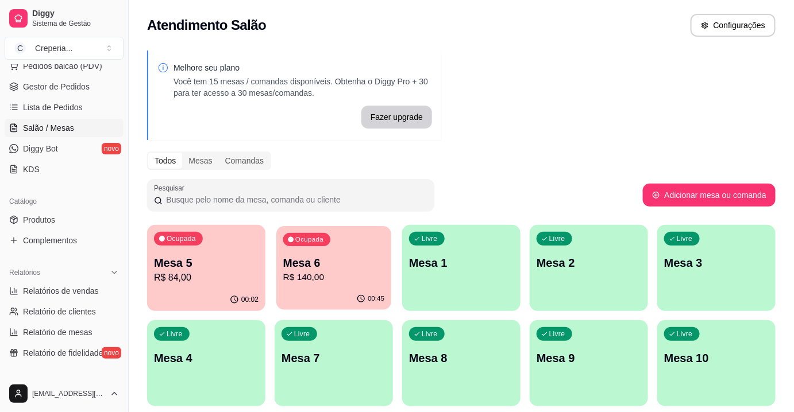
click at [335, 281] on p "R$ 140,00" at bounding box center [334, 277] width 102 height 13
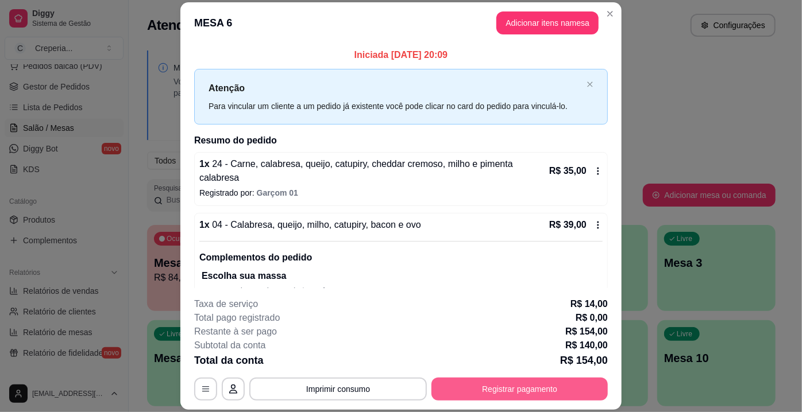
click at [499, 389] on button "Registrar pagamento" at bounding box center [519, 389] width 176 height 23
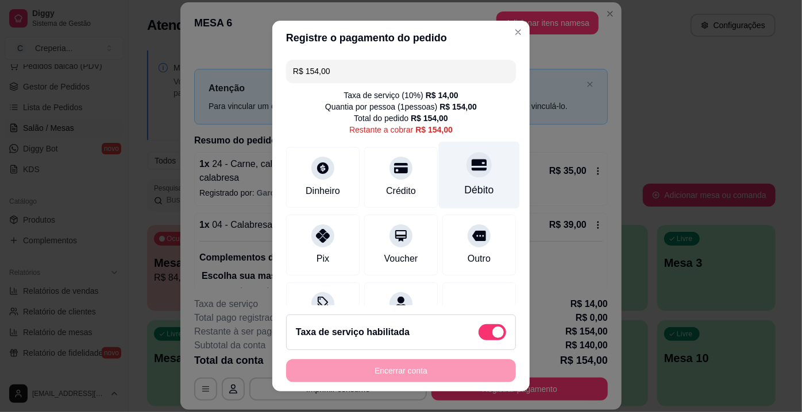
click at [478, 169] on div "Débito" at bounding box center [479, 175] width 81 height 67
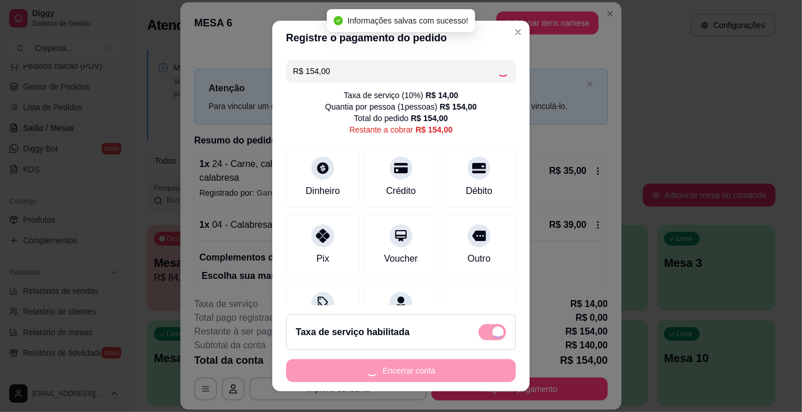
type input "R$ 0,00"
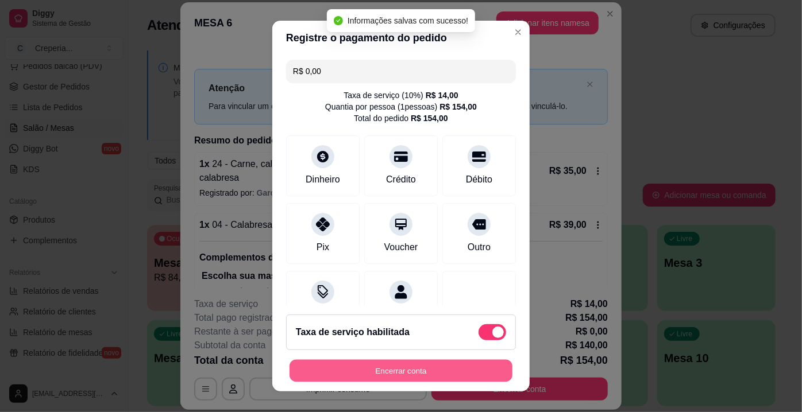
click at [378, 370] on button "Encerrar conta" at bounding box center [401, 371] width 223 height 22
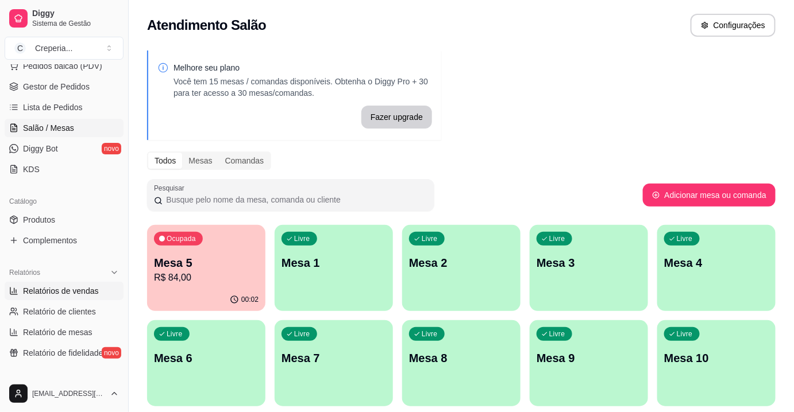
click at [92, 289] on span "Relatórios de vendas" at bounding box center [61, 291] width 76 height 11
select select "ALL"
select select "0"
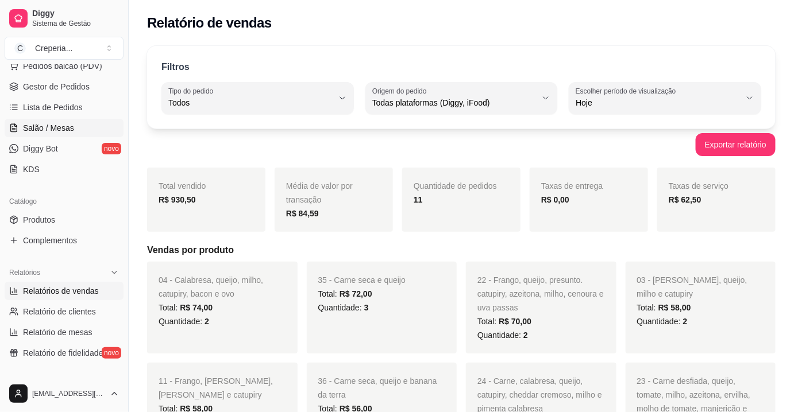
click at [56, 132] on span "Salão / Mesas" at bounding box center [48, 127] width 51 height 11
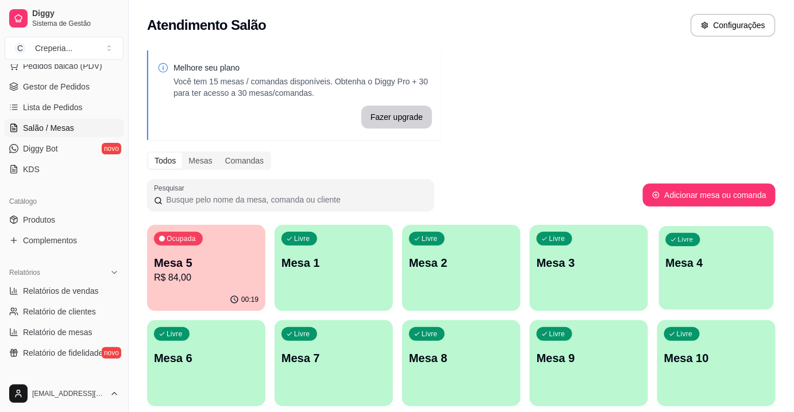
click at [692, 277] on div "Livre Mesa 4" at bounding box center [716, 261] width 115 height 70
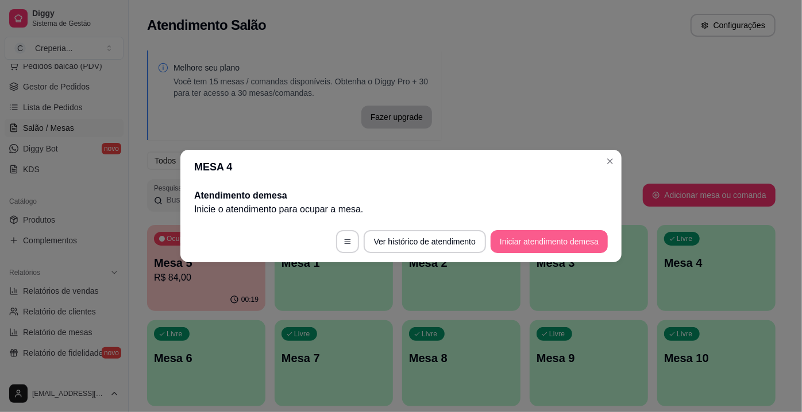
click at [527, 241] on button "Iniciar atendimento de mesa" at bounding box center [549, 241] width 117 height 23
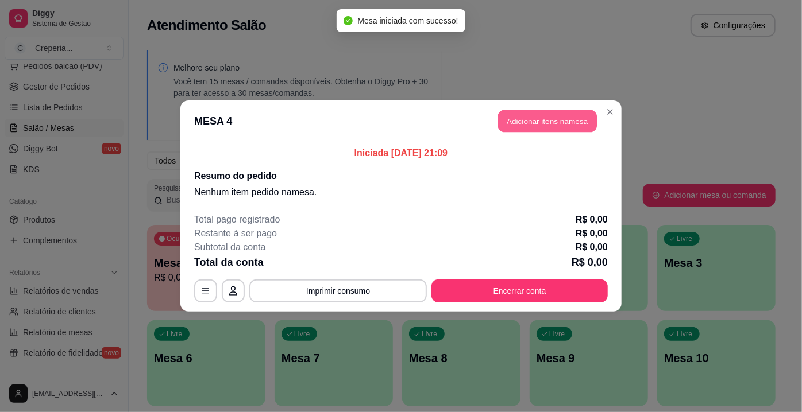
click at [530, 126] on button "Adicionar itens na mesa" at bounding box center [547, 121] width 99 height 22
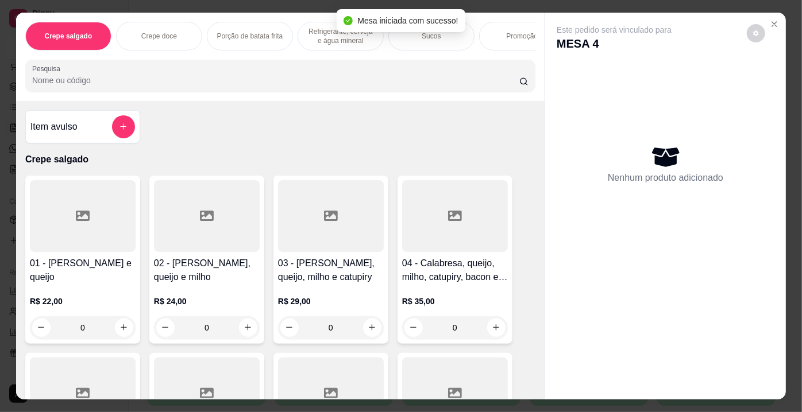
click at [145, 86] on input "Pesquisa" at bounding box center [275, 80] width 487 height 11
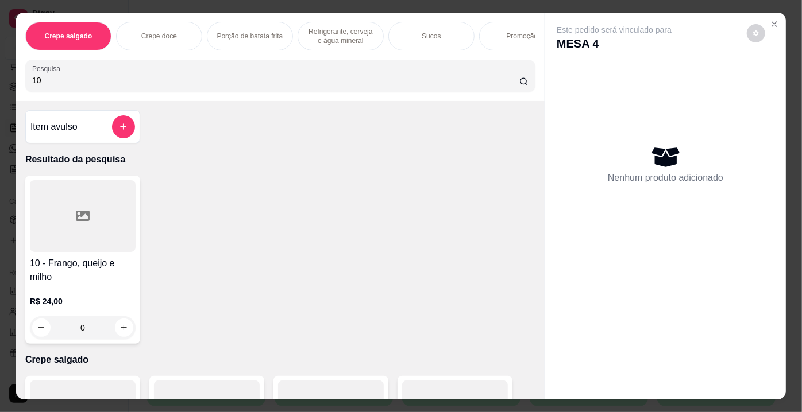
type input "10"
click at [95, 233] on div at bounding box center [83, 216] width 106 height 72
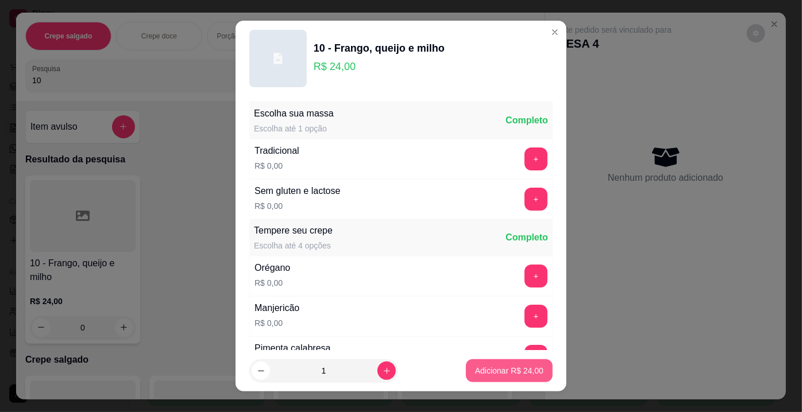
click at [483, 370] on p "Adicionar R$ 24,00" at bounding box center [509, 370] width 68 height 11
type input "1"
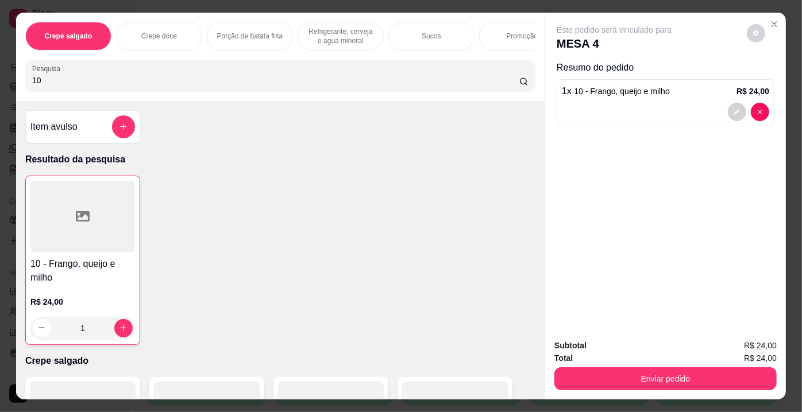
drag, startPoint x: 55, startPoint y: 86, endPoint x: 11, endPoint y: 92, distance: 43.5
click at [16, 92] on div "Crepe salgado Crepe doce Porção de batata frita Refrigerante, cerveja e água mi…" at bounding box center [280, 57] width 529 height 88
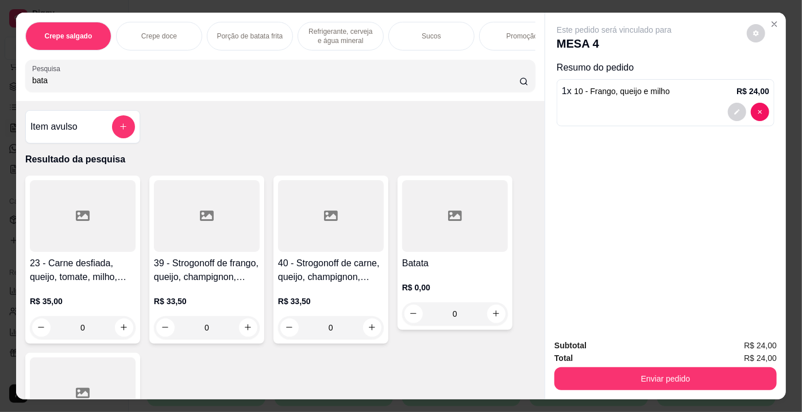
type input "bata"
click at [435, 233] on div at bounding box center [455, 216] width 106 height 72
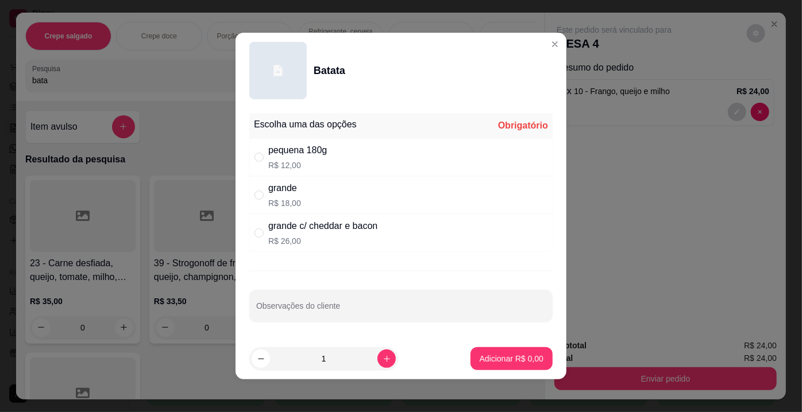
click at [302, 238] on p "R$ 26,00" at bounding box center [322, 241] width 109 height 11
radio input "true"
click at [479, 360] on p "Adicionar R$ 26,00" at bounding box center [509, 358] width 67 height 11
type input "1"
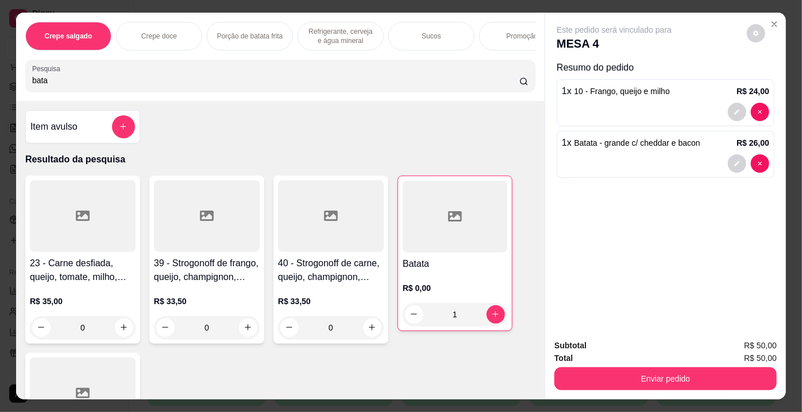
drag, startPoint x: 85, startPoint y: 85, endPoint x: 0, endPoint y: 86, distance: 85.0
click at [0, 86] on div "Crepe salgado Crepe doce Porção de batata frita Refrigerante, cerveja e água mi…" at bounding box center [401, 206] width 802 height 412
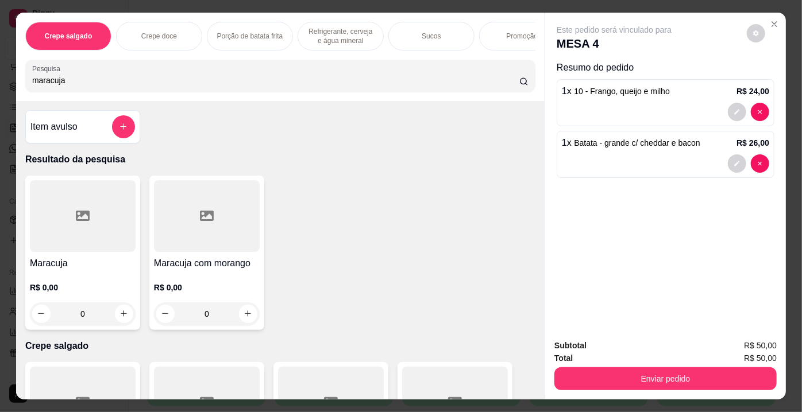
type input "maracuja"
click at [103, 236] on div at bounding box center [83, 216] width 106 height 72
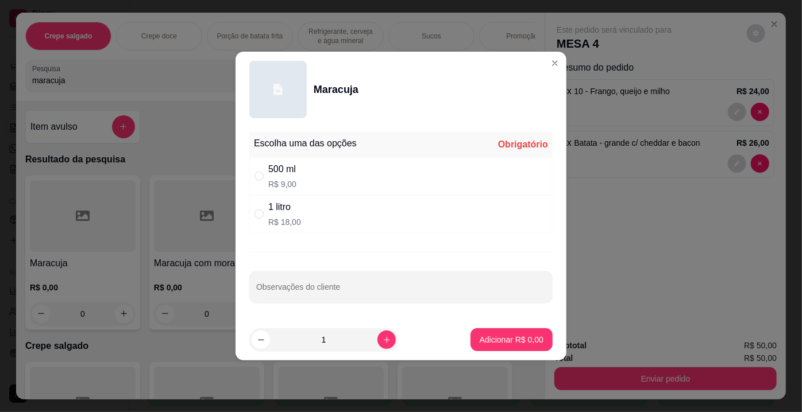
drag, startPoint x: 291, startPoint y: 213, endPoint x: 478, endPoint y: 299, distance: 206.2
click at [294, 214] on div "1 litro R$ 18,00" at bounding box center [284, 215] width 33 height 28
radio input "true"
click at [530, 341] on p "Adicionar R$ 18,00" at bounding box center [509, 339] width 68 height 11
type input "1"
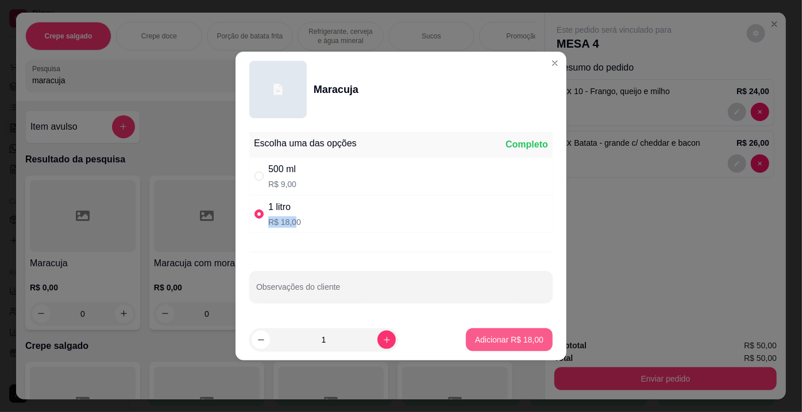
type input "1"
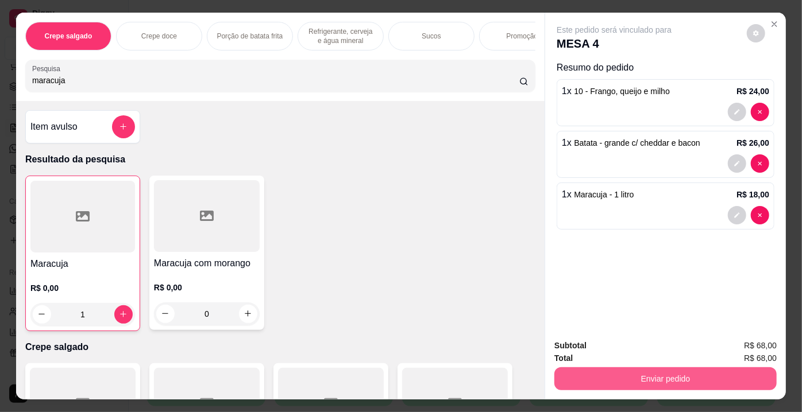
click at [608, 379] on button "Enviar pedido" at bounding box center [665, 379] width 222 height 23
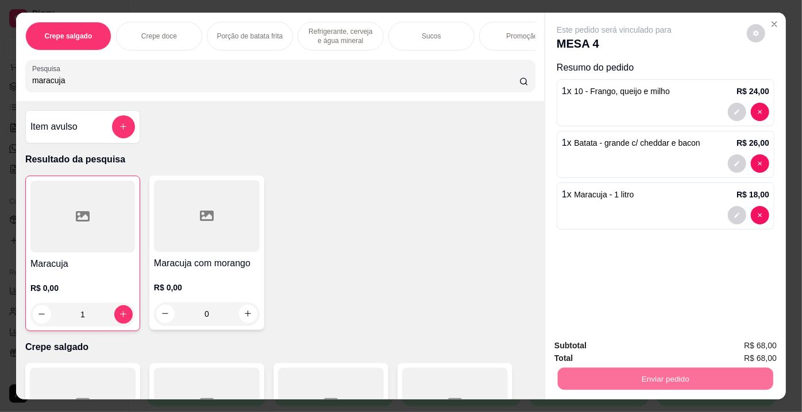
click at [588, 350] on button "Não registrar e enviar pedido" at bounding box center [627, 348] width 119 height 22
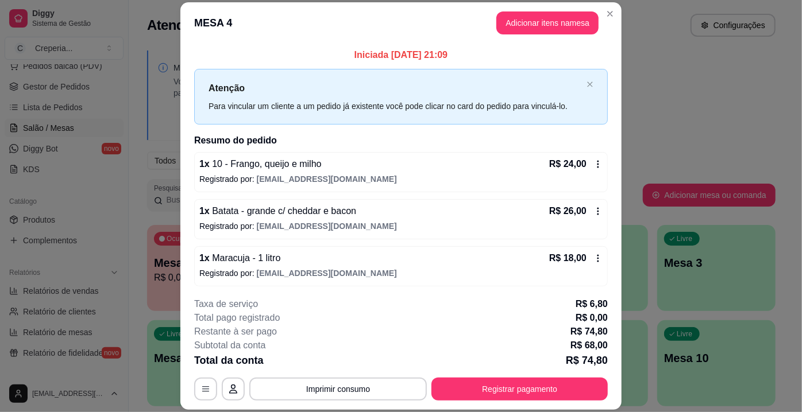
click at [290, 386] on button "Imprimir consumo" at bounding box center [338, 389] width 178 height 23
click at [309, 362] on button "IMPRESSORA" at bounding box center [338, 363] width 80 height 18
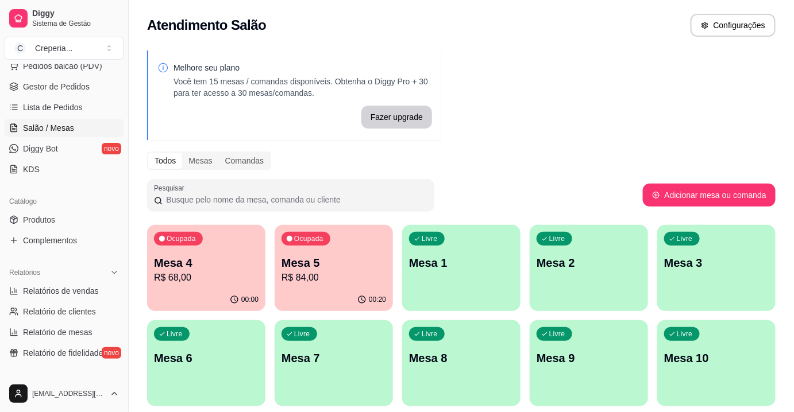
click at [368, 265] on p "Mesa 5" at bounding box center [334, 263] width 105 height 16
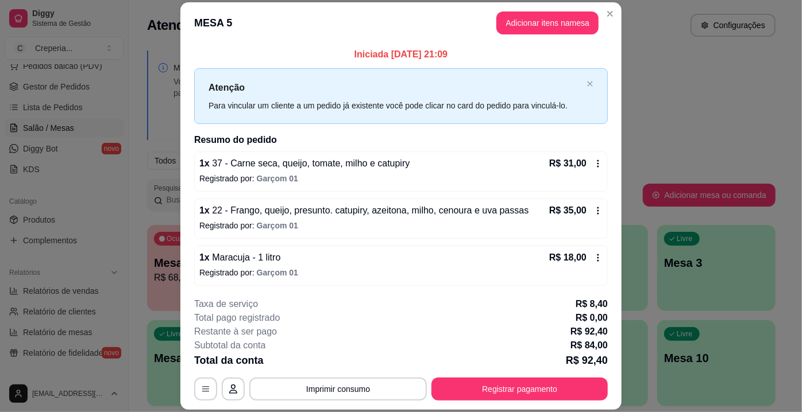
scroll to position [34, 0]
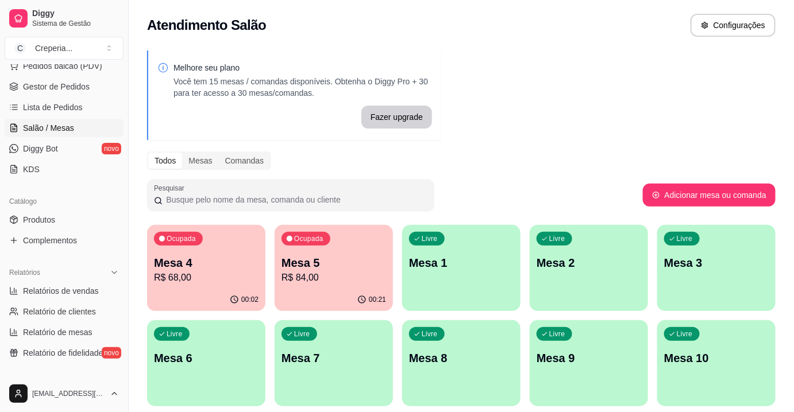
click at [216, 281] on p "R$ 68,00" at bounding box center [206, 278] width 105 height 14
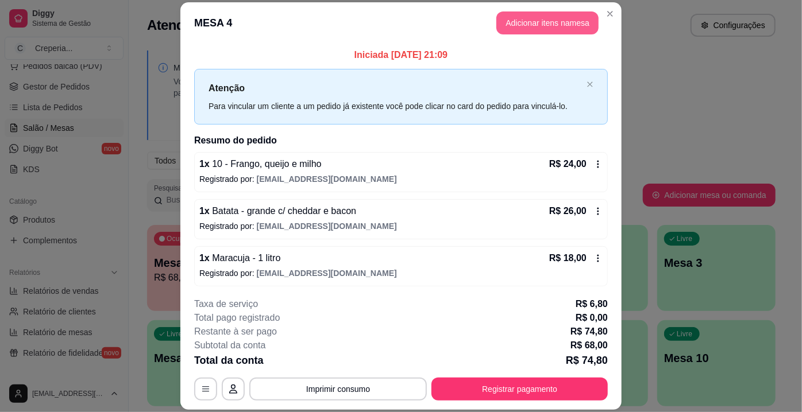
click at [531, 13] on button "Adicionar itens na mesa" at bounding box center [547, 22] width 102 height 23
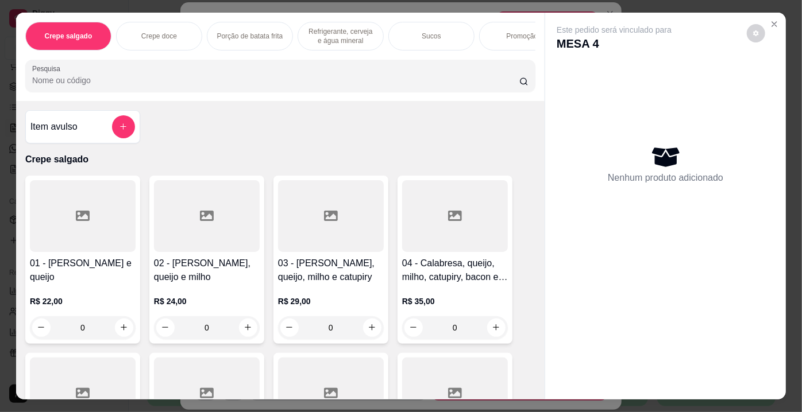
click at [272, 86] on input "Pesquisa" at bounding box center [275, 80] width 487 height 11
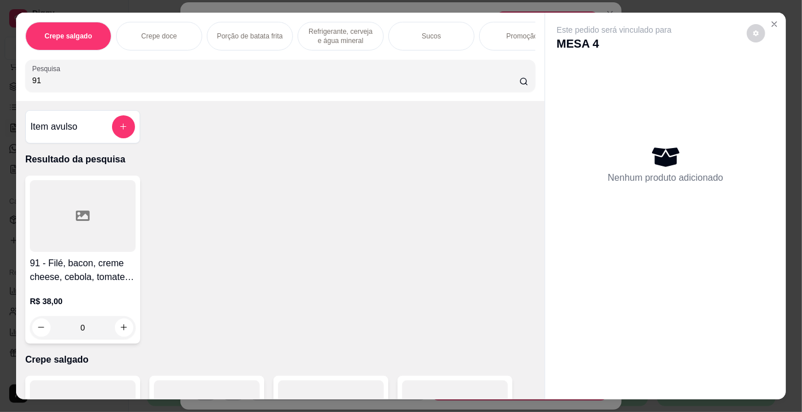
type input "91"
click at [55, 243] on div at bounding box center [83, 216] width 106 height 72
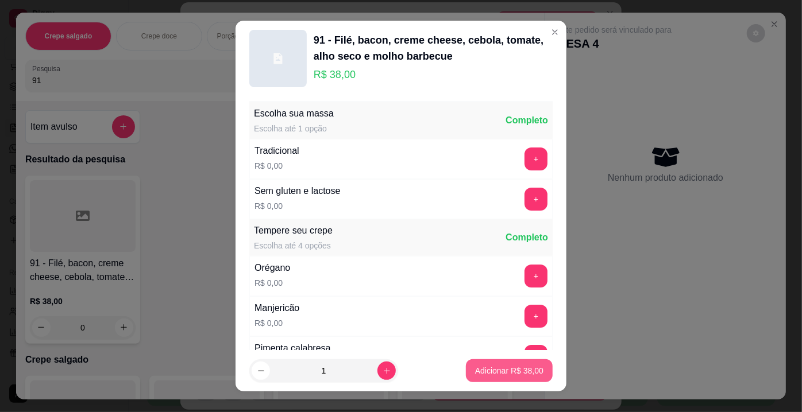
click at [502, 370] on p "Adicionar R$ 38,00" at bounding box center [509, 370] width 68 height 11
type input "1"
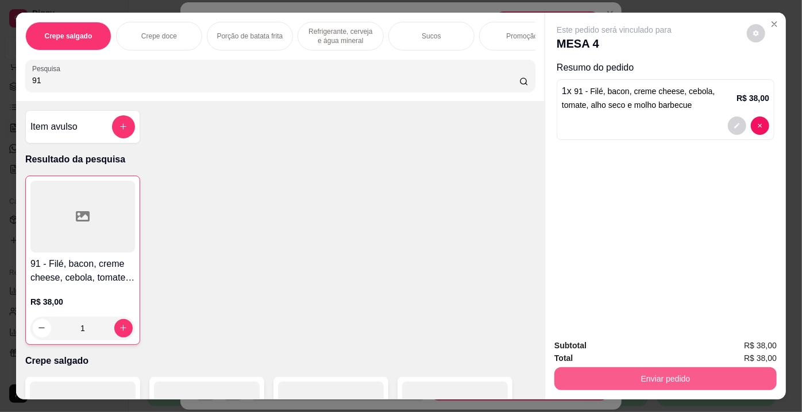
click at [604, 377] on button "Enviar pedido" at bounding box center [665, 379] width 222 height 23
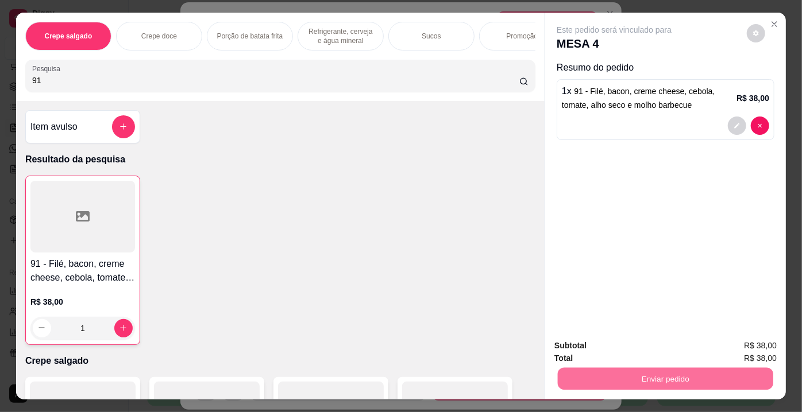
click at [576, 348] on button "Não registrar e enviar pedido" at bounding box center [627, 348] width 119 height 22
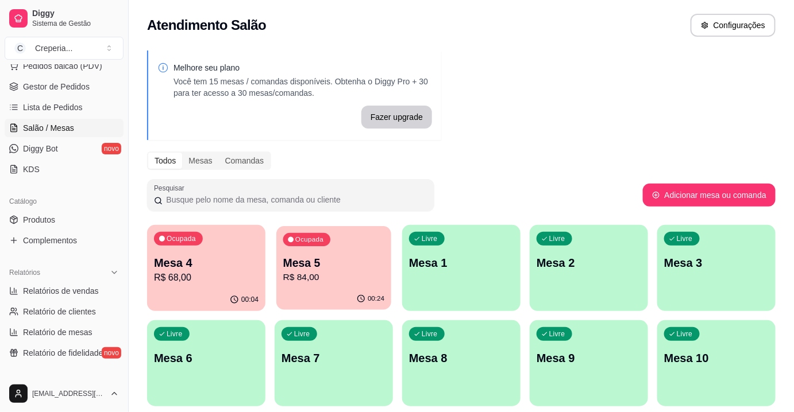
click at [363, 294] on div "00:24" at bounding box center [333, 299] width 115 height 22
click at [260, 263] on div "Ocupada Mesa 4 R$ 68,00" at bounding box center [206, 257] width 115 height 62
click at [239, 265] on p "Mesa 4" at bounding box center [206, 263] width 105 height 16
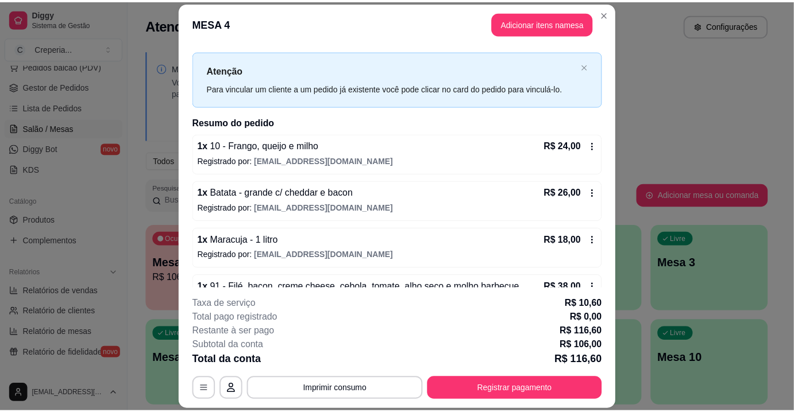
scroll to position [47, 0]
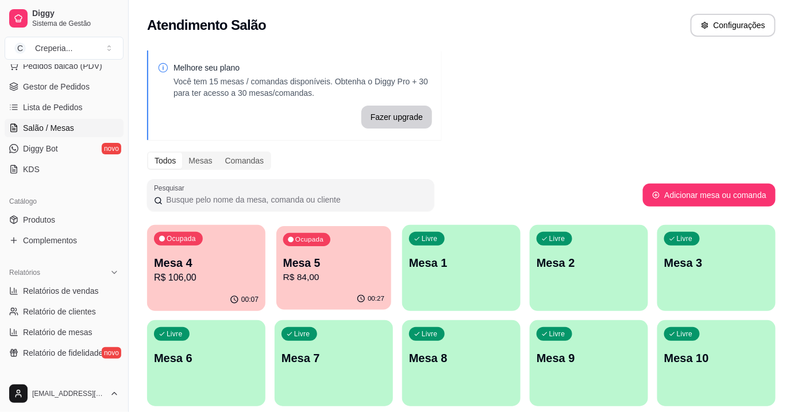
click at [337, 256] on p "Mesa 5" at bounding box center [334, 264] width 102 height 16
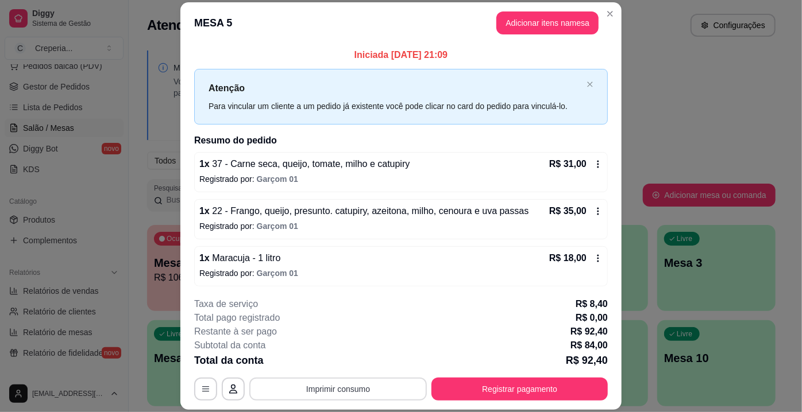
click at [338, 387] on button "Imprimir consumo" at bounding box center [338, 389] width 178 height 23
click at [336, 362] on button "IMPRESSORA" at bounding box center [338, 363] width 80 height 18
click at [199, 384] on button "button" at bounding box center [205, 389] width 23 height 23
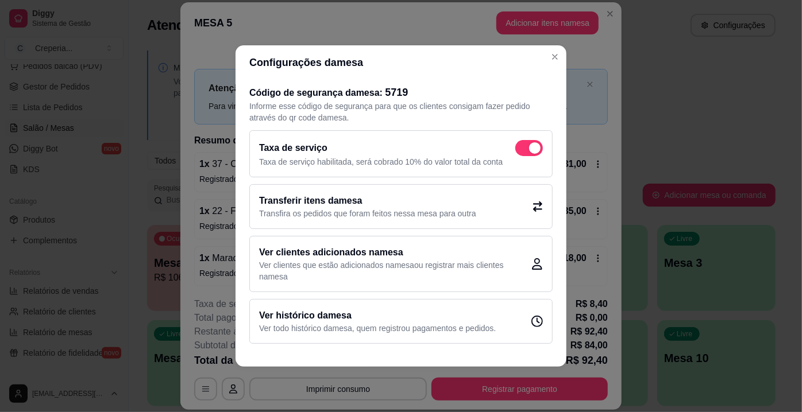
click at [538, 148] on span at bounding box center [534, 147] width 11 height 11
click at [522, 151] on input "checkbox" at bounding box center [518, 154] width 7 height 7
checkbox input "false"
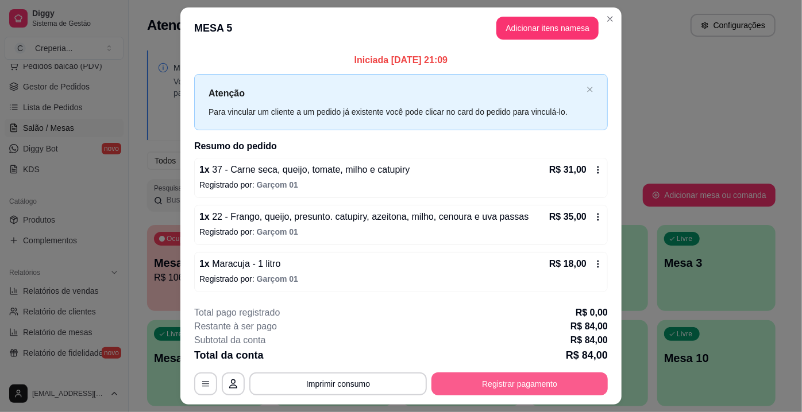
click at [530, 379] on button "Registrar pagamento" at bounding box center [519, 384] width 176 height 23
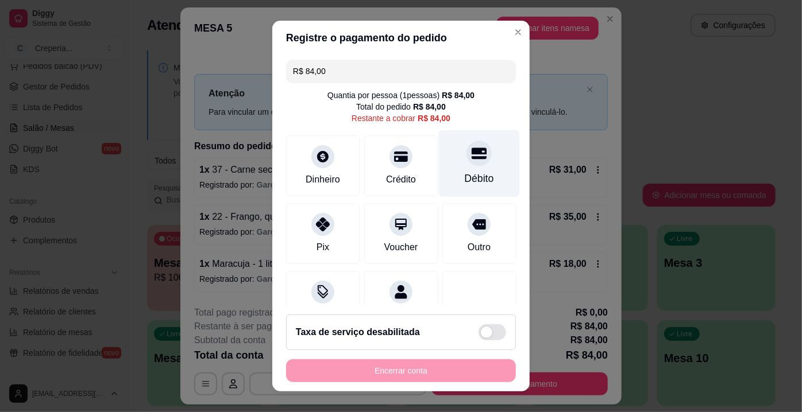
click at [472, 151] on icon at bounding box center [479, 153] width 15 height 11
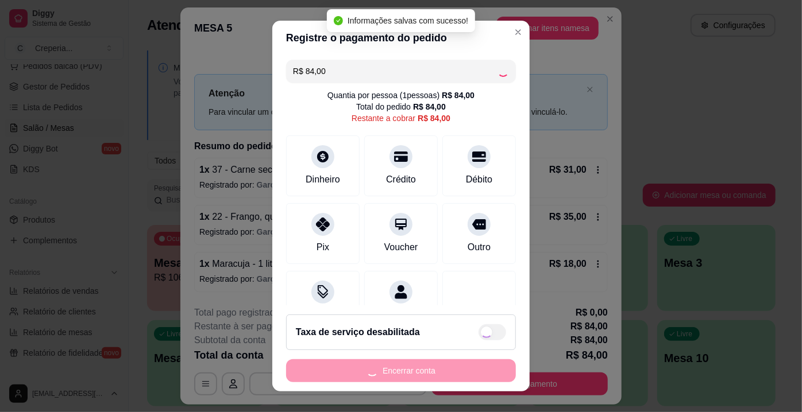
type input "R$ 0,00"
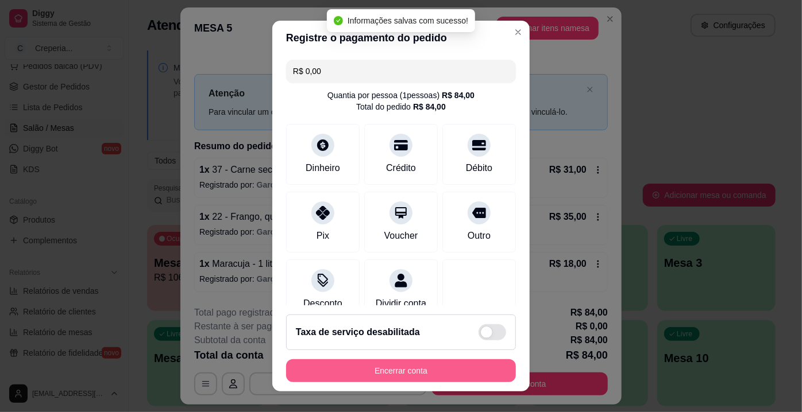
click at [439, 375] on button "Encerrar conta" at bounding box center [401, 371] width 230 height 23
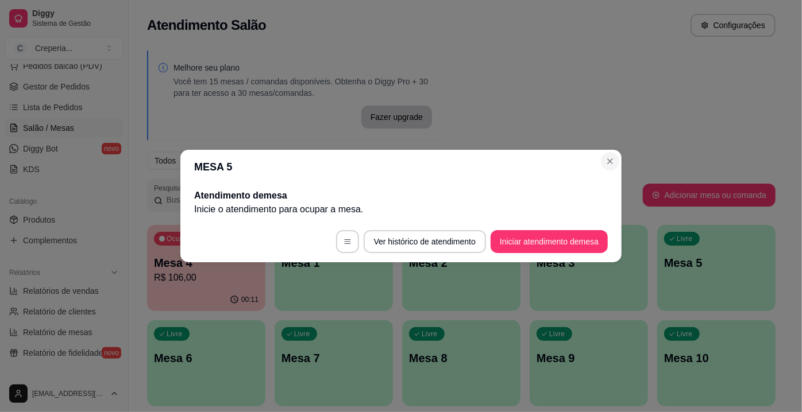
click at [607, 154] on section "MESA 5 Atendimento de mesa Inicie o atendimento para ocupar a mesa . Ver histór…" at bounding box center [400, 206] width 441 height 113
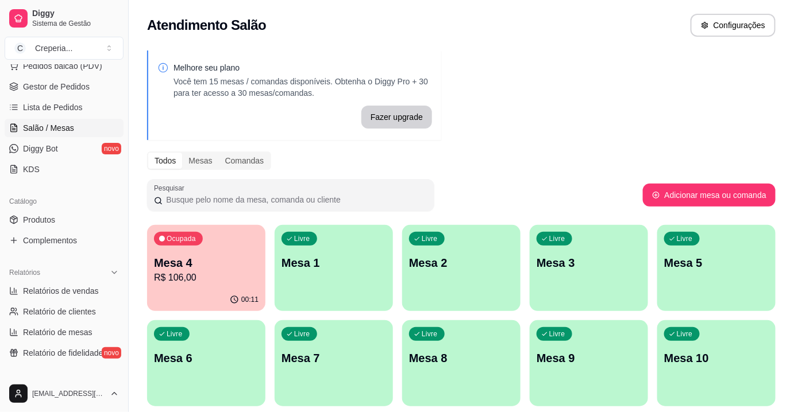
click at [424, 177] on div "Melhore seu plano Você tem 15 mesas / comandas disponíveis. Obtenha o Diggy Pro…" at bounding box center [461, 280] width 665 height 472
click at [95, 287] on span "Relatórios de vendas" at bounding box center [61, 291] width 76 height 11
select select "ALL"
select select "0"
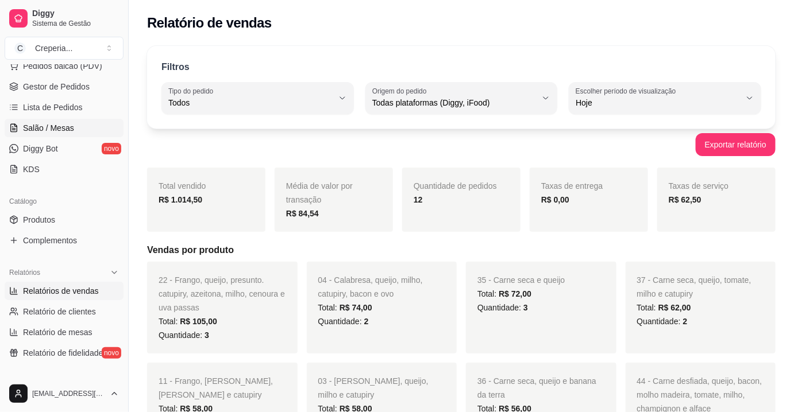
click at [70, 130] on span "Salão / Mesas" at bounding box center [48, 127] width 51 height 11
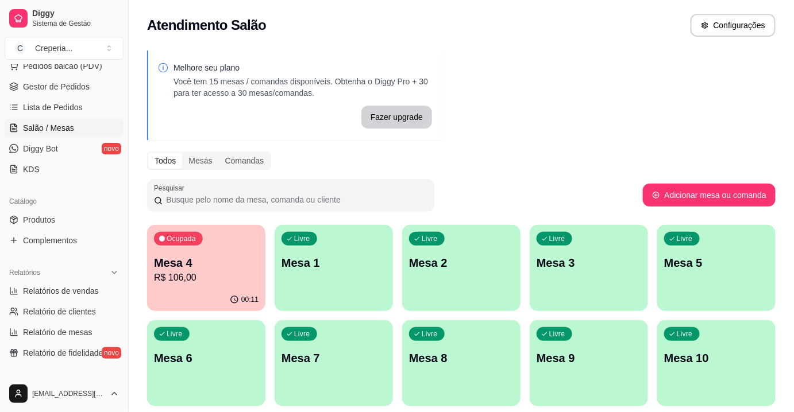
click at [257, 243] on div "Ocupada Mesa 4 R$ 106,00" at bounding box center [206, 257] width 118 height 64
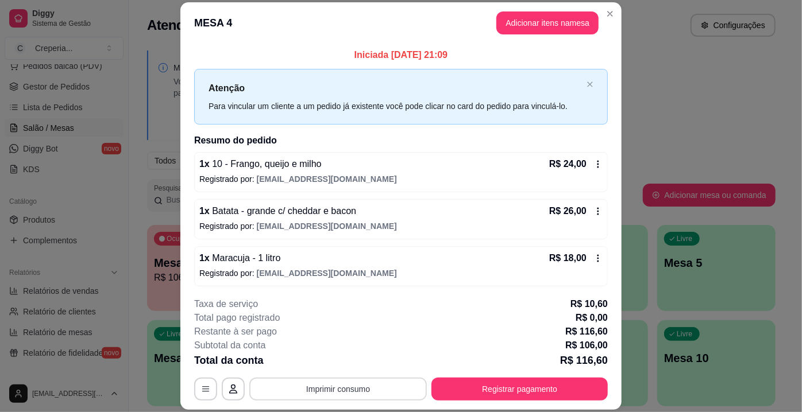
click at [336, 382] on button "Imprimir consumo" at bounding box center [338, 389] width 178 height 23
click at [343, 365] on button "IMPRESSORA" at bounding box center [337, 363] width 83 height 18
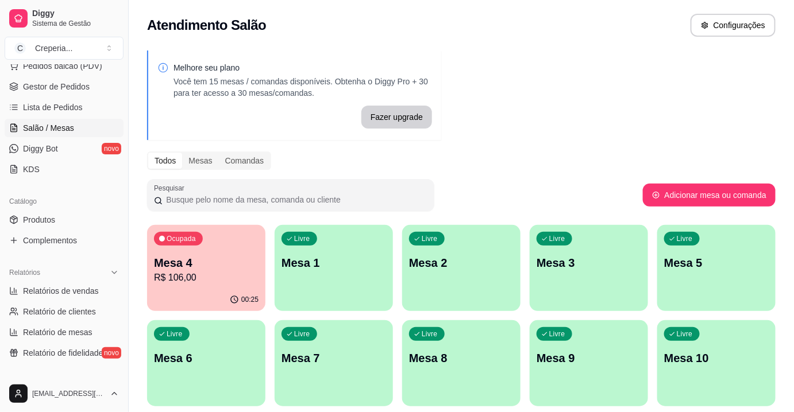
click at [216, 275] on p "R$ 106,00" at bounding box center [206, 278] width 105 height 14
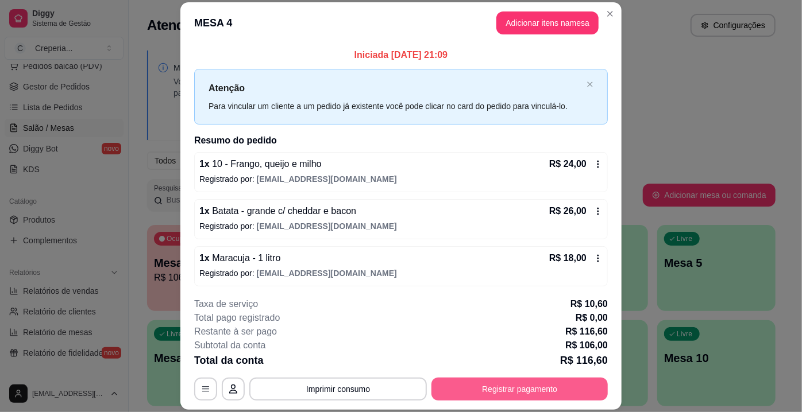
click at [558, 395] on button "Registrar pagamento" at bounding box center [519, 389] width 176 height 23
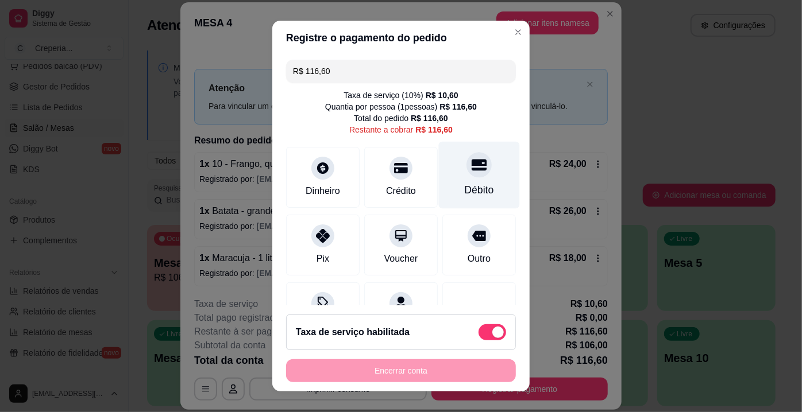
click at [470, 164] on div at bounding box center [478, 164] width 25 height 25
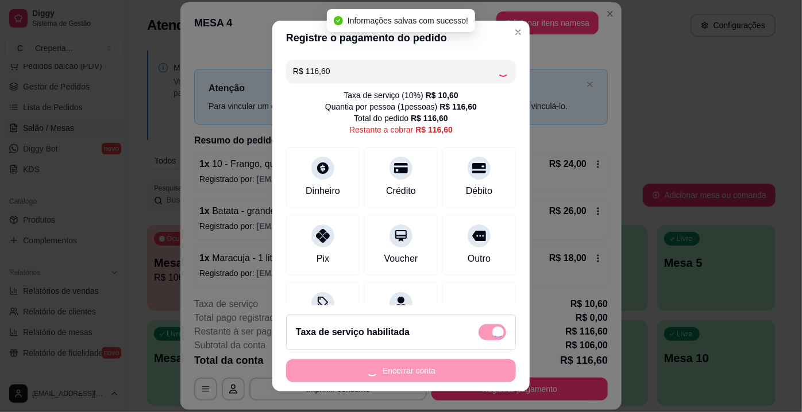
type input "R$ 0,00"
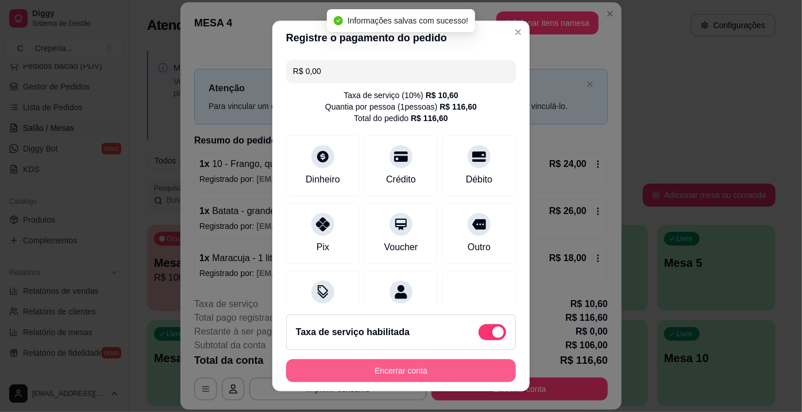
click at [402, 375] on button "Encerrar conta" at bounding box center [401, 371] width 230 height 23
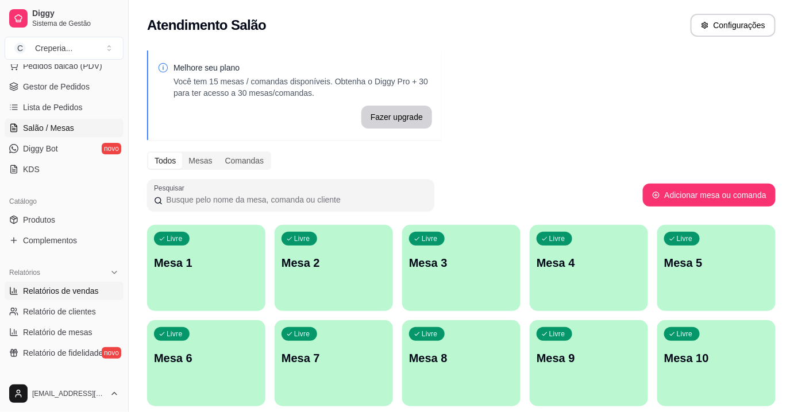
click at [76, 292] on span "Relatórios de vendas" at bounding box center [61, 291] width 76 height 11
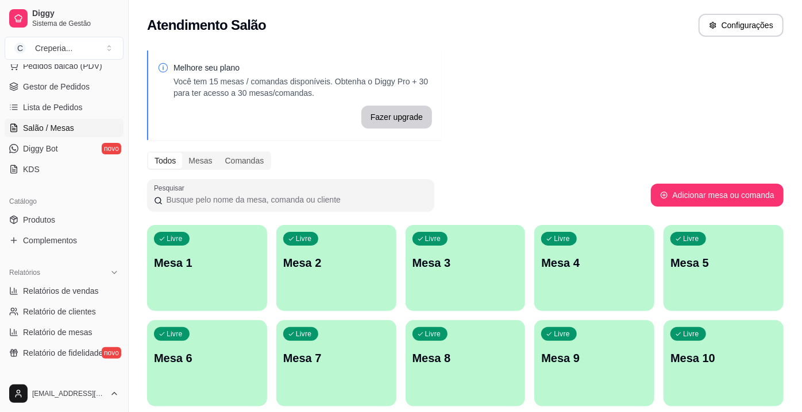
select select "ALL"
select select "0"
